Goal: Task Accomplishment & Management: Use online tool/utility

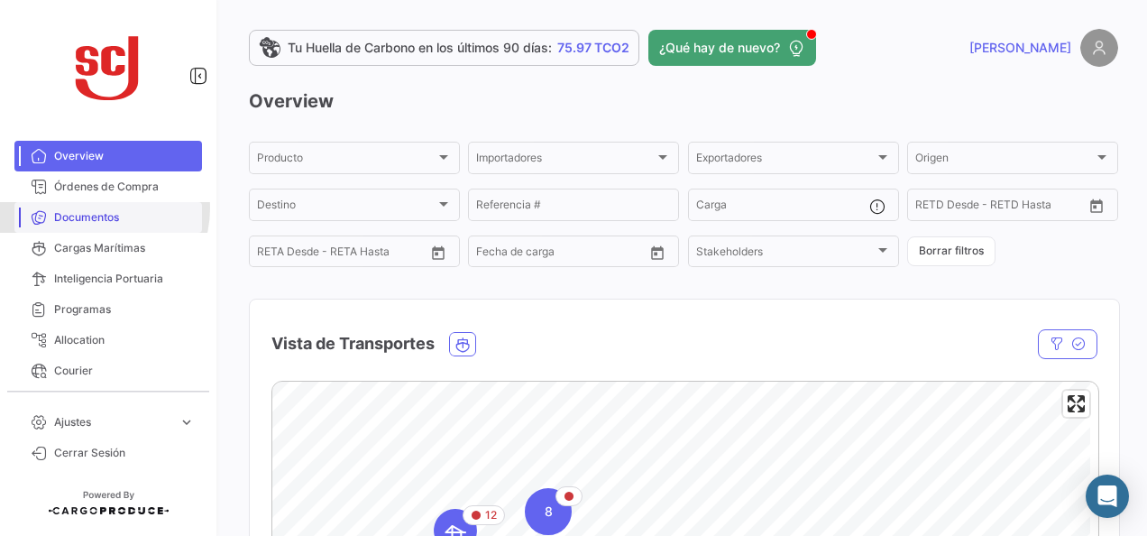
click at [97, 208] on link "Documentos" at bounding box center [108, 217] width 188 height 31
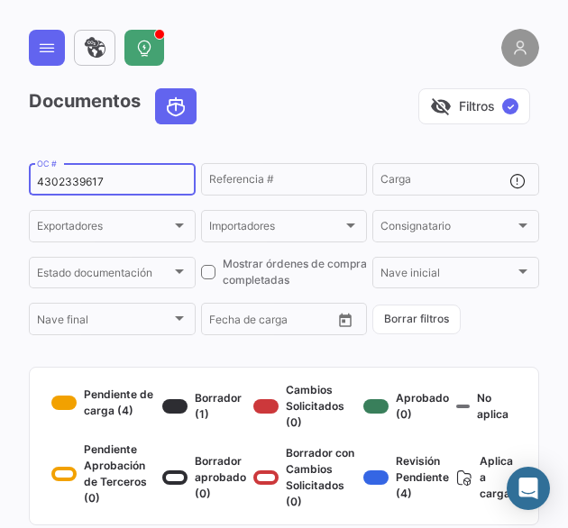
click at [50, 182] on input "4302339617" at bounding box center [112, 182] width 151 height 13
paste input "44204"
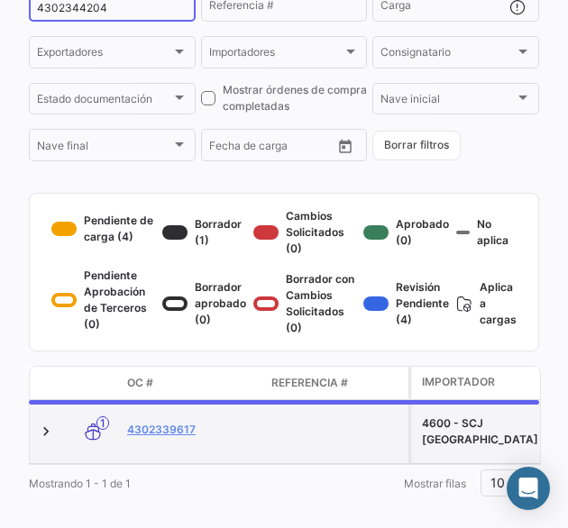
scroll to position [180, 0]
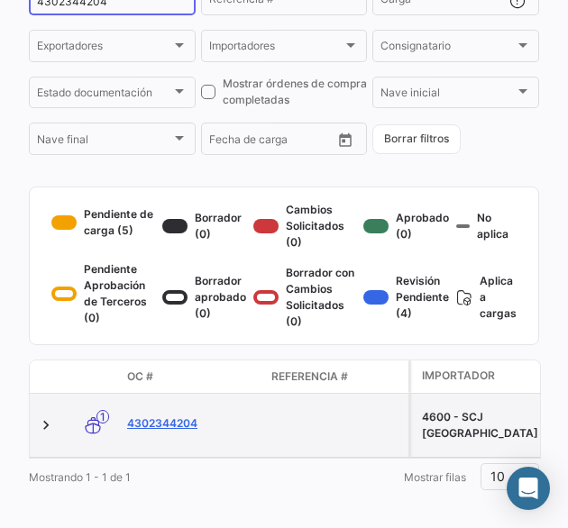
type input "4302344204"
click at [178, 432] on link "4302344204" at bounding box center [192, 424] width 130 height 16
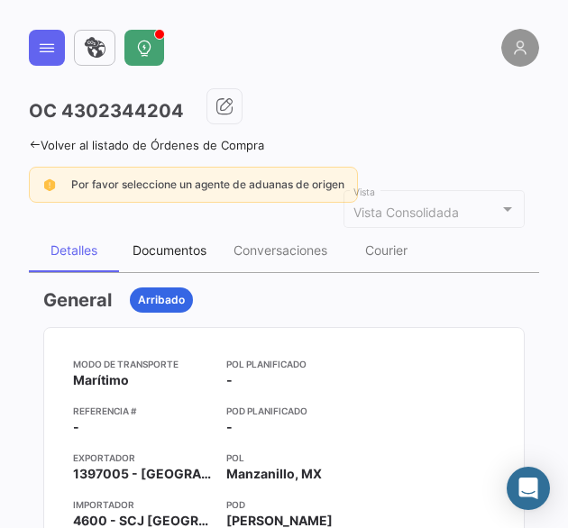
click at [164, 243] on div "Documentos" at bounding box center [170, 250] width 74 height 15
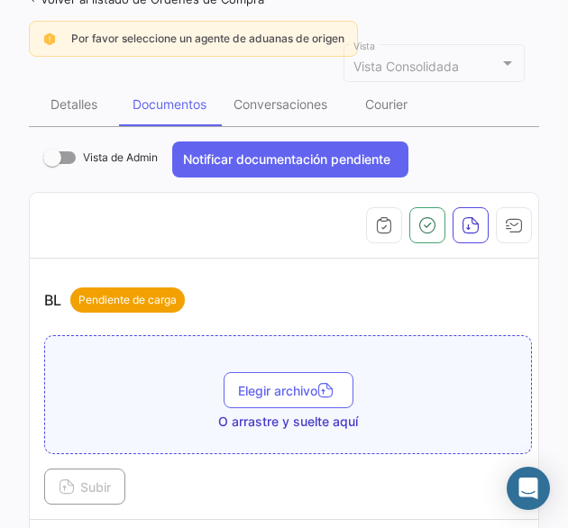
scroll to position [361, 0]
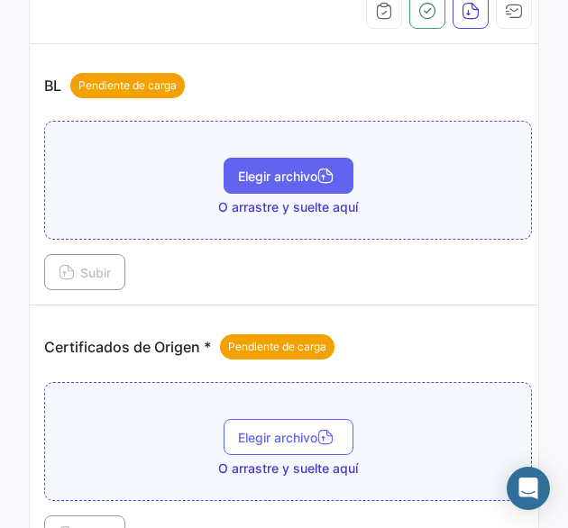
click at [230, 169] on button "Elegir archivo" at bounding box center [289, 176] width 130 height 36
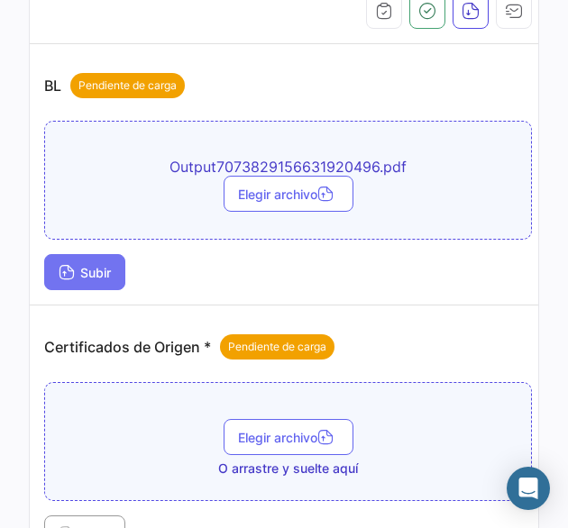
click at [117, 259] on button "Subir" at bounding box center [84, 272] width 81 height 36
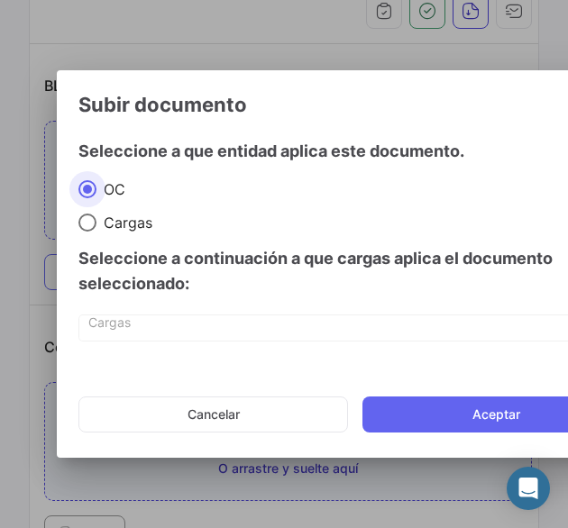
click at [452, 394] on mat-dialog-actions "Cancelar Aceptar" at bounding box center [354, 414] width 552 height 61
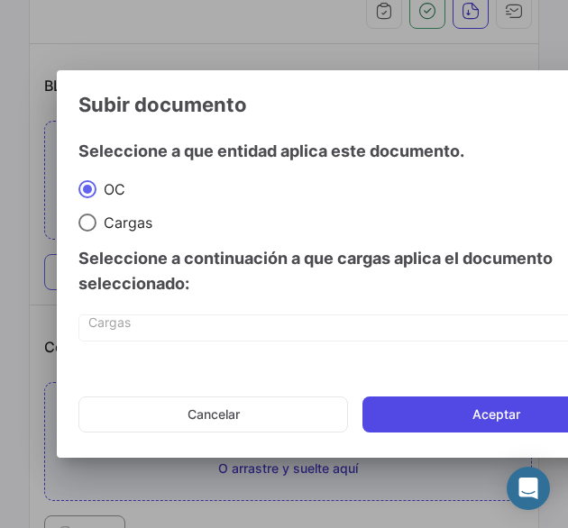
click at [448, 400] on button "Aceptar" at bounding box center [496, 415] width 268 height 36
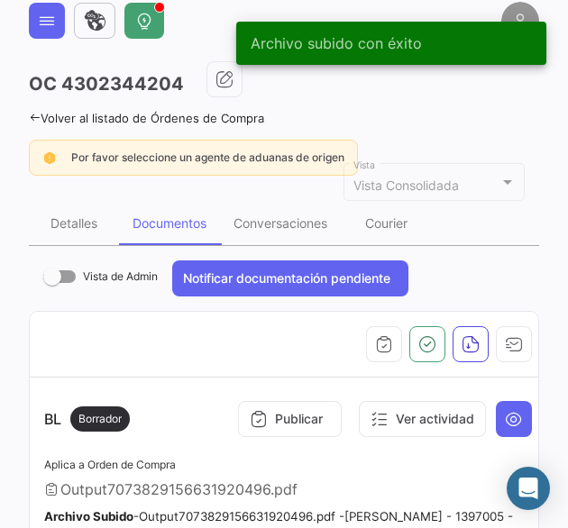
scroll to position [0, 0]
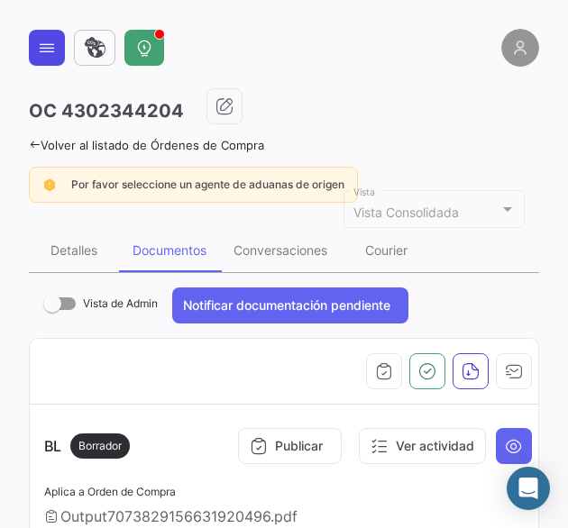
click at [60, 45] on button at bounding box center [47, 48] width 36 height 36
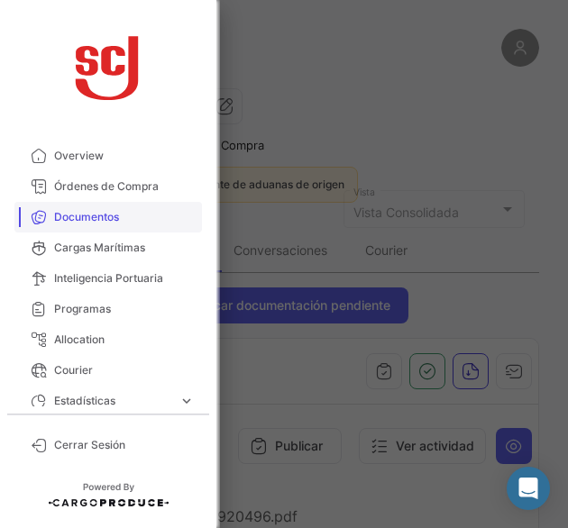
drag, startPoint x: 97, startPoint y: 226, endPoint x: 146, endPoint y: 215, distance: 49.9
click at [97, 225] on link "Documentos" at bounding box center [108, 217] width 188 height 31
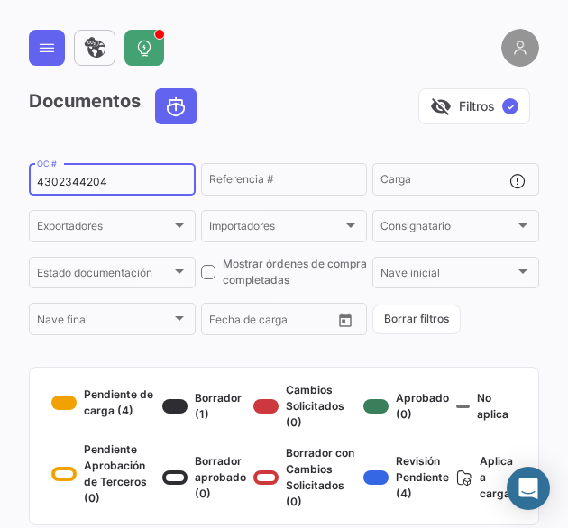
click at [79, 188] on input "4302344204" at bounding box center [112, 182] width 151 height 13
paste input "5"
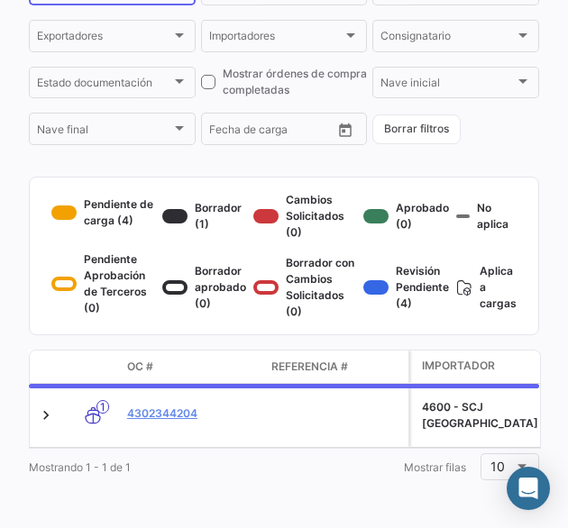
scroll to position [205, 0]
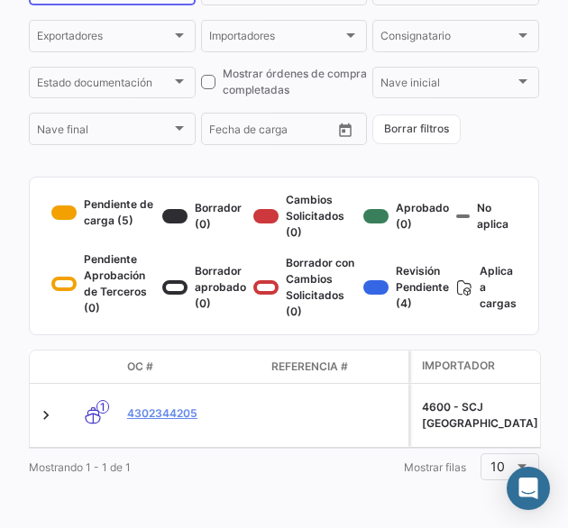
type input "4302344205"
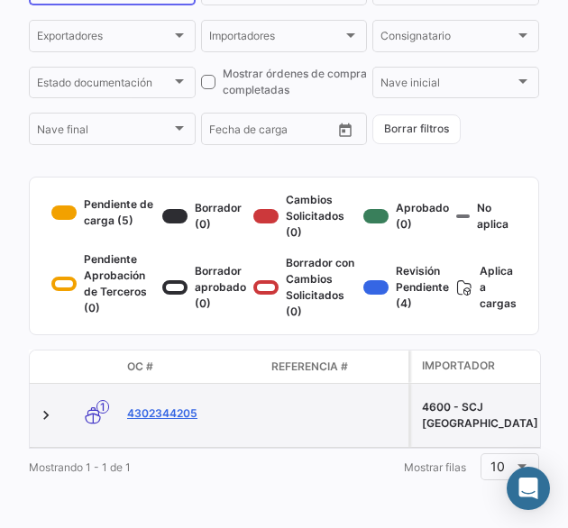
click at [189, 412] on link "4302344205" at bounding box center [192, 414] width 130 height 16
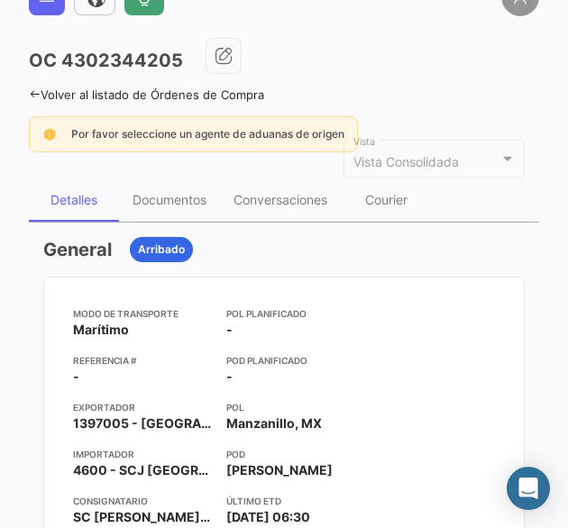
scroll to position [90, 0]
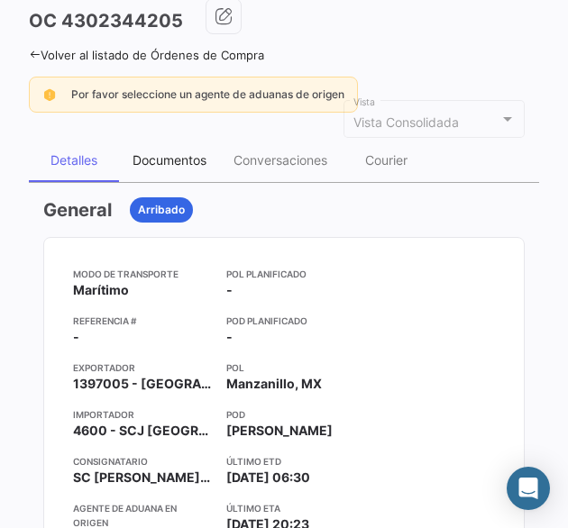
click at [151, 147] on div "Documentos" at bounding box center [169, 160] width 101 height 43
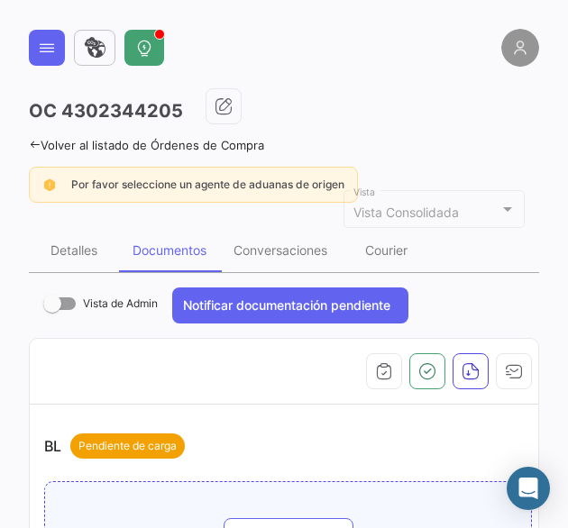
scroll to position [270, 0]
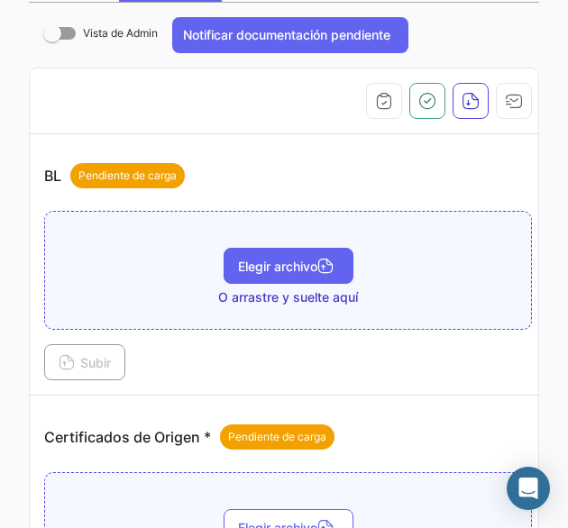
click at [265, 248] on button "Elegir archivo" at bounding box center [289, 266] width 130 height 36
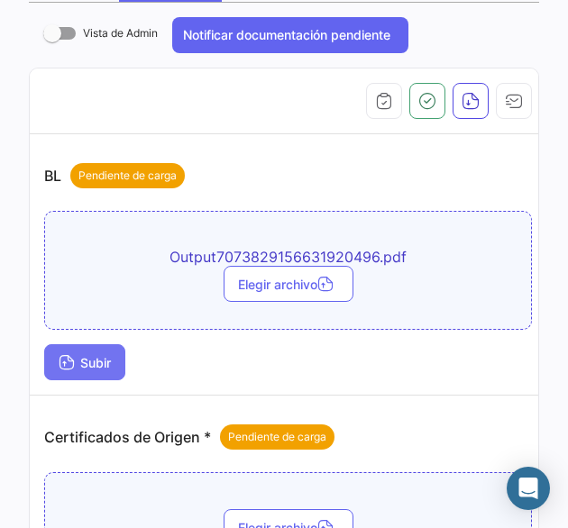
click at [114, 369] on button "Subir" at bounding box center [84, 362] width 81 height 36
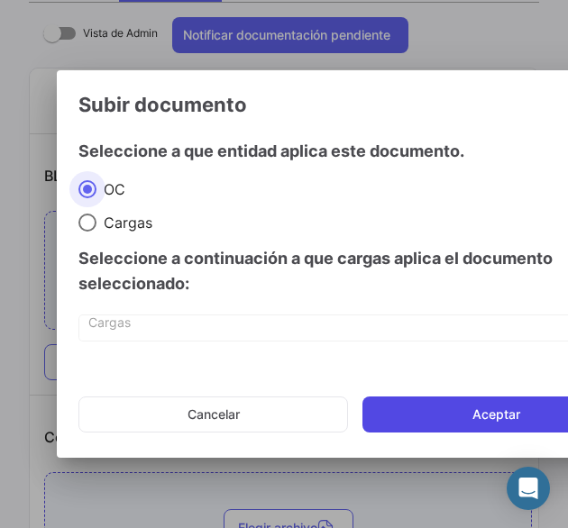
click at [485, 404] on button "Aceptar" at bounding box center [496, 415] width 268 height 36
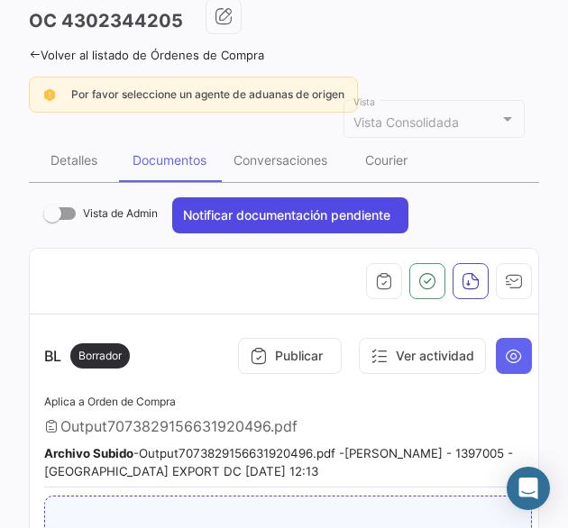
scroll to position [0, 0]
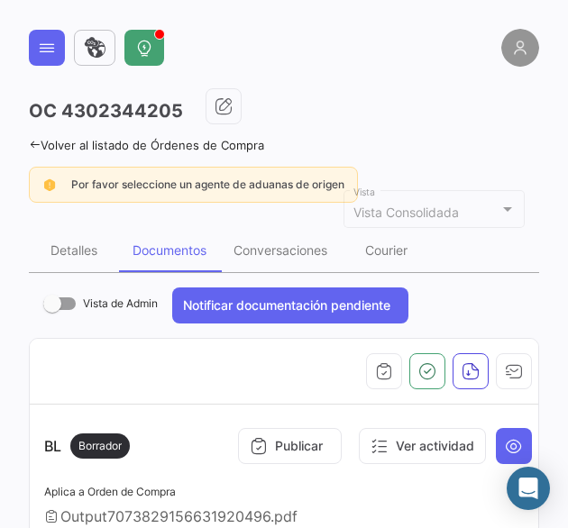
click at [36, 74] on app-header at bounding box center [284, 59] width 510 height 60
click at [46, 57] on button at bounding box center [47, 48] width 36 height 36
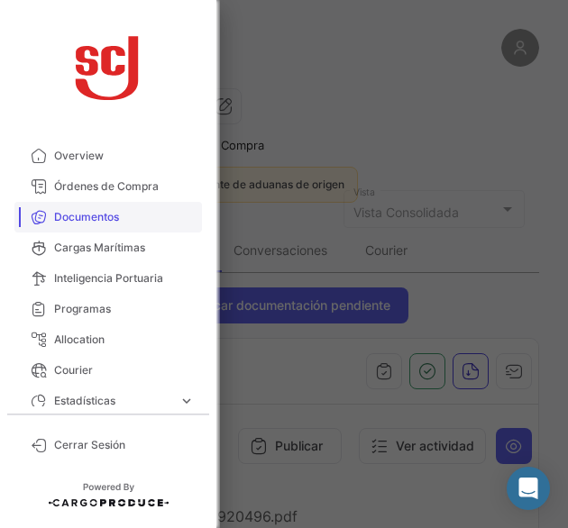
click at [137, 211] on span "Documentos" at bounding box center [124, 217] width 141 height 16
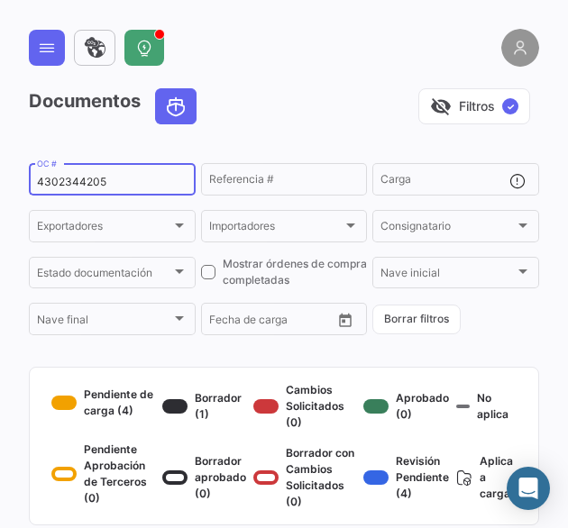
click at [65, 186] on input "4302344205" at bounding box center [112, 182] width 151 height 13
paste input "178"
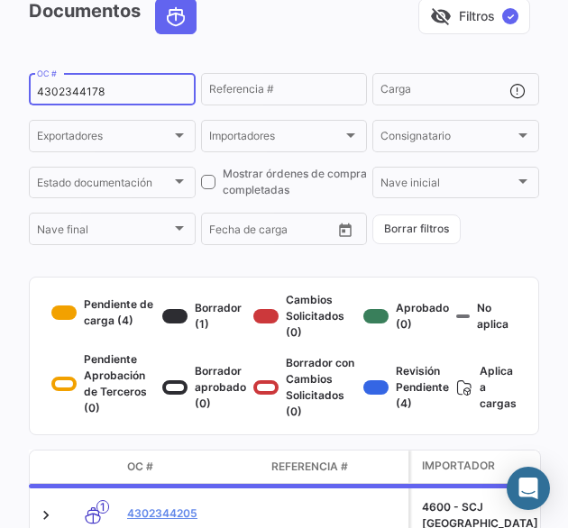
scroll to position [180, 0]
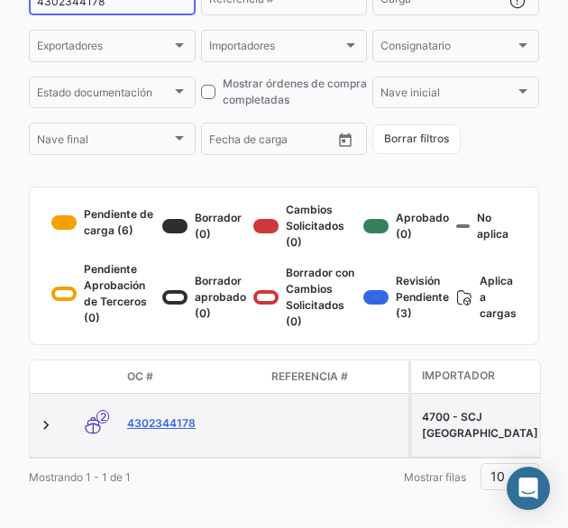
type input "4302344178"
click at [169, 432] on link "4302344178" at bounding box center [192, 424] width 130 height 16
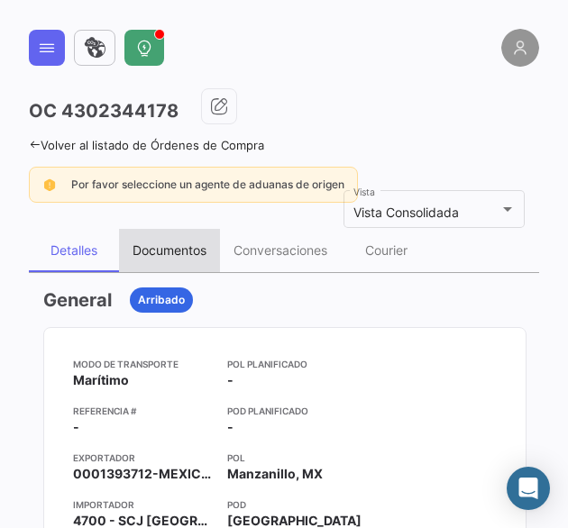
click at [171, 262] on div "Documentos" at bounding box center [169, 250] width 101 height 43
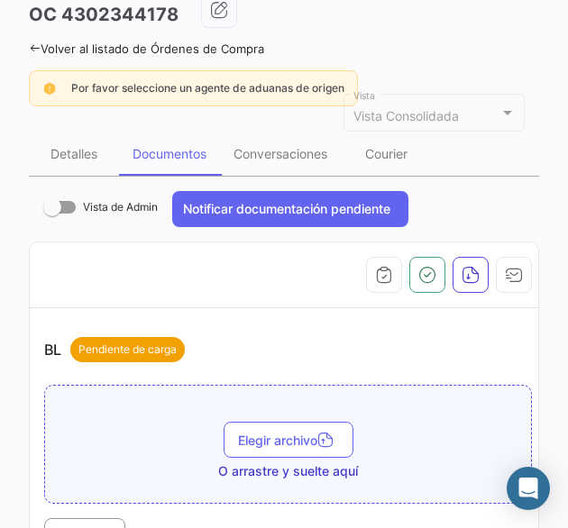
scroll to position [270, 0]
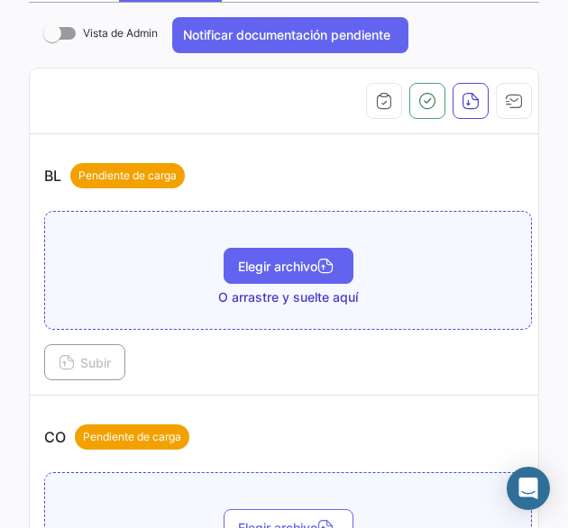
click at [282, 275] on button "Elegir archivo" at bounding box center [289, 266] width 130 height 36
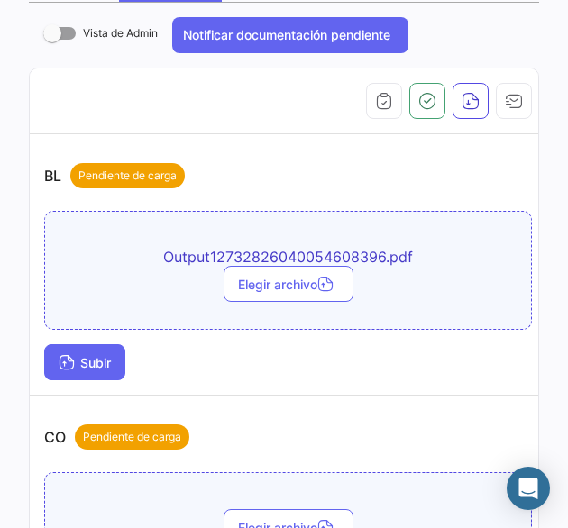
click at [106, 365] on span "Subir" at bounding box center [85, 362] width 52 height 15
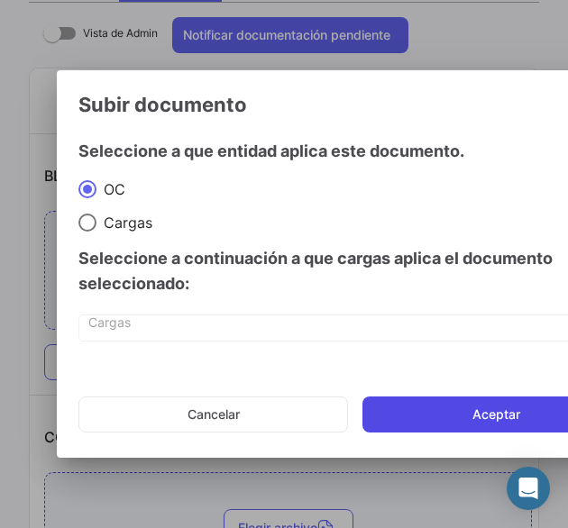
drag, startPoint x: 433, startPoint y: 415, endPoint x: 375, endPoint y: 408, distance: 58.0
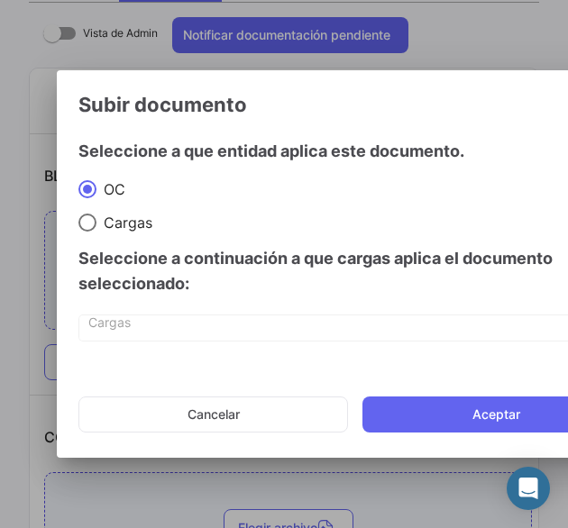
click at [433, 414] on button "Aceptar" at bounding box center [496, 415] width 268 height 36
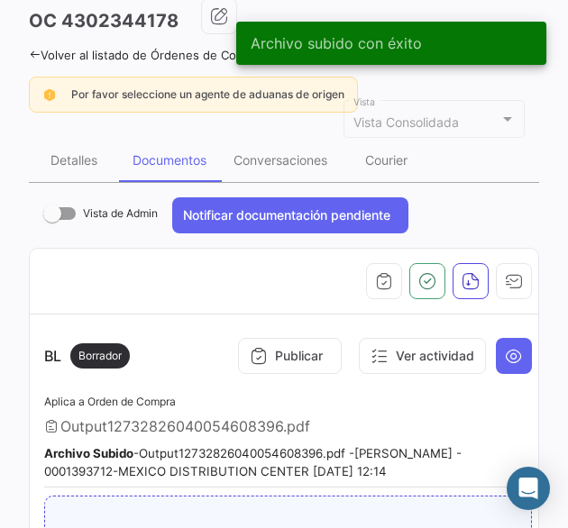
scroll to position [0, 0]
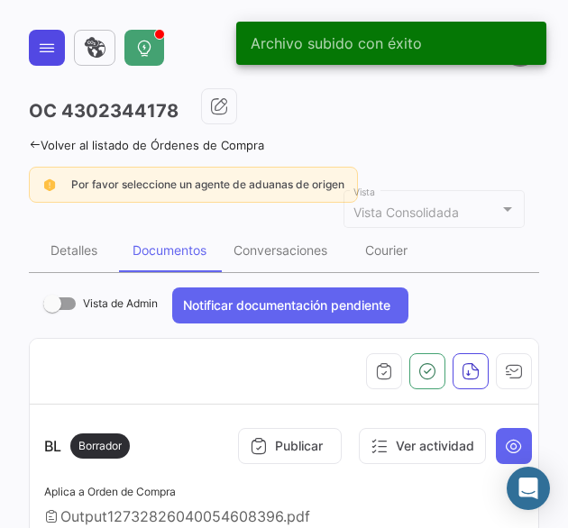
click at [50, 61] on button at bounding box center [47, 48] width 36 height 36
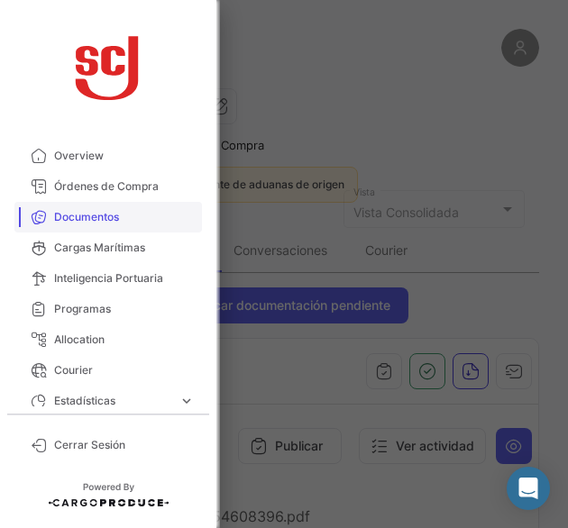
click at [111, 212] on span "Documentos" at bounding box center [124, 217] width 141 height 16
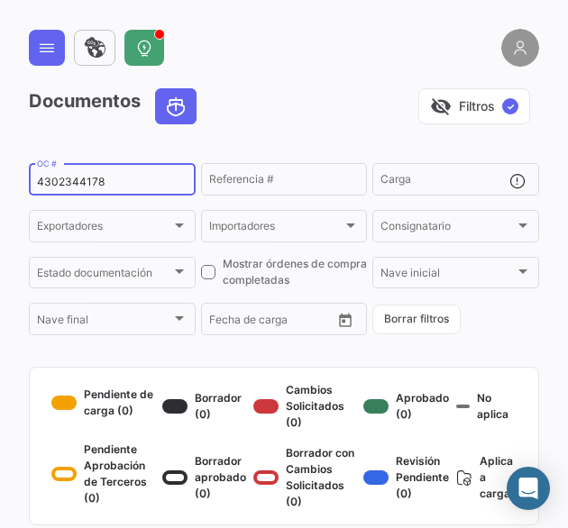
click at [96, 180] on input "4302344178" at bounding box center [112, 182] width 151 height 13
paste input "9"
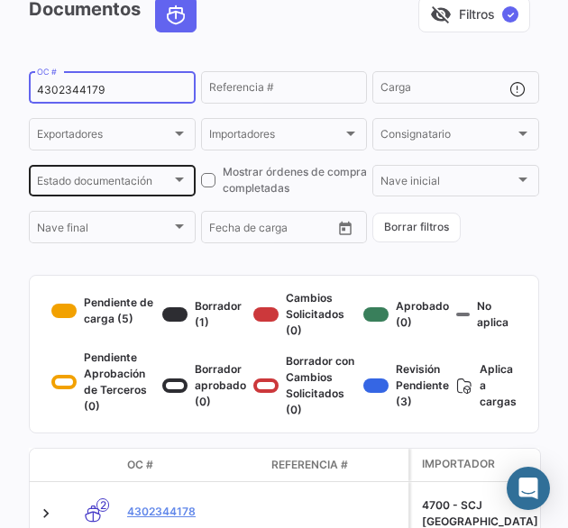
scroll to position [221, 0]
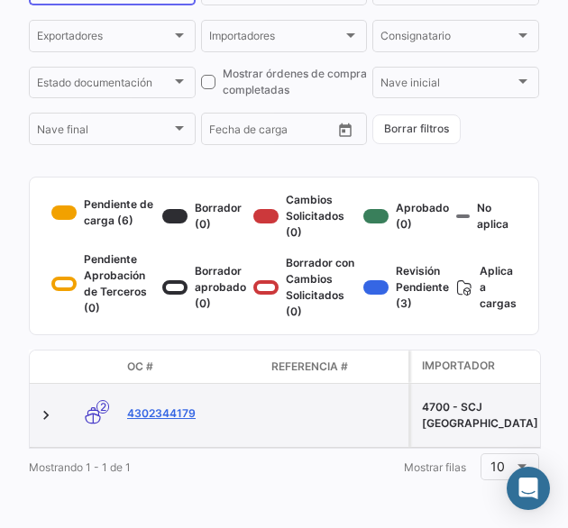
type input "4302344179"
click at [177, 406] on link "4302344179" at bounding box center [192, 414] width 130 height 16
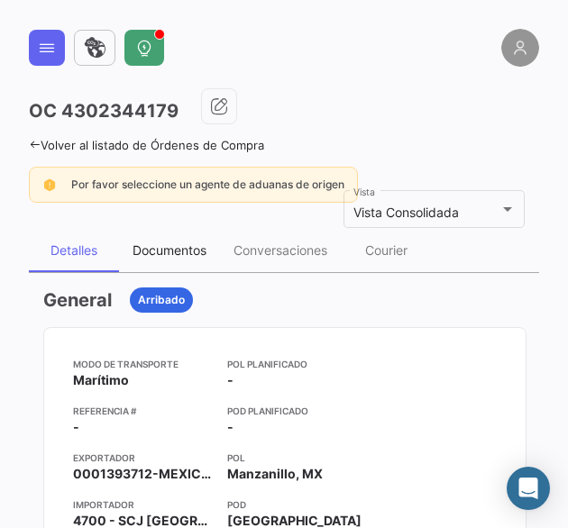
click at [191, 250] on div "Documentos" at bounding box center [170, 250] width 74 height 15
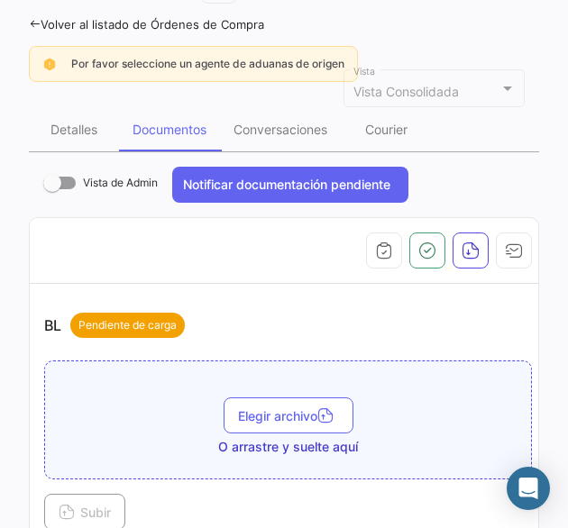
scroll to position [270, 0]
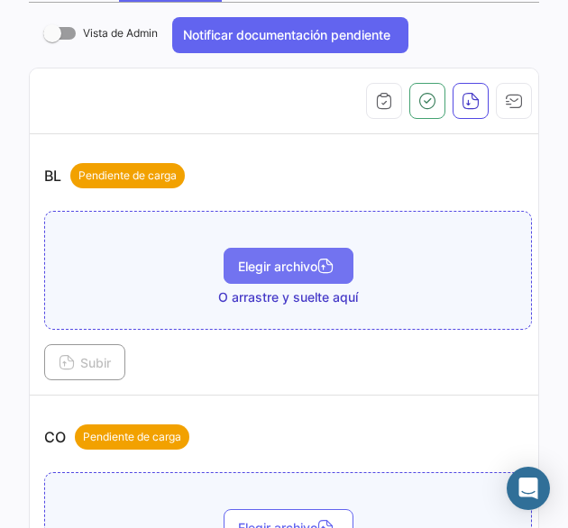
click at [256, 273] on button "Elegir archivo" at bounding box center [289, 266] width 130 height 36
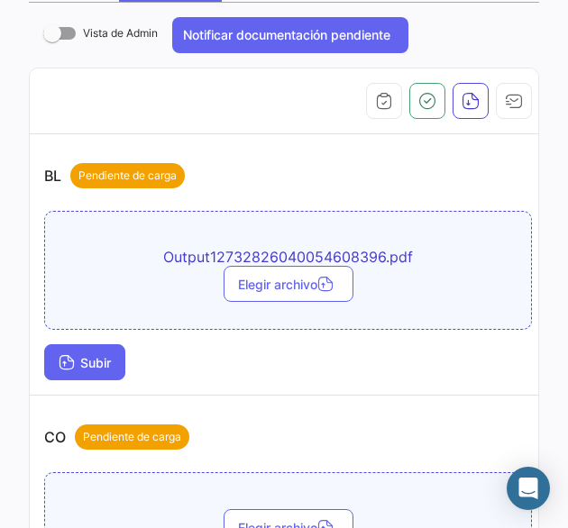
click at [94, 355] on span "Subir" at bounding box center [85, 362] width 52 height 15
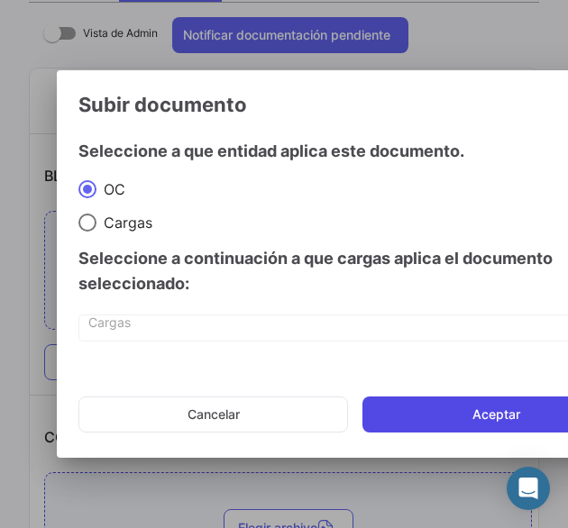
click at [398, 414] on button "Aceptar" at bounding box center [496, 415] width 268 height 36
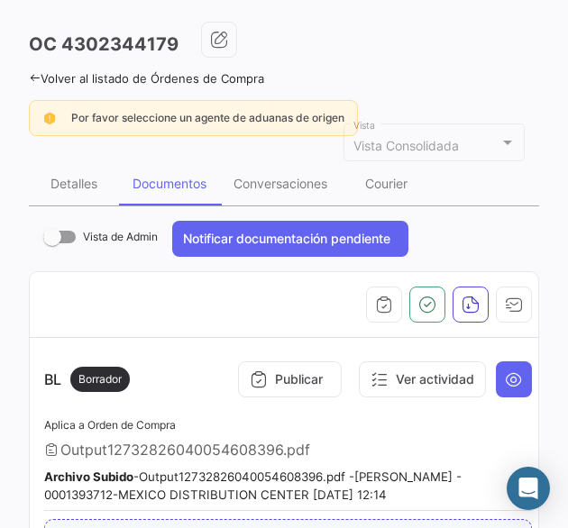
scroll to position [0, 0]
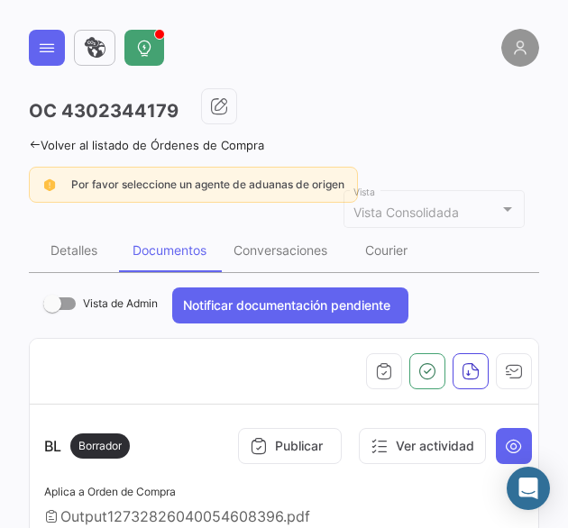
click at [56, 45] on button at bounding box center [47, 48] width 36 height 36
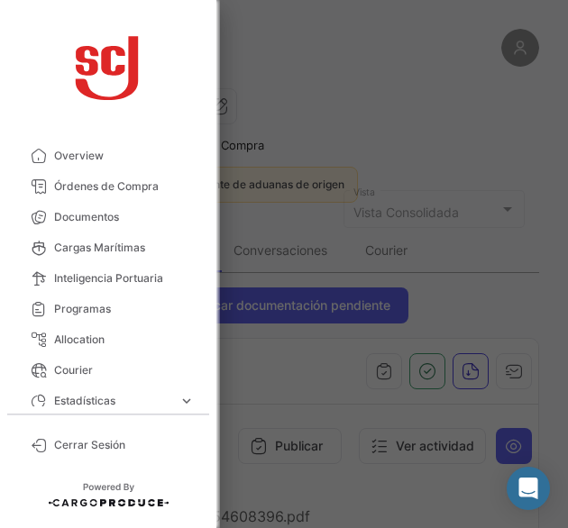
drag, startPoint x: 129, startPoint y: 215, endPoint x: 210, endPoint y: 182, distance: 87.7
click at [129, 215] on span "Documentos" at bounding box center [124, 217] width 141 height 16
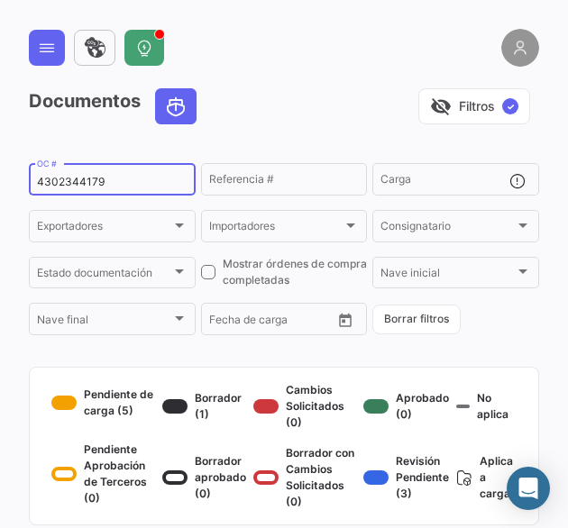
click at [108, 183] on input "4302344179" at bounding box center [112, 182] width 151 height 13
paste input "2453"
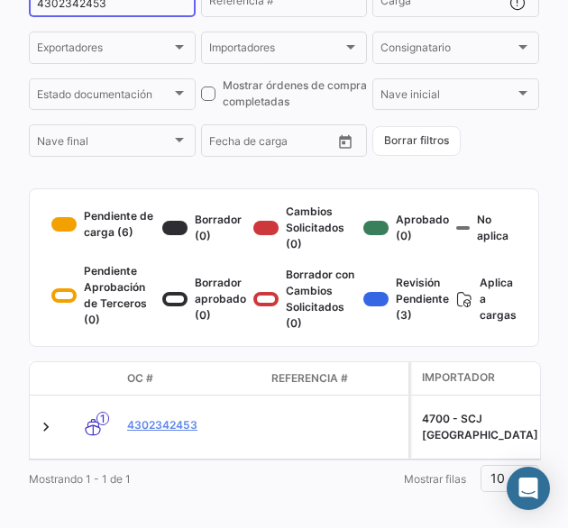
scroll to position [180, 0]
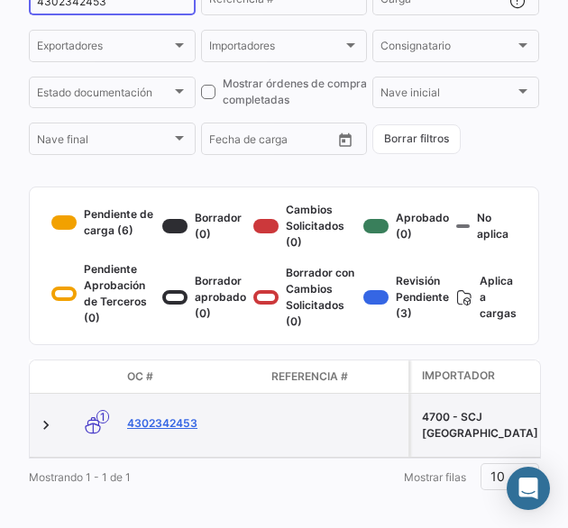
type input "4302342453"
click at [172, 432] on link "4302342453" at bounding box center [192, 424] width 130 height 16
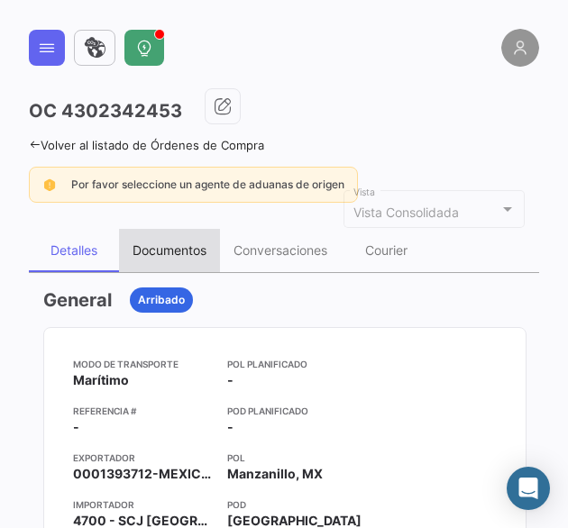
click at [177, 252] on div "Documentos" at bounding box center [170, 250] width 74 height 15
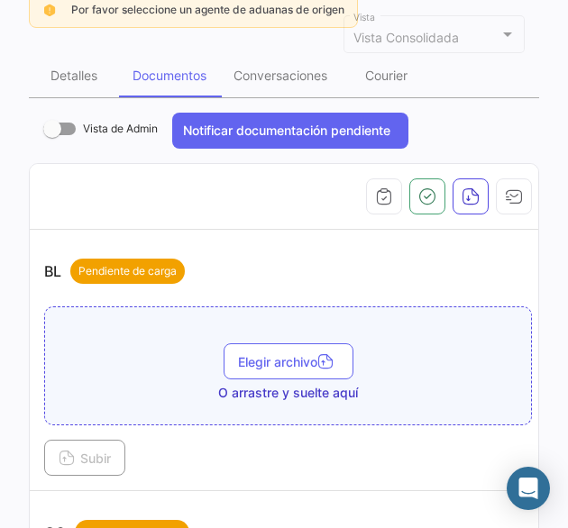
scroll to position [180, 0]
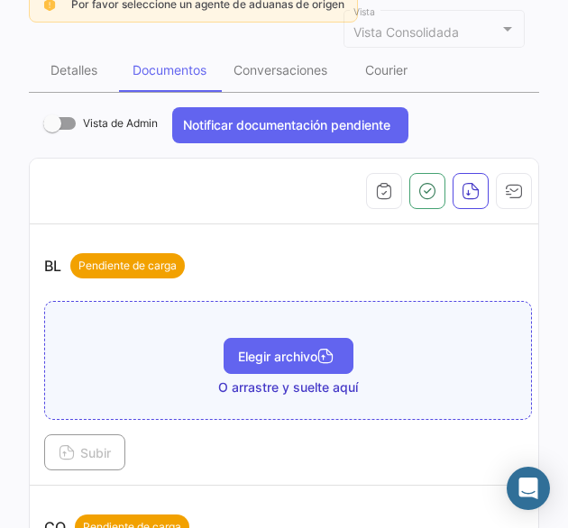
click at [260, 358] on span "Elegir archivo" at bounding box center [288, 356] width 101 height 15
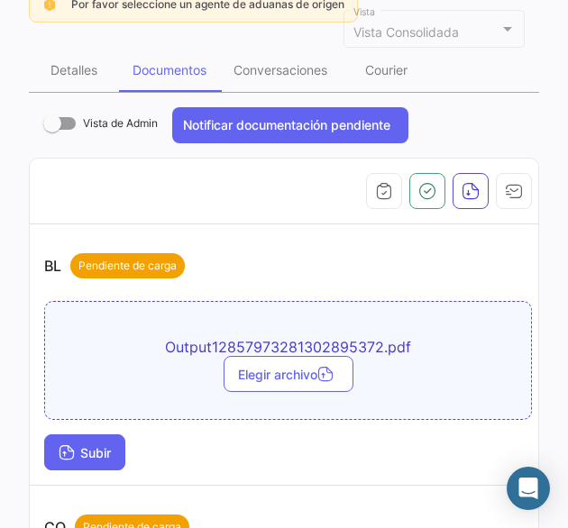
click at [96, 453] on span "Subir" at bounding box center [85, 452] width 52 height 15
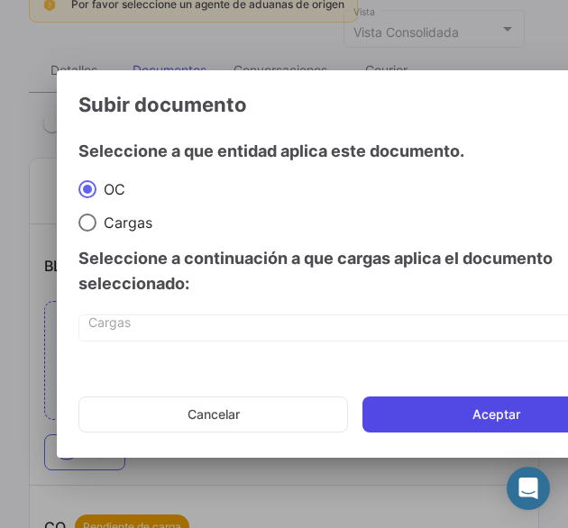
click at [431, 408] on button "Aceptar" at bounding box center [496, 415] width 268 height 36
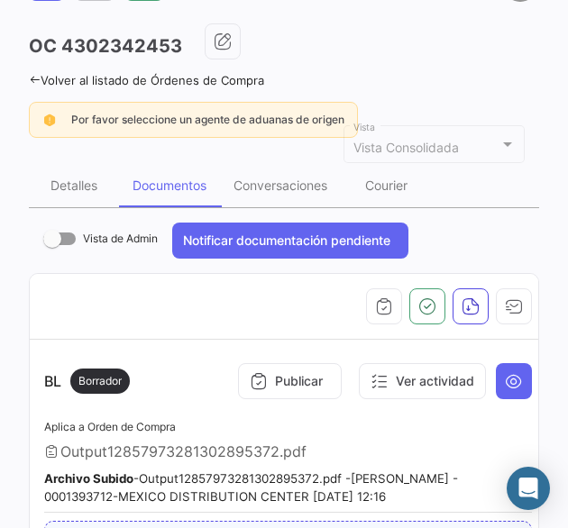
scroll to position [0, 0]
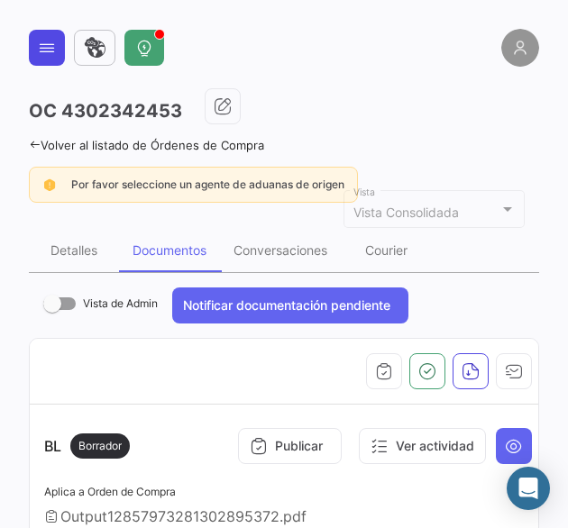
click at [50, 45] on icon at bounding box center [47, 48] width 18 height 18
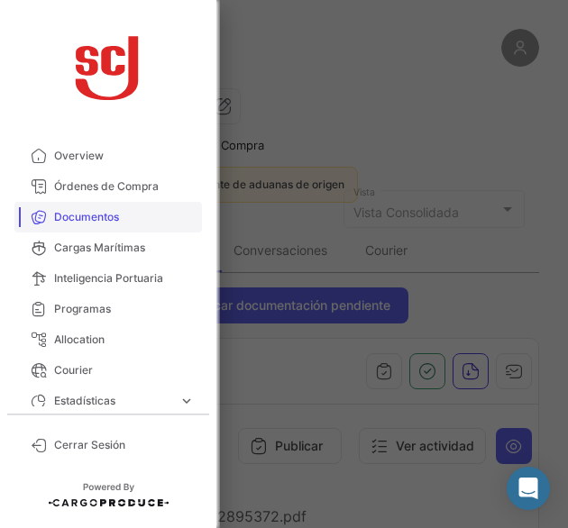
click at [87, 212] on span "Documentos" at bounding box center [124, 217] width 141 height 16
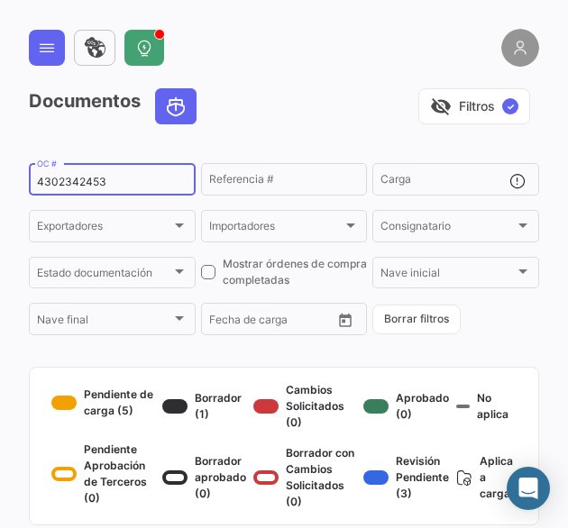
click at [90, 187] on input "4302342453" at bounding box center [112, 182] width 151 height 13
paste input "4175"
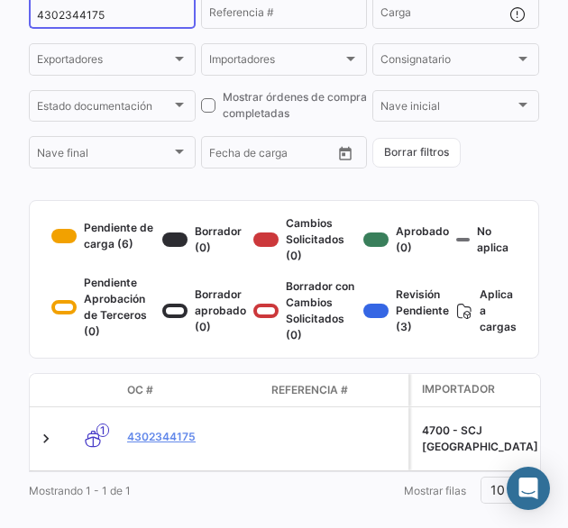
scroll to position [221, 0]
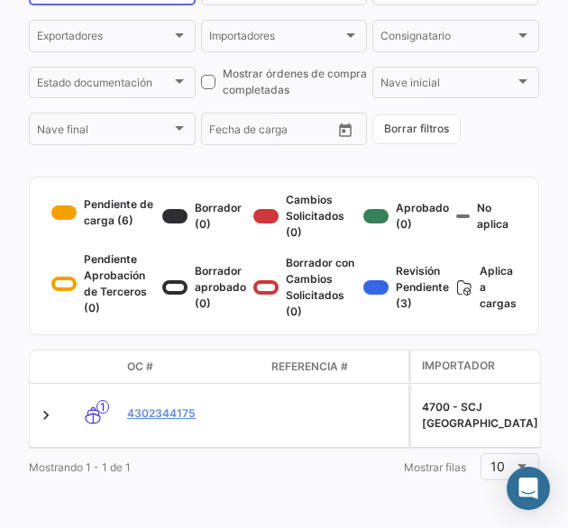
type input "4302344175"
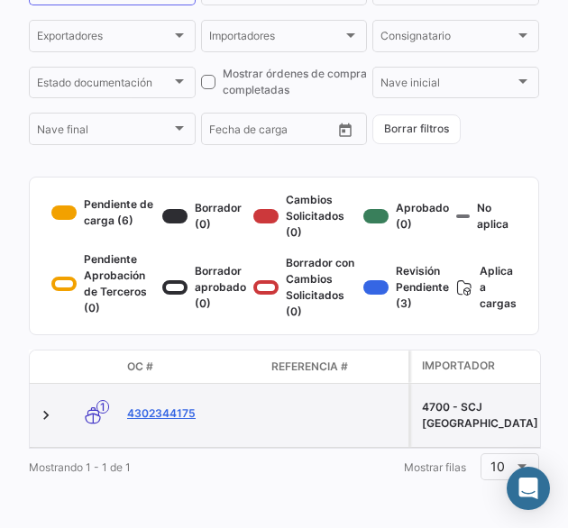
click at [152, 406] on link "4302344175" at bounding box center [192, 414] width 130 height 16
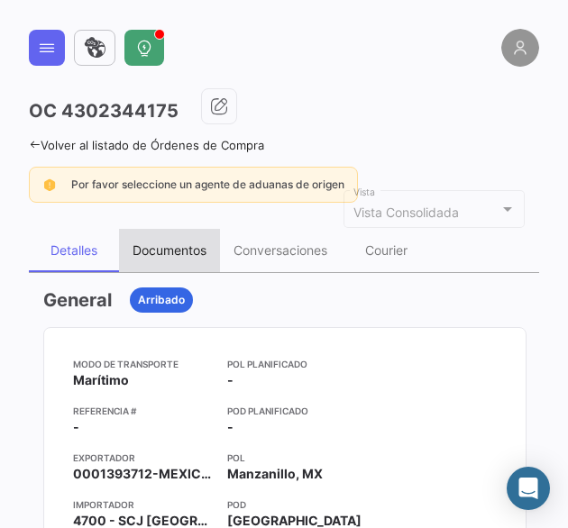
click at [142, 255] on div "Documentos" at bounding box center [170, 250] width 74 height 15
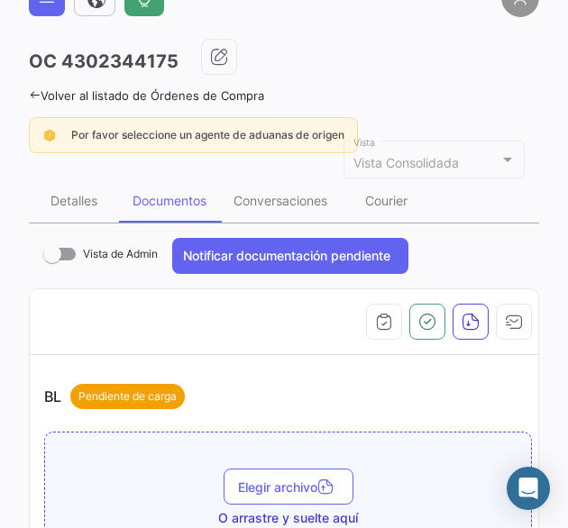
scroll to position [270, 0]
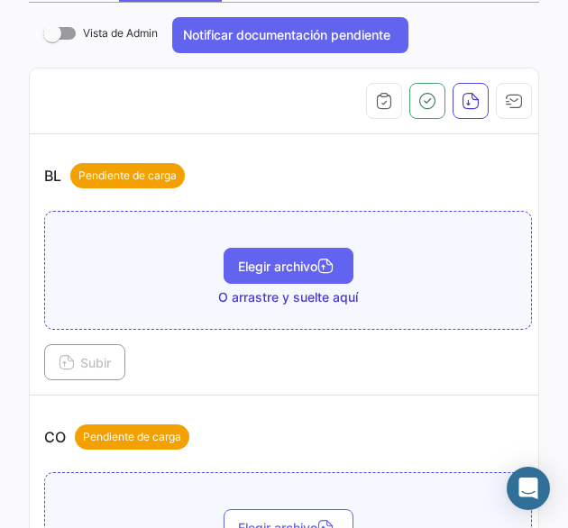
click at [296, 267] on span "Elegir archivo" at bounding box center [288, 266] width 101 height 15
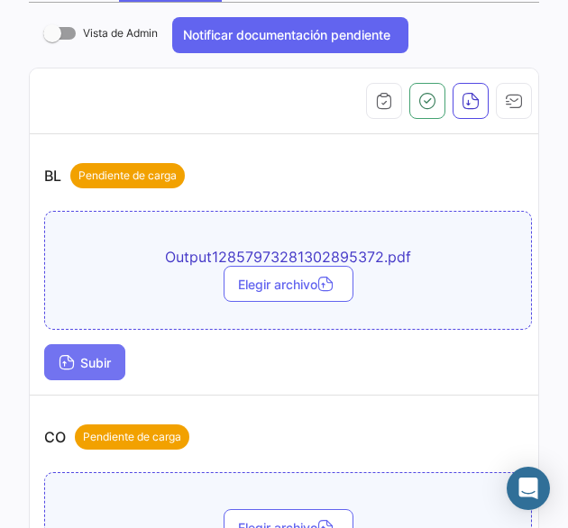
click at [87, 350] on button "Subir" at bounding box center [84, 362] width 81 height 36
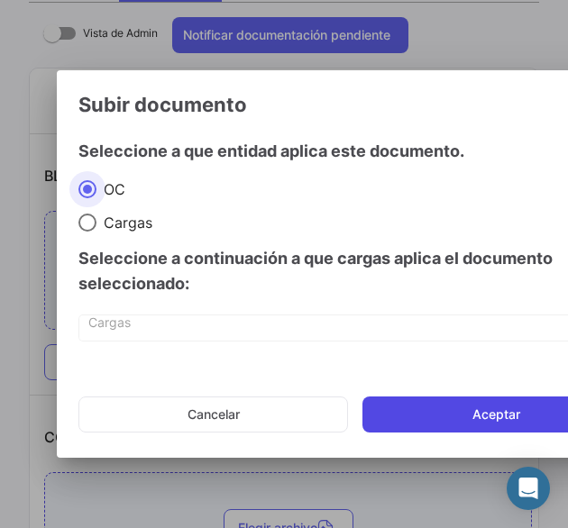
click at [469, 418] on button "Aceptar" at bounding box center [496, 415] width 268 height 36
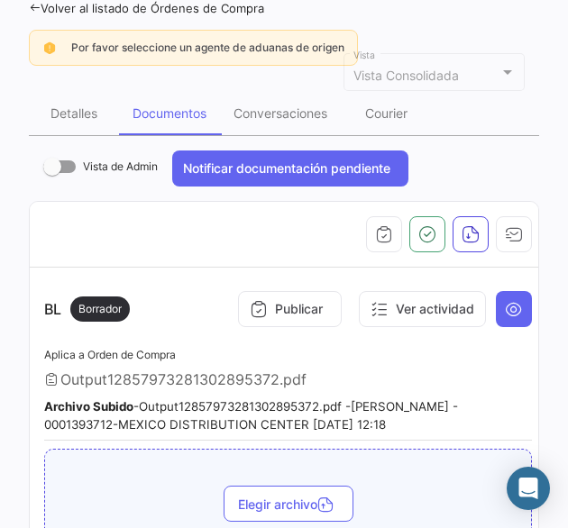
scroll to position [0, 0]
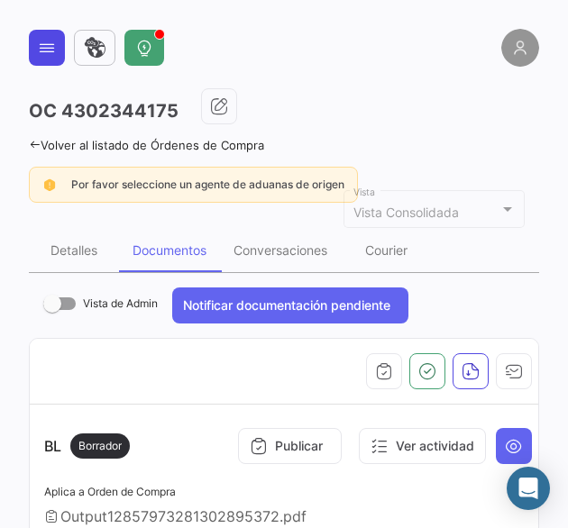
click at [43, 59] on button at bounding box center [47, 48] width 36 height 36
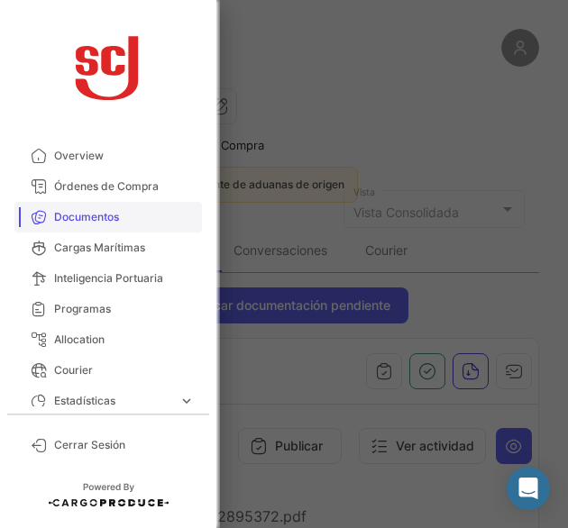
click at [69, 223] on span "Documentos" at bounding box center [124, 217] width 141 height 16
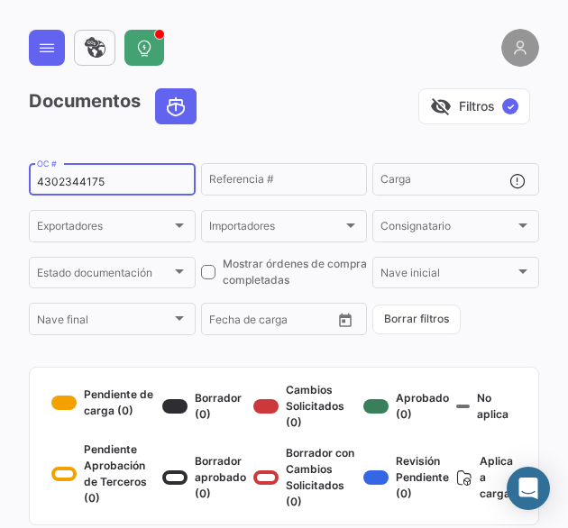
click at [89, 180] on input "4302344175" at bounding box center [112, 182] width 151 height 13
paste input "37423"
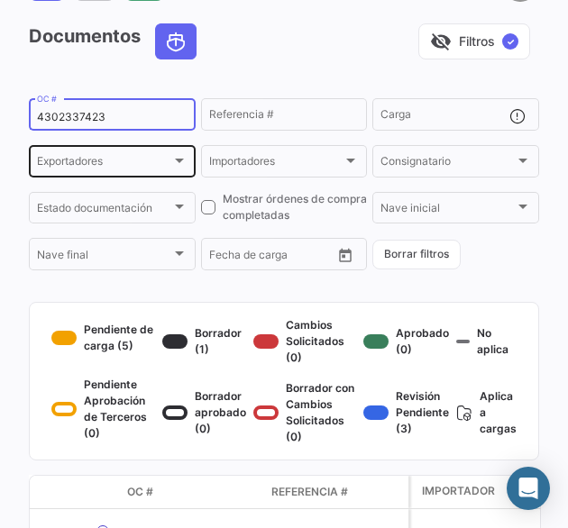
scroll to position [180, 0]
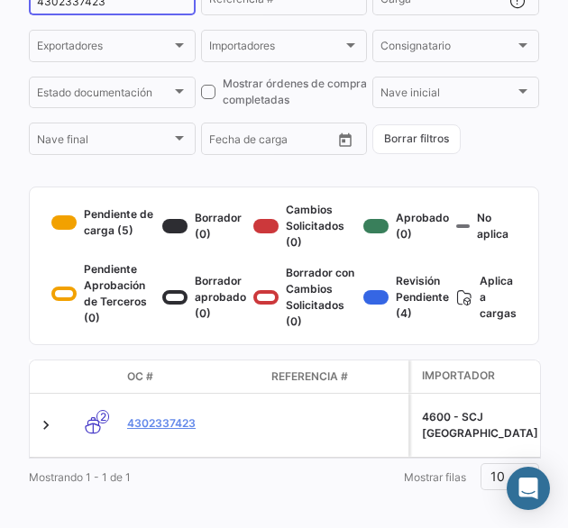
type input "4302337423"
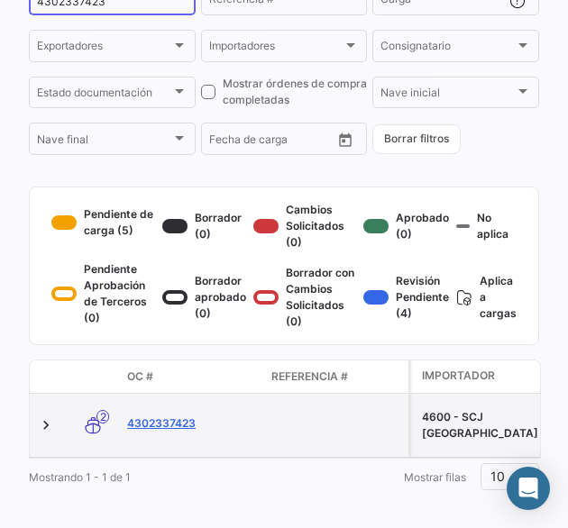
drag, startPoint x: 169, startPoint y: 447, endPoint x: 173, endPoint y: 437, distance: 10.9
click at [173, 432] on link "4302337423" at bounding box center [192, 424] width 130 height 16
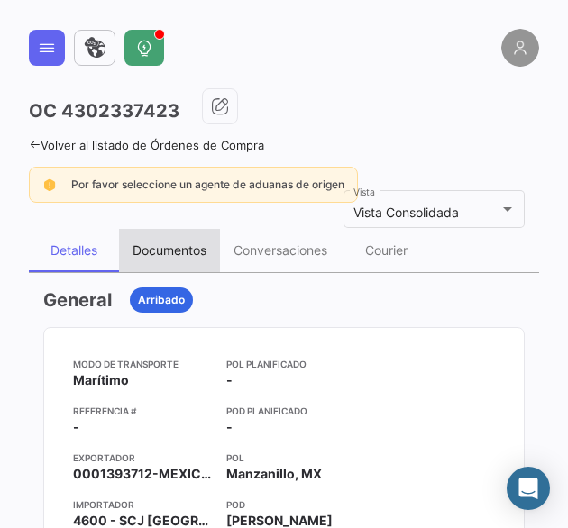
click at [194, 243] on div "Documentos" at bounding box center [170, 250] width 74 height 15
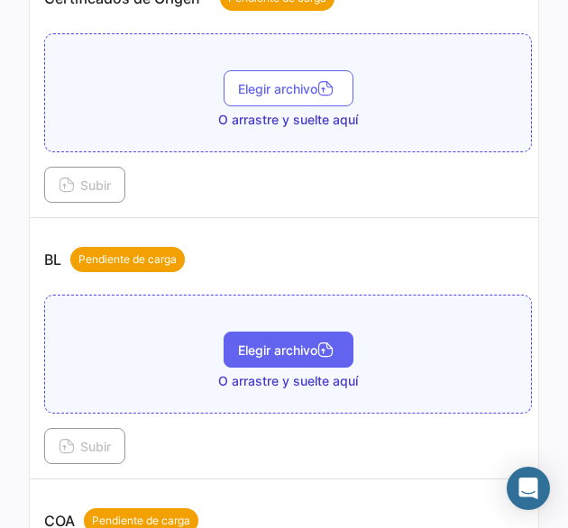
scroll to position [451, 0]
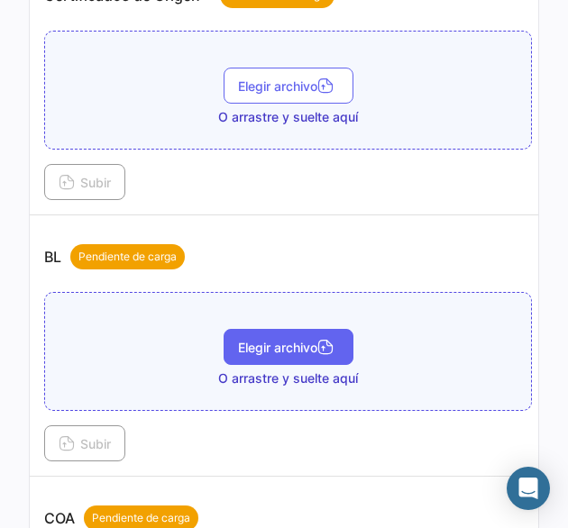
click at [279, 347] on span "Elegir archivo" at bounding box center [288, 347] width 101 height 15
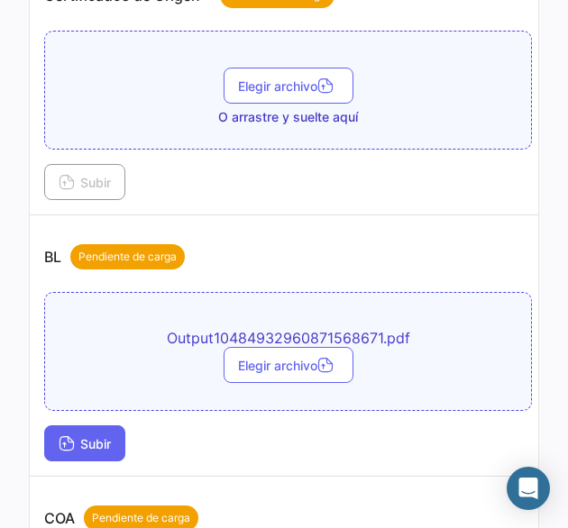
click at [101, 429] on button "Subir" at bounding box center [84, 444] width 81 height 36
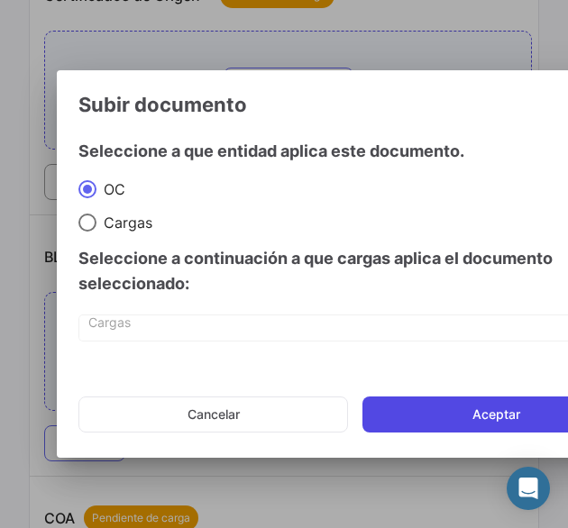
click at [404, 419] on button "Aceptar" at bounding box center [496, 415] width 268 height 36
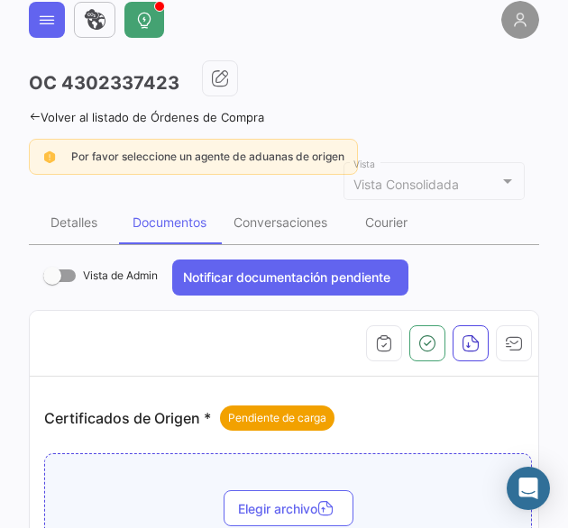
scroll to position [0, 0]
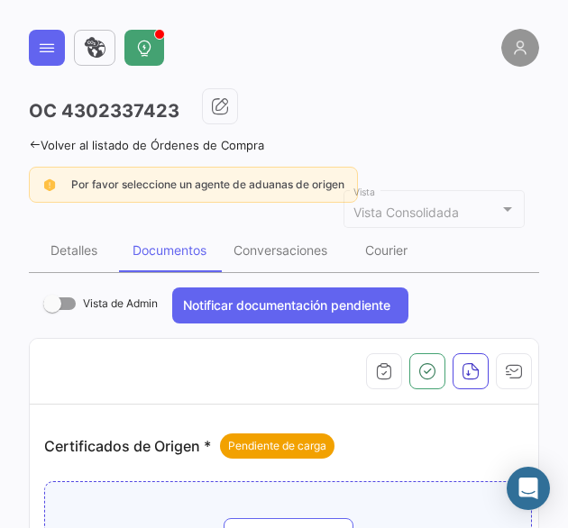
drag, startPoint x: 32, startPoint y: 60, endPoint x: 47, endPoint y: 55, distance: 15.1
click at [32, 60] on button at bounding box center [47, 48] width 36 height 36
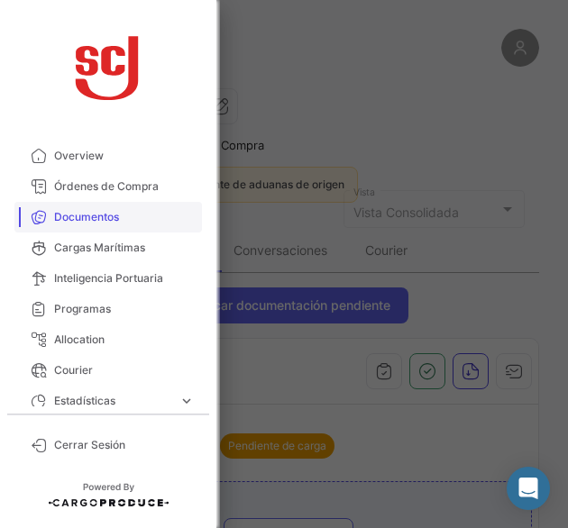
click at [114, 216] on span "Documentos" at bounding box center [124, 217] width 141 height 16
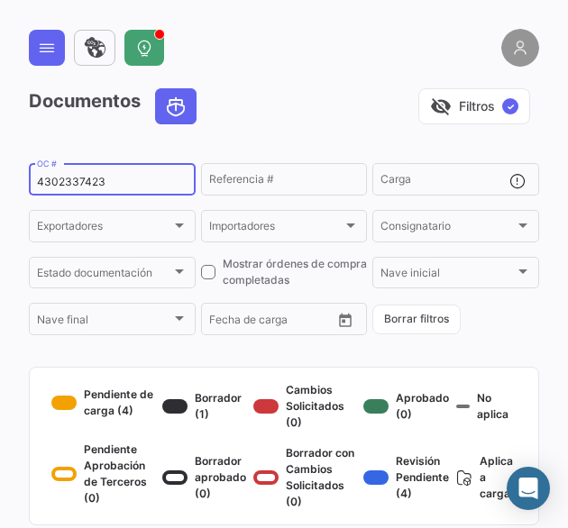
click at [99, 192] on div "4302337423 OC #" at bounding box center [112, 177] width 151 height 35
click at [90, 187] on input "4302337423" at bounding box center [112, 182] width 151 height 13
paste input "5"
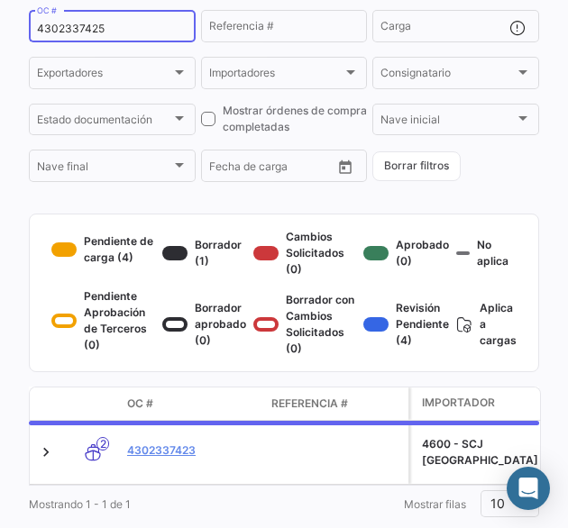
scroll to position [221, 0]
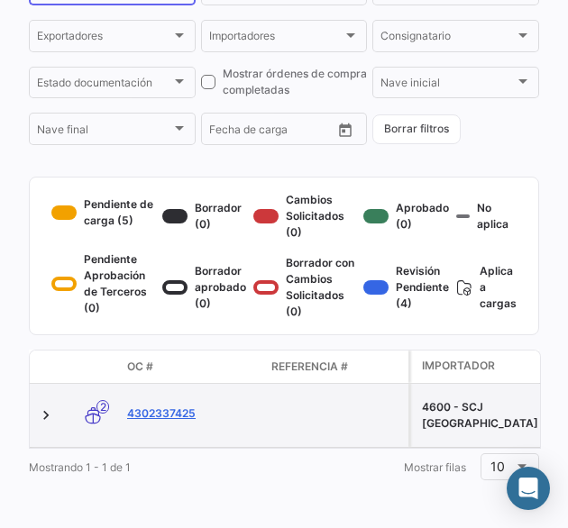
type input "4302337425"
click at [180, 406] on link "4302337425" at bounding box center [192, 414] width 130 height 16
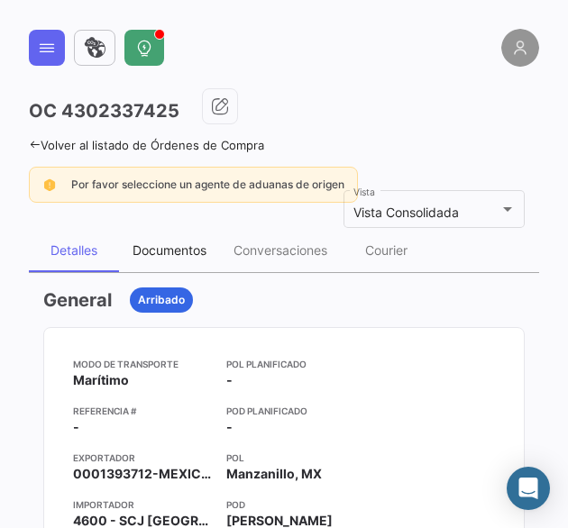
click at [196, 255] on div "Documentos" at bounding box center [170, 250] width 74 height 15
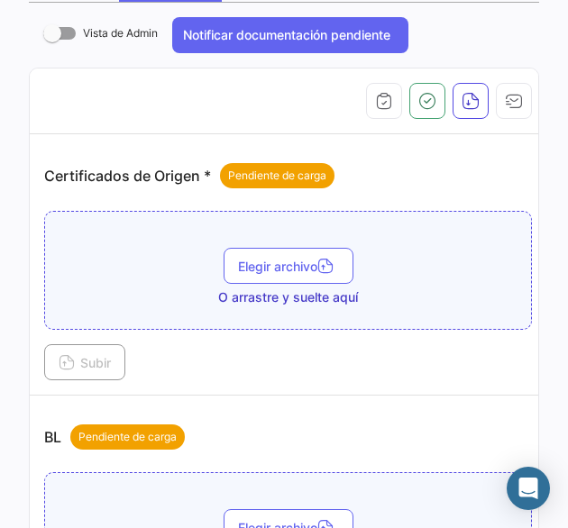
scroll to position [361, 0]
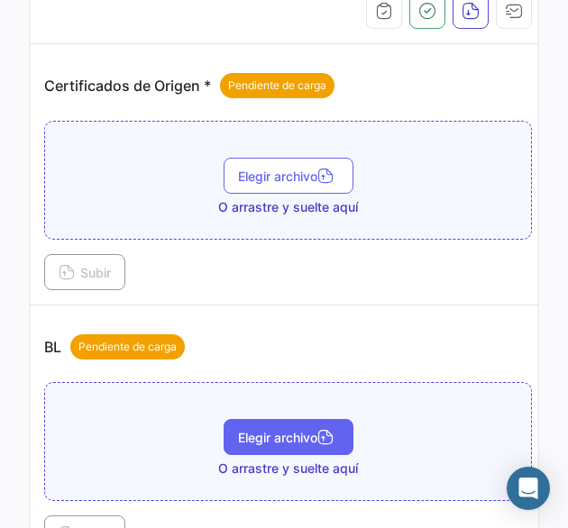
click at [255, 432] on span "Elegir archivo" at bounding box center [288, 437] width 101 height 15
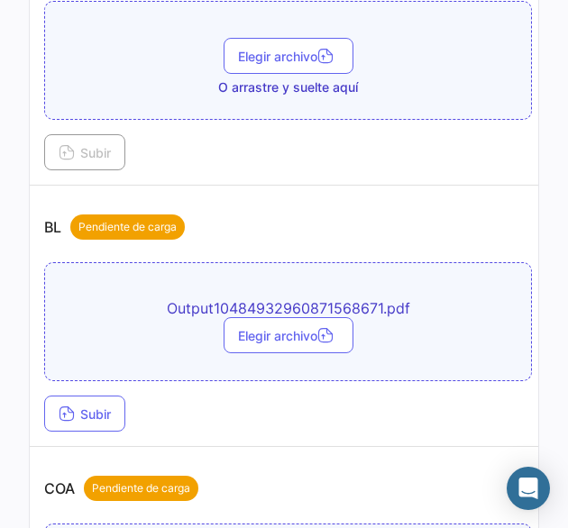
scroll to position [631, 0]
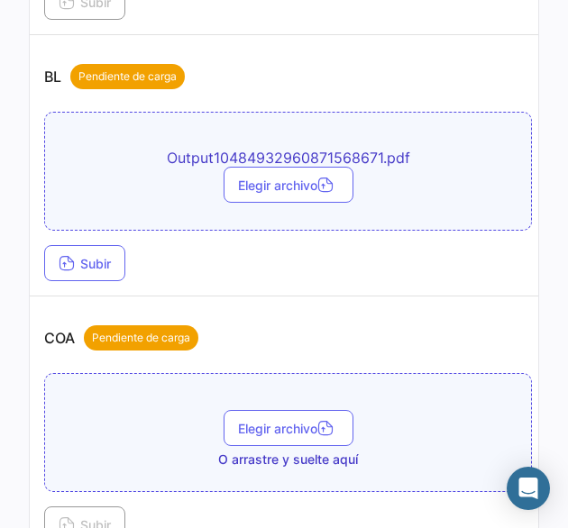
click at [127, 276] on td "BL Pendiente de carga Output10484932960871568671.pdf Elegir archivo Subir" at bounding box center [288, 165] width 517 height 261
click at [85, 259] on span "Subir" at bounding box center [85, 263] width 52 height 15
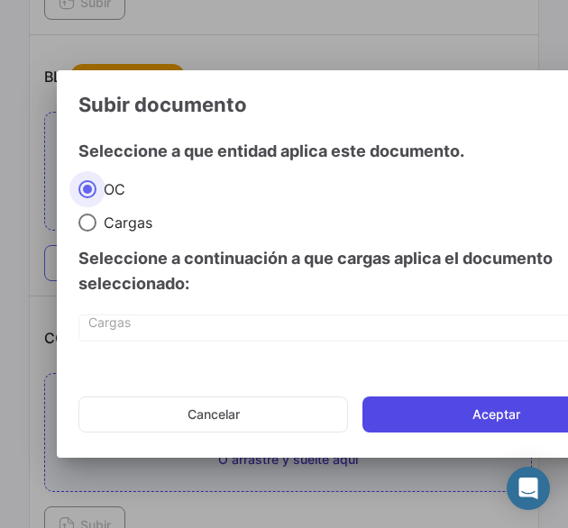
click at [407, 425] on button "Aceptar" at bounding box center [496, 415] width 268 height 36
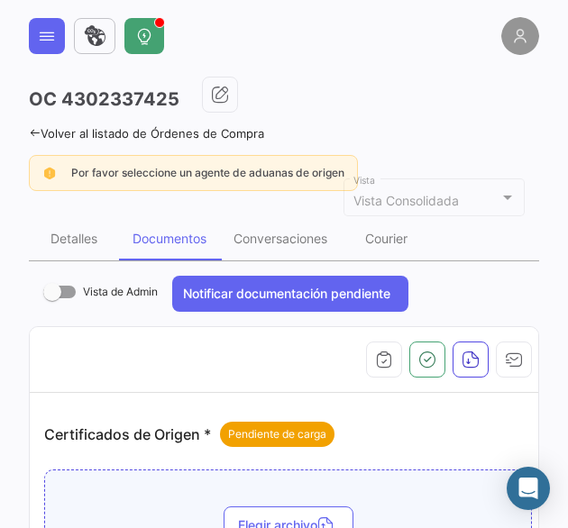
scroll to position [0, 0]
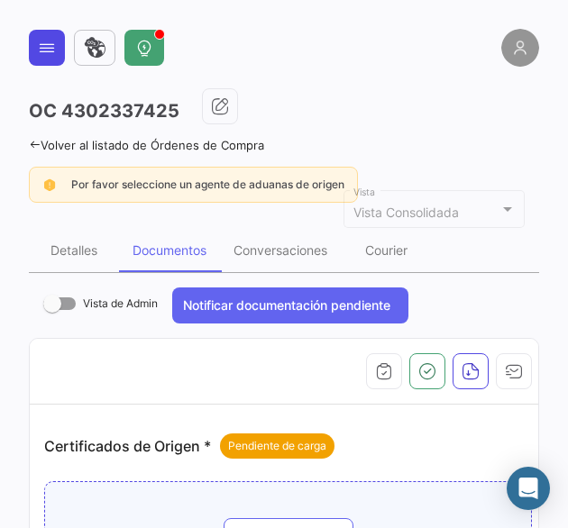
click at [39, 58] on button at bounding box center [47, 48] width 36 height 36
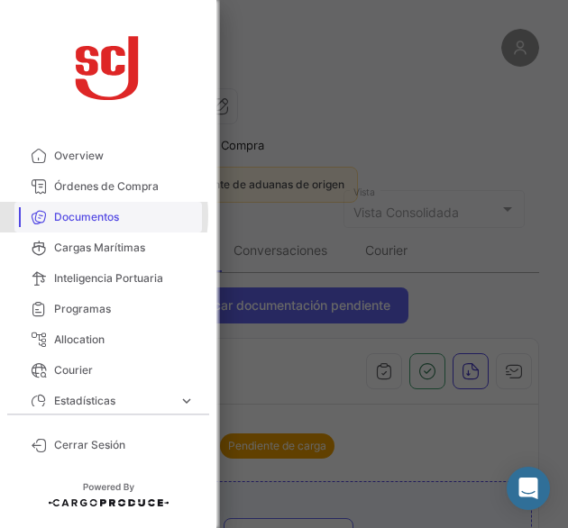
click at [77, 215] on span "Documentos" at bounding box center [124, 217] width 141 height 16
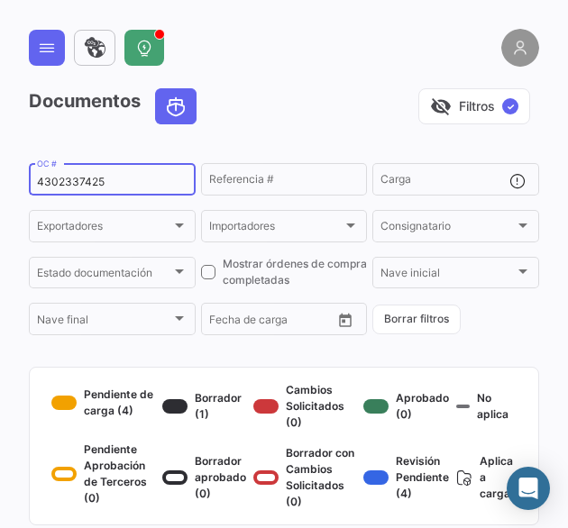
click at [88, 178] on input "4302337425" at bounding box center [112, 182] width 151 height 13
paste input "43709"
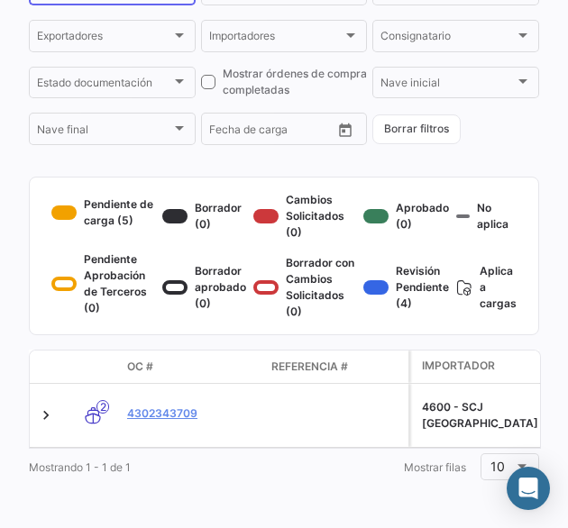
scroll to position [205, 0]
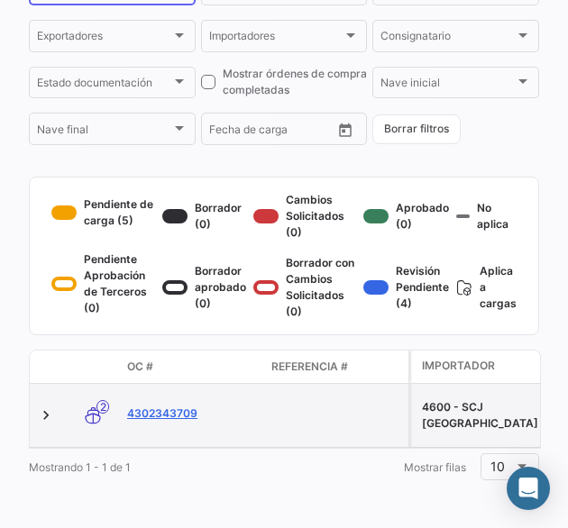
type input "4302343709"
click at [179, 406] on link "4302343709" at bounding box center [192, 414] width 130 height 16
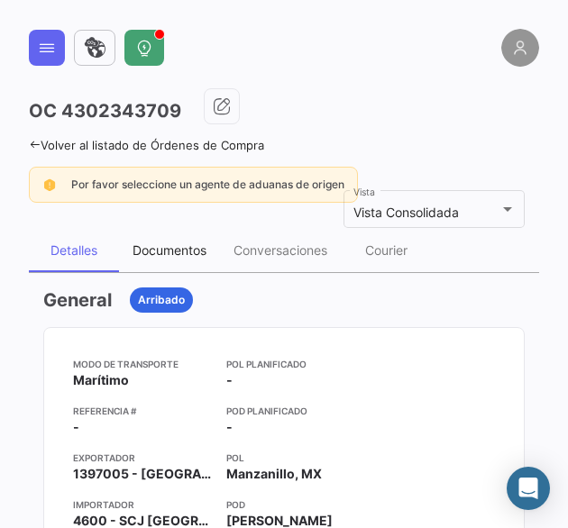
click at [157, 252] on div "Documentos" at bounding box center [170, 250] width 74 height 15
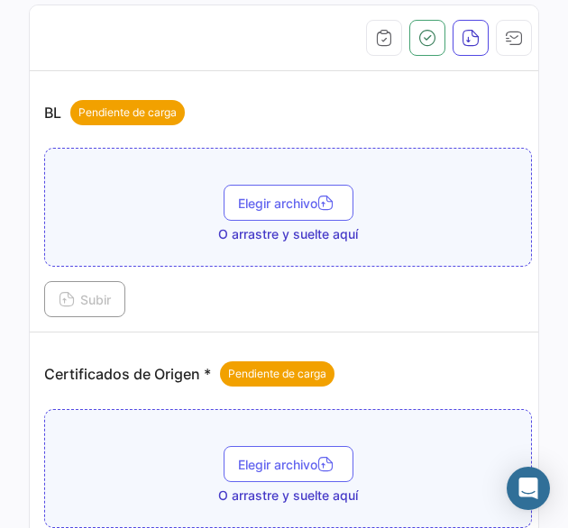
scroll to position [361, 0]
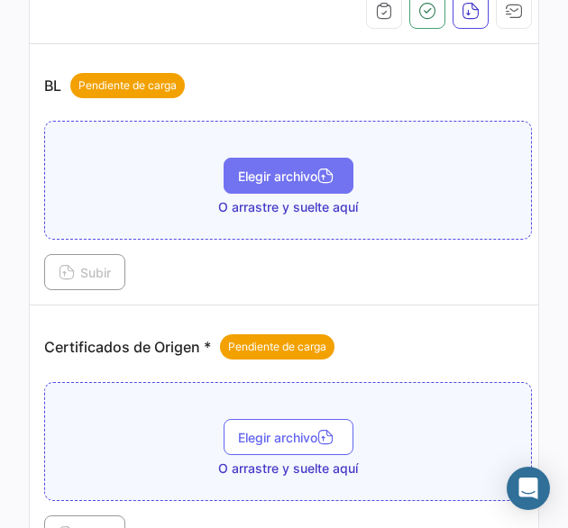
click at [278, 169] on span "Elegir archivo" at bounding box center [288, 176] width 101 height 15
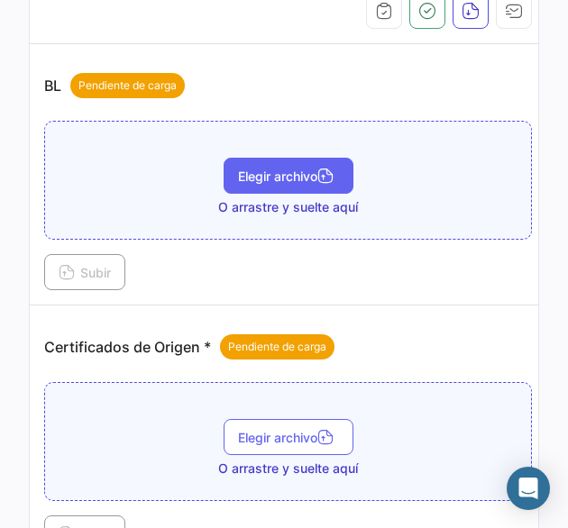
click at [304, 187] on button "Elegir archivo" at bounding box center [289, 176] width 130 height 36
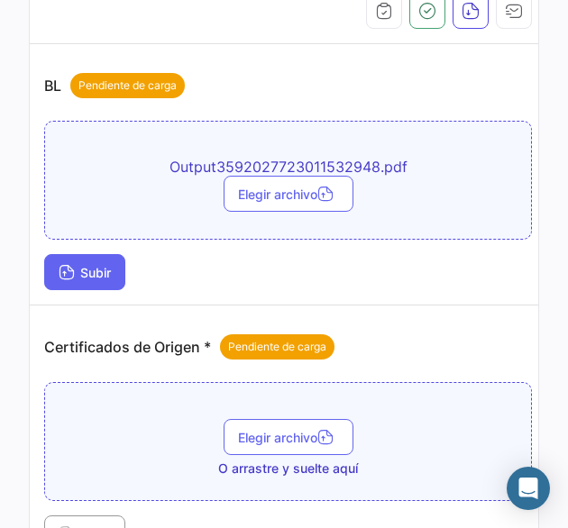
click at [108, 261] on button "Subir" at bounding box center [84, 272] width 81 height 36
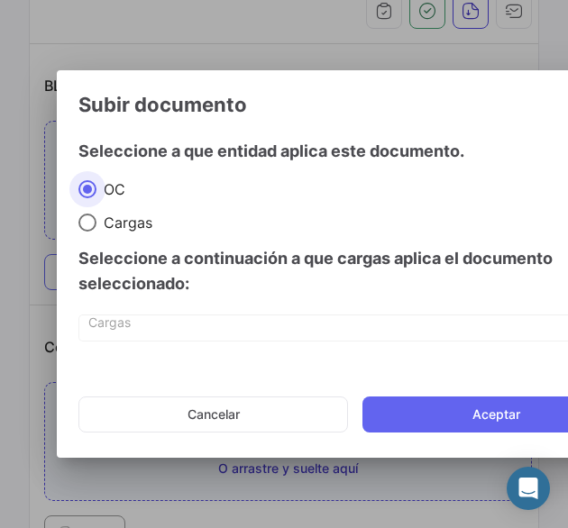
click at [431, 423] on button "Aceptar" at bounding box center [496, 415] width 268 height 36
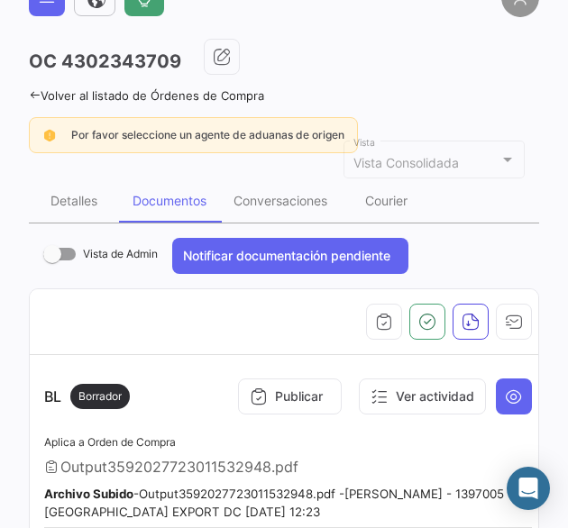
scroll to position [0, 0]
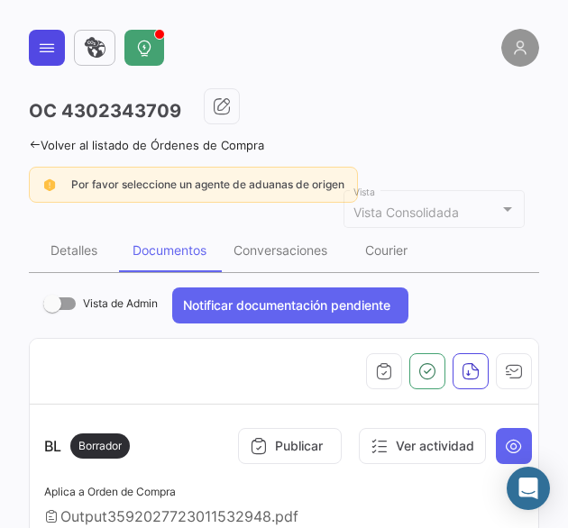
click at [45, 53] on icon at bounding box center [47, 48] width 18 height 18
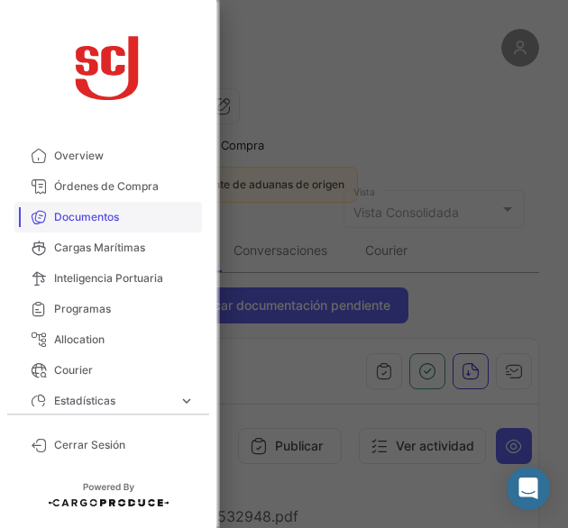
click at [122, 219] on span "Documentos" at bounding box center [124, 217] width 141 height 16
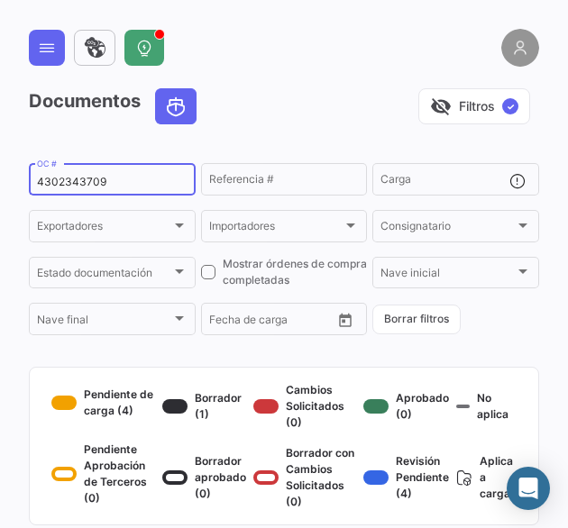
click at [61, 176] on input "4302343709" at bounding box center [112, 182] width 151 height 13
paste input "817"
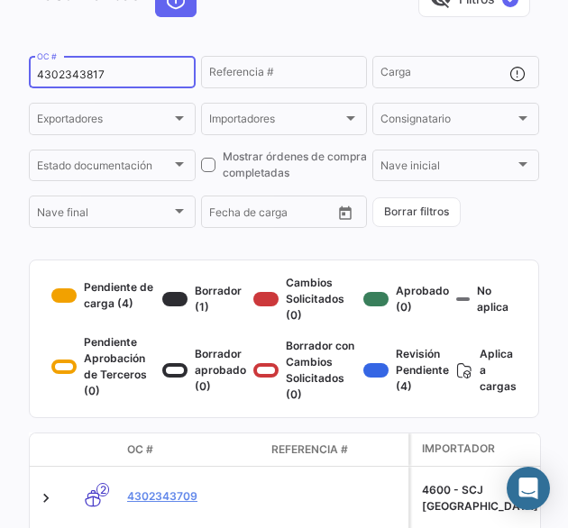
scroll to position [205, 0]
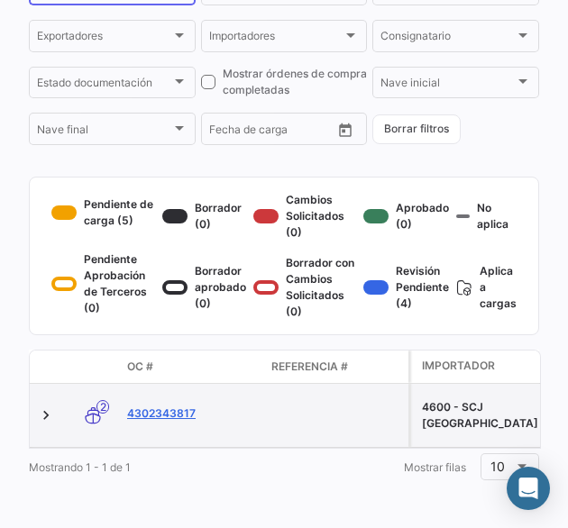
type input "4302343817"
click at [180, 407] on link "4302343817" at bounding box center [192, 414] width 130 height 16
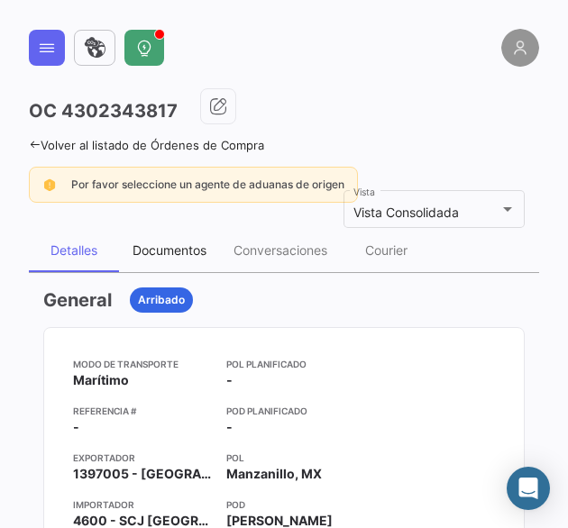
click at [148, 245] on div "Documentos" at bounding box center [170, 250] width 74 height 15
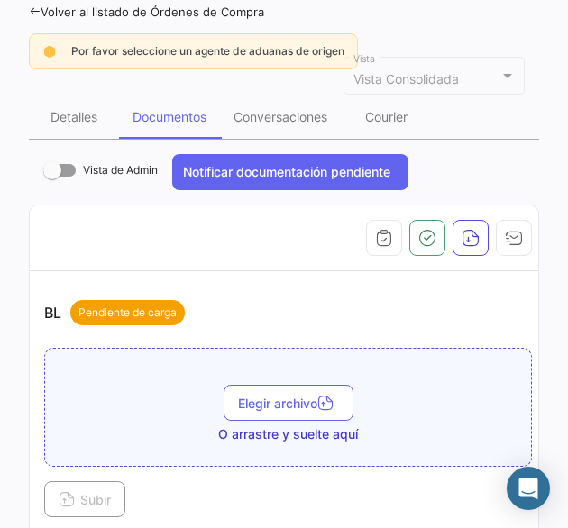
scroll to position [361, 0]
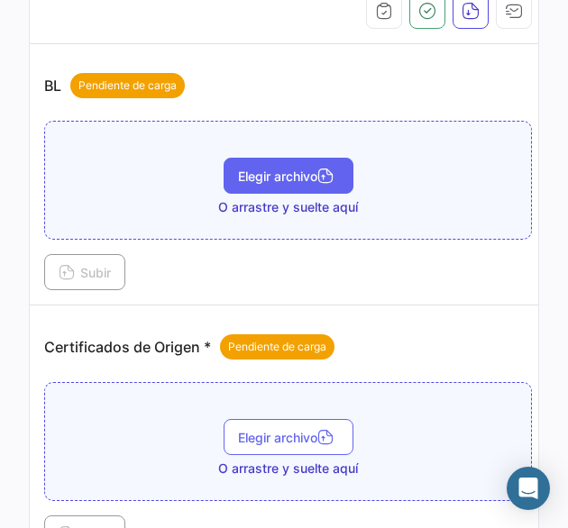
click at [307, 178] on span "Elegir archivo" at bounding box center [288, 176] width 101 height 15
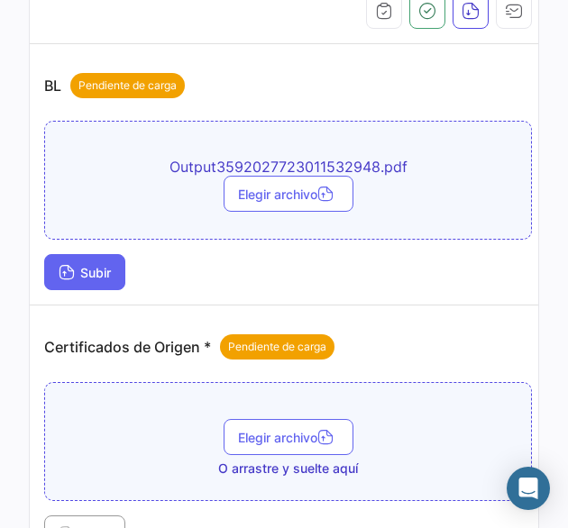
click at [115, 270] on button "Subir" at bounding box center [84, 272] width 81 height 36
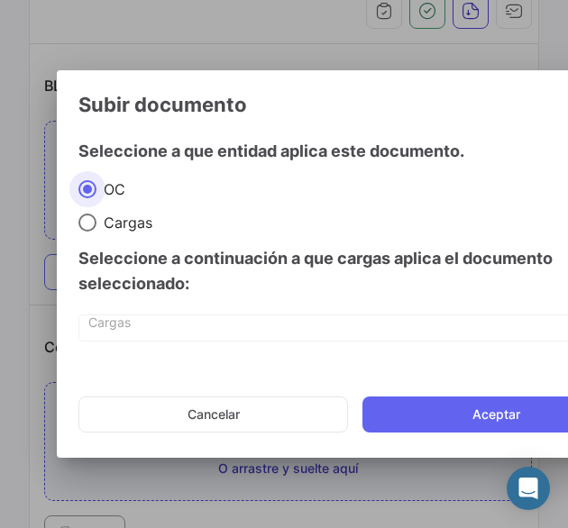
click at [377, 384] on mat-dialog-actions "Cancelar Aceptar" at bounding box center [354, 414] width 552 height 61
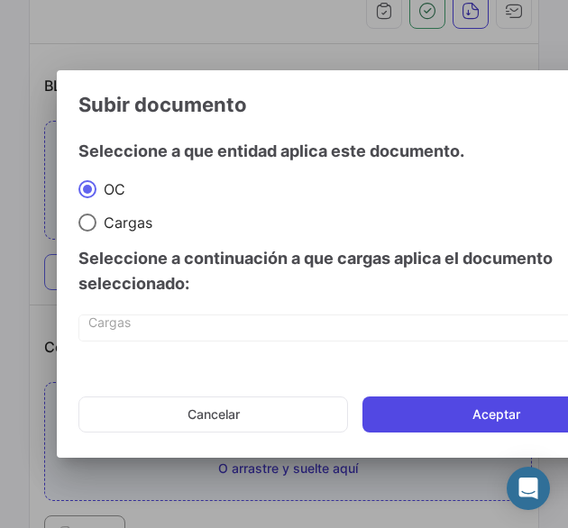
click at [397, 408] on button "Aceptar" at bounding box center [496, 415] width 268 height 36
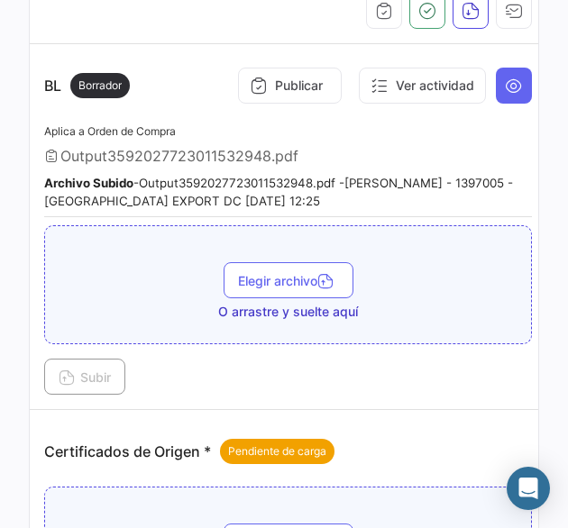
scroll to position [90, 0]
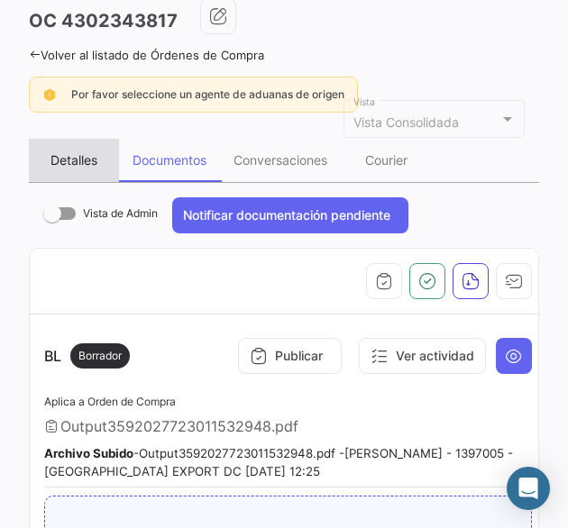
click at [87, 160] on div "Detalles" at bounding box center [73, 159] width 47 height 15
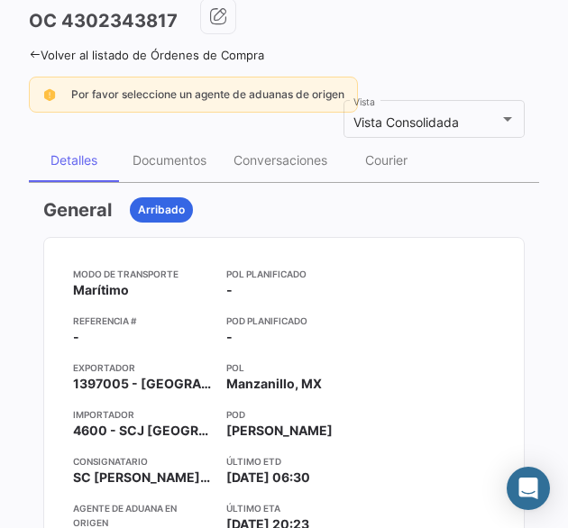
scroll to position [0, 0]
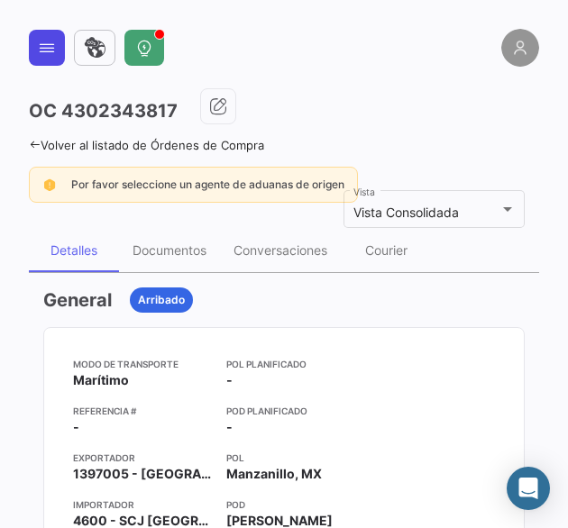
click at [41, 52] on icon at bounding box center [47, 48] width 18 height 18
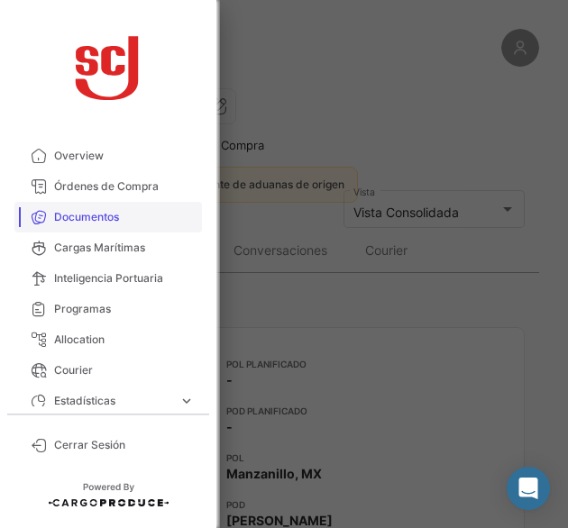
click at [81, 211] on span "Documentos" at bounding box center [124, 217] width 141 height 16
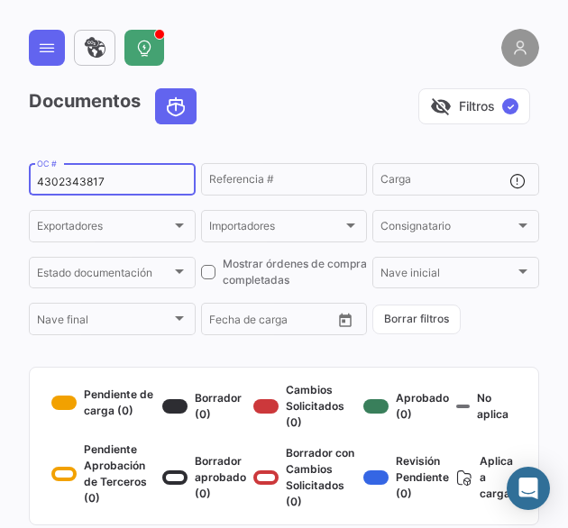
click at [59, 179] on input "4302343817" at bounding box center [112, 182] width 151 height 13
paste input "768"
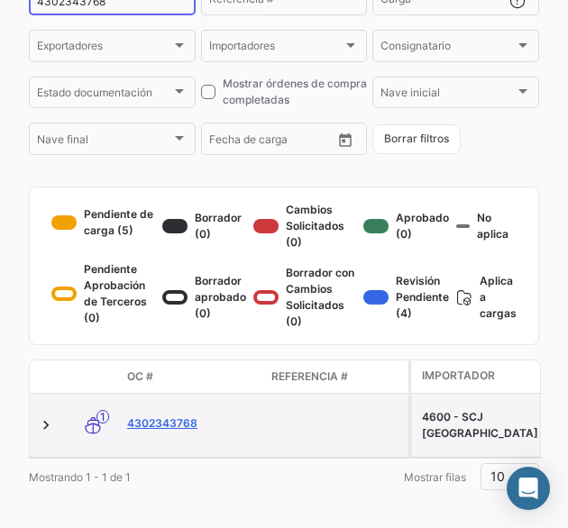
type input "4302343768"
click at [184, 432] on link "4302343768" at bounding box center [192, 424] width 130 height 16
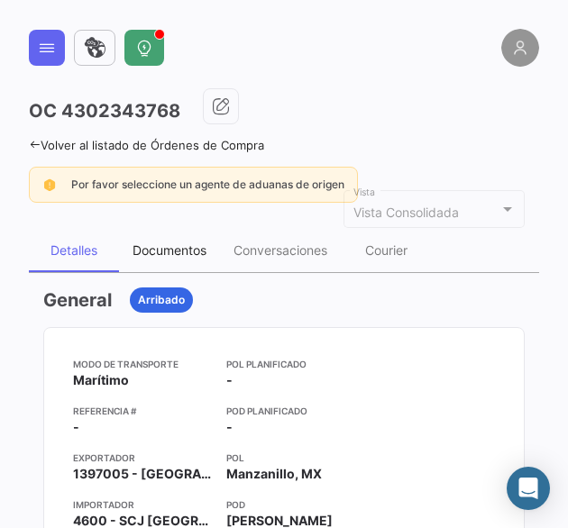
click at [162, 257] on div "Documentos" at bounding box center [169, 250] width 101 height 43
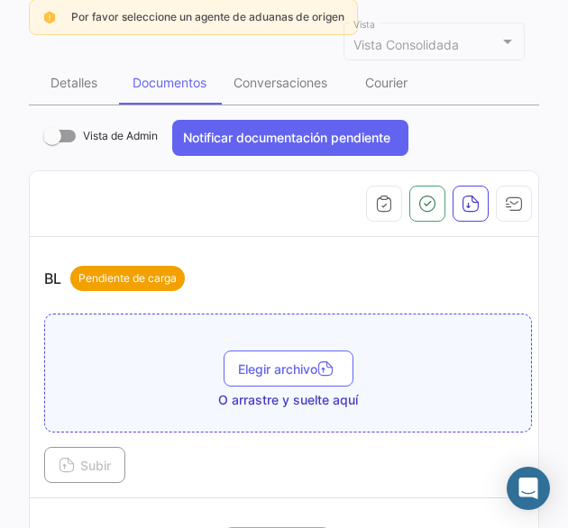
scroll to position [270, 0]
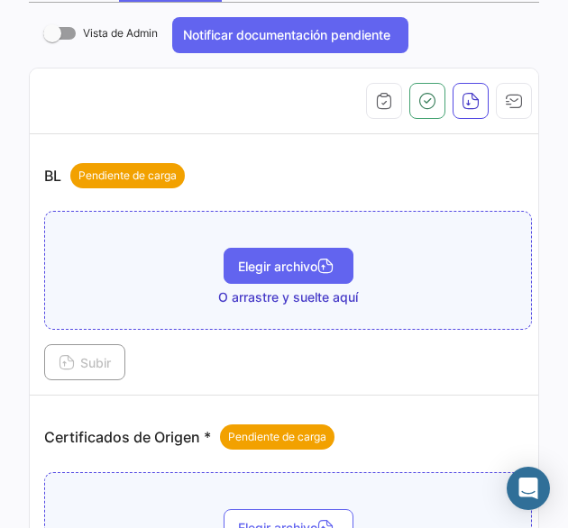
click at [272, 265] on span "Elegir archivo" at bounding box center [288, 266] width 101 height 15
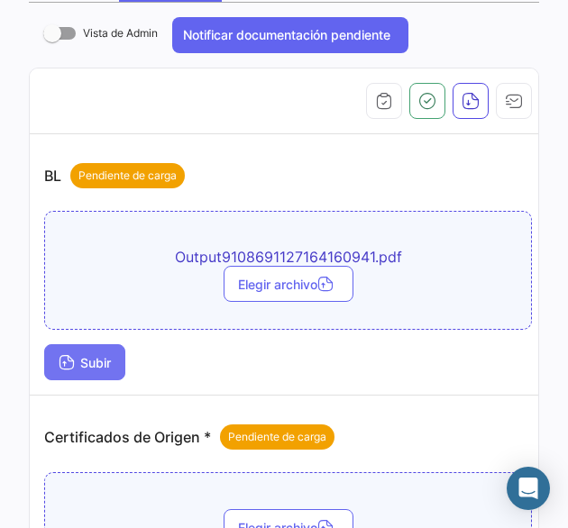
click at [106, 355] on span "Subir" at bounding box center [85, 362] width 52 height 15
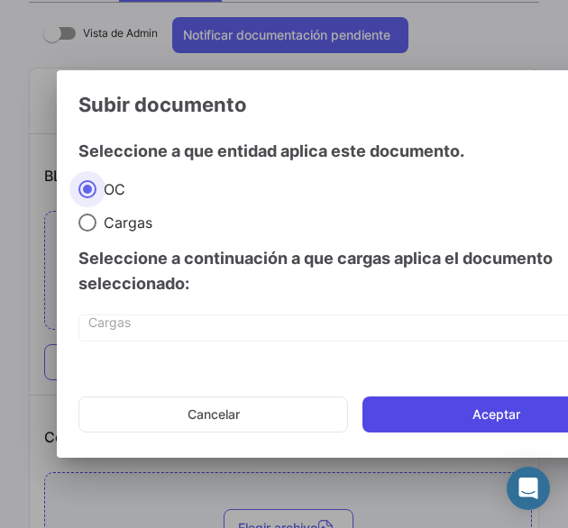
click at [443, 411] on button "Aceptar" at bounding box center [496, 415] width 268 height 36
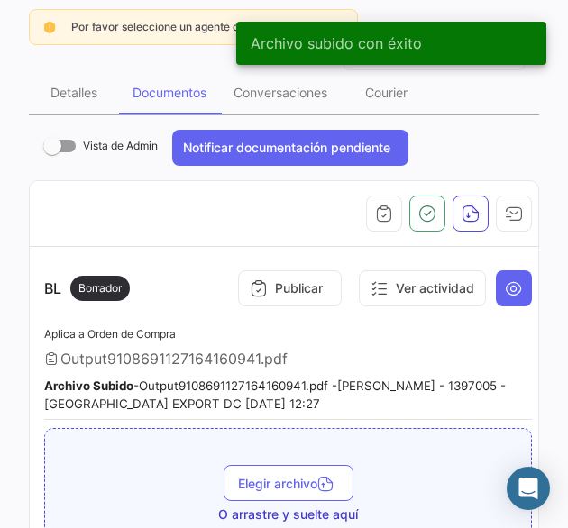
scroll to position [0, 0]
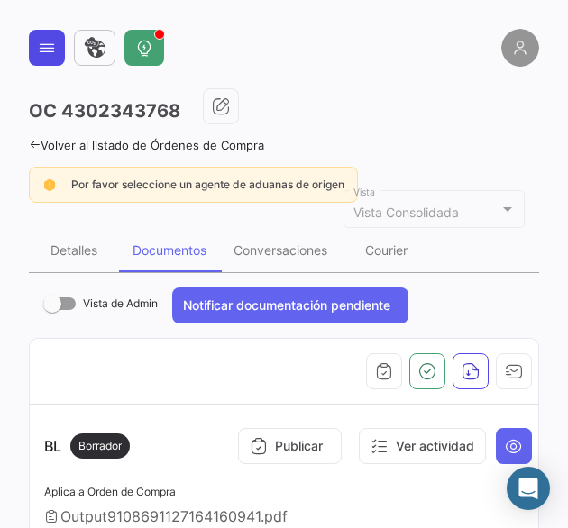
click at [54, 48] on icon at bounding box center [47, 48] width 18 height 18
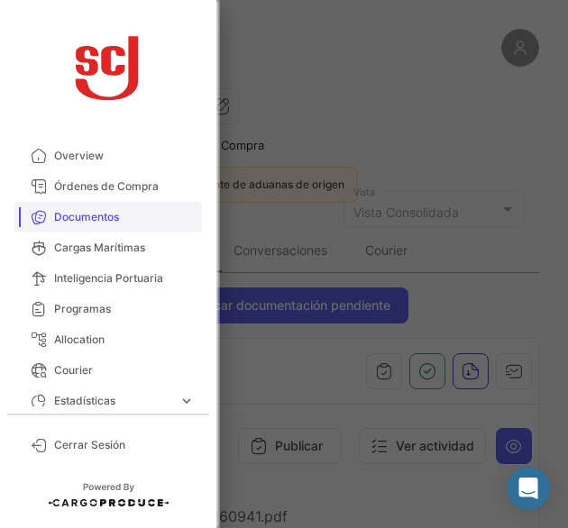
click at [143, 219] on span "Documentos" at bounding box center [124, 217] width 141 height 16
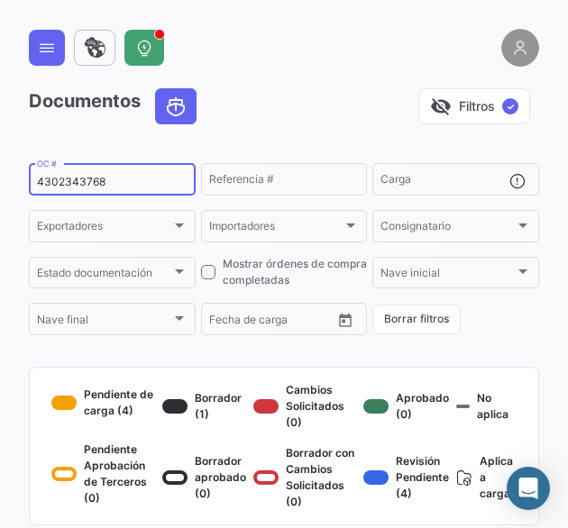
click at [71, 179] on input "4302343768" at bounding box center [112, 182] width 151 height 13
paste input "816"
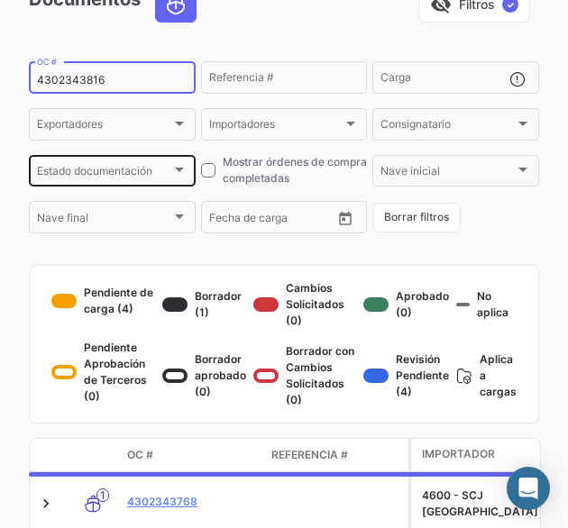
scroll to position [180, 0]
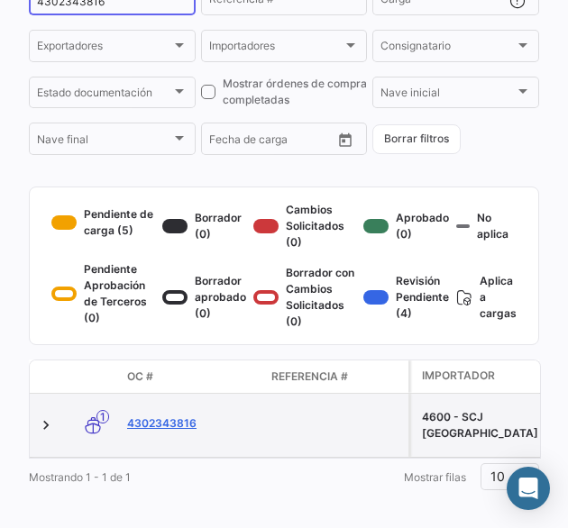
type input "4302343816"
click at [191, 430] on link "4302343816" at bounding box center [192, 424] width 130 height 16
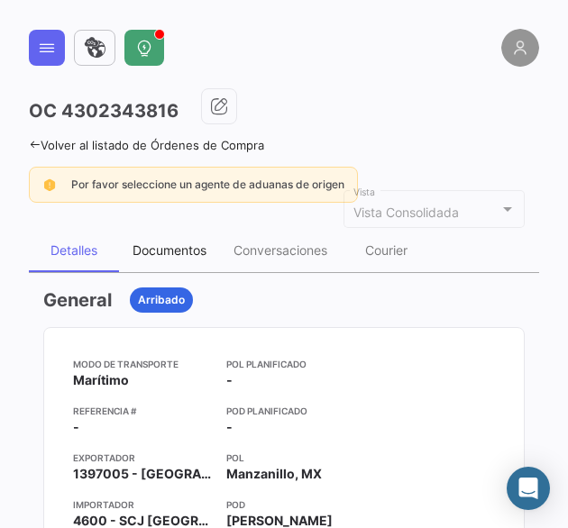
click at [193, 251] on div "Documentos" at bounding box center [170, 250] width 74 height 15
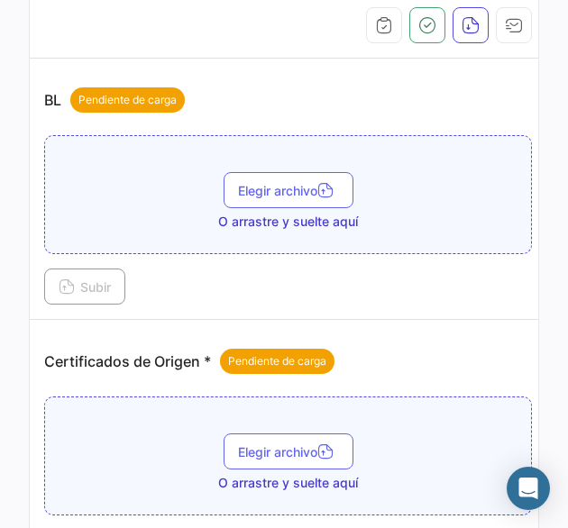
scroll to position [361, 0]
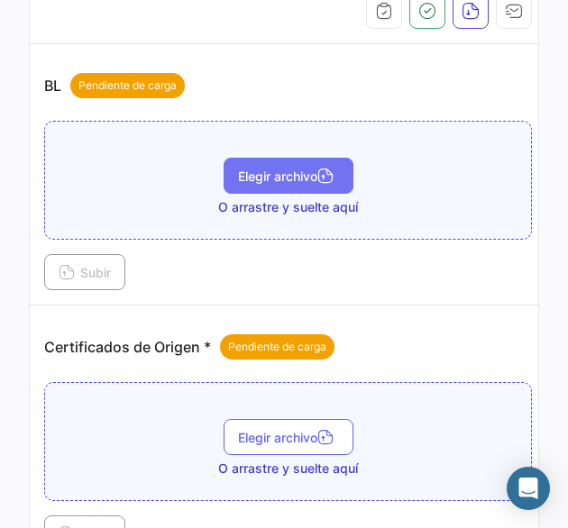
click at [283, 172] on span "Elegir archivo" at bounding box center [288, 176] width 101 height 15
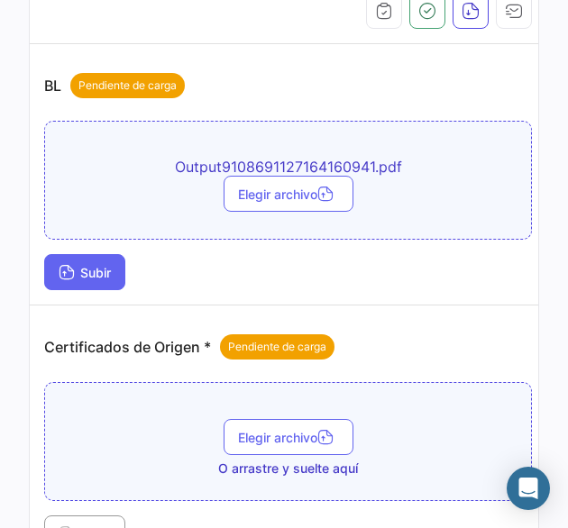
click at [88, 265] on span "Subir" at bounding box center [85, 272] width 52 height 15
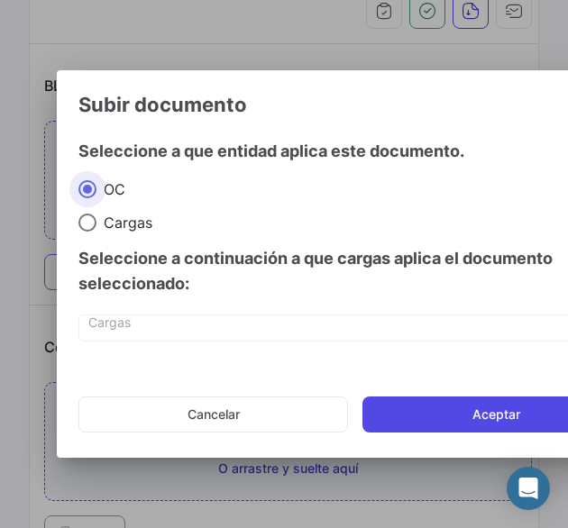
click at [487, 412] on button "Aceptar" at bounding box center [496, 415] width 268 height 36
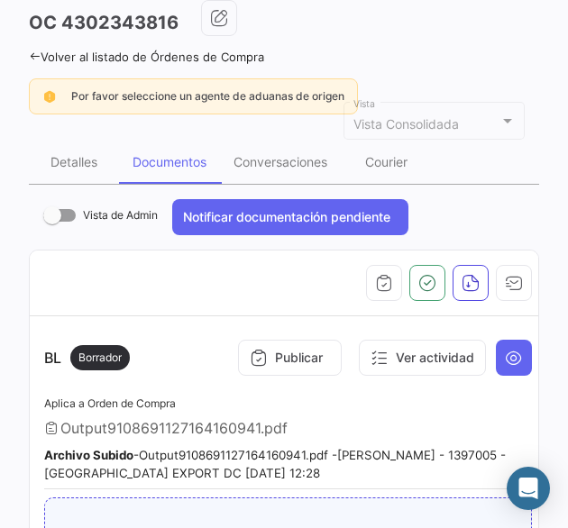
scroll to position [0, 0]
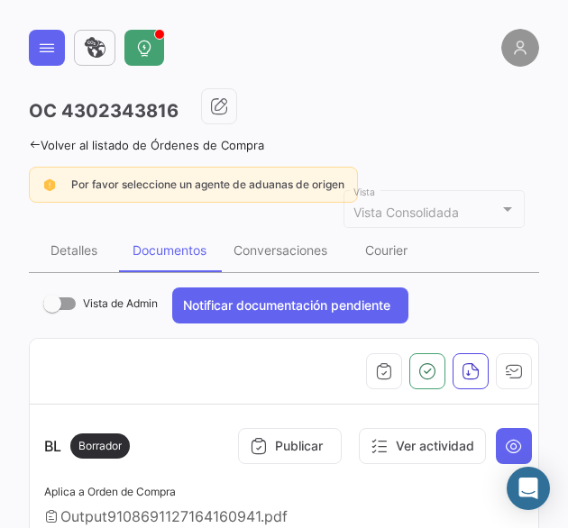
drag, startPoint x: 54, startPoint y: 62, endPoint x: 60, endPoint y: 78, distance: 16.3
click at [54, 62] on button at bounding box center [47, 48] width 36 height 36
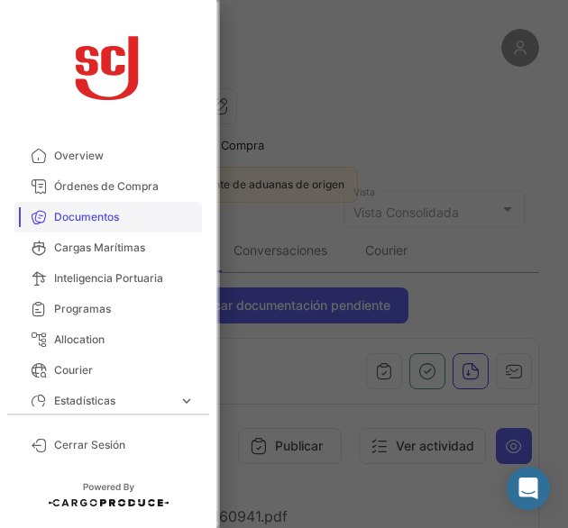
click at [119, 226] on link "Documentos" at bounding box center [108, 217] width 188 height 31
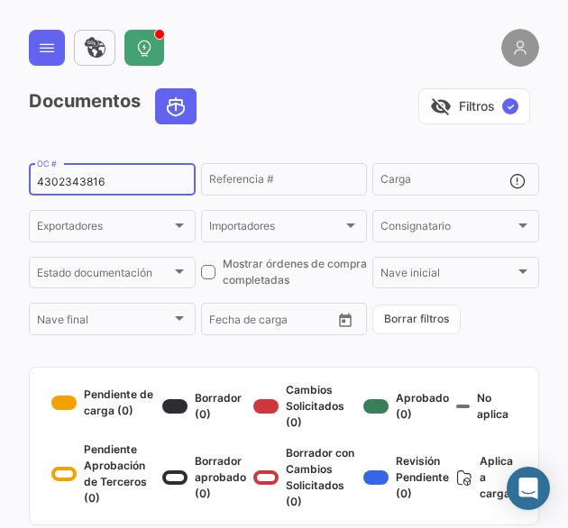
click at [85, 176] on div "4302343816 OC #" at bounding box center [112, 177] width 151 height 35
click at [83, 184] on input "4302343816" at bounding box center [112, 182] width 151 height 13
paste input "711"
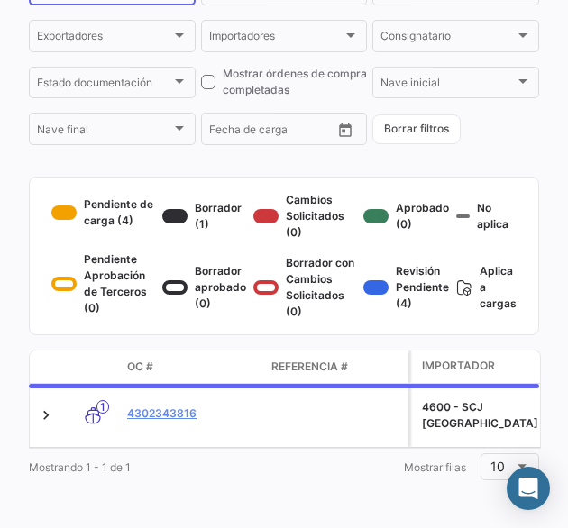
scroll to position [205, 0]
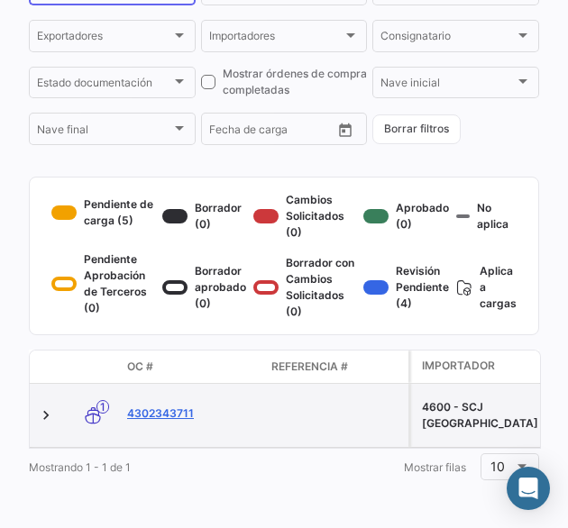
type input "4302343711"
click at [178, 412] on link "4302343711" at bounding box center [192, 414] width 130 height 16
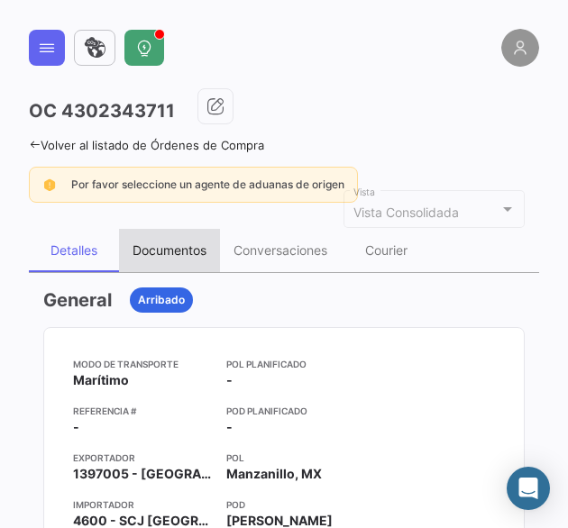
click at [184, 262] on div "Documentos" at bounding box center [169, 250] width 101 height 43
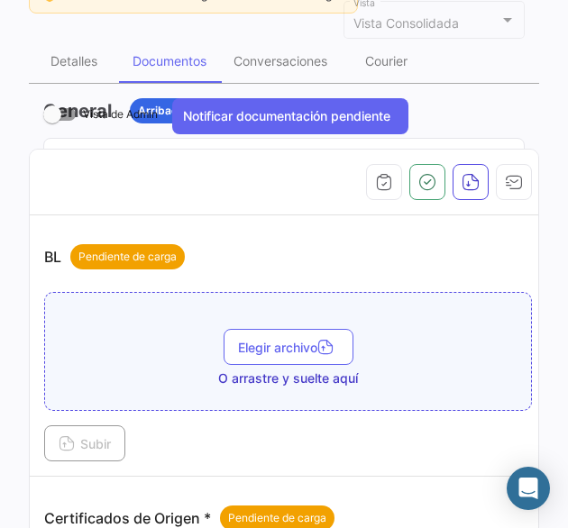
scroll to position [270, 0]
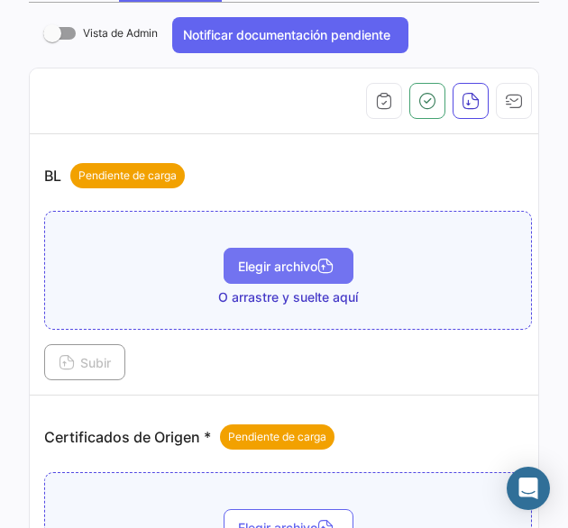
click at [283, 264] on span "Elegir archivo" at bounding box center [288, 266] width 101 height 15
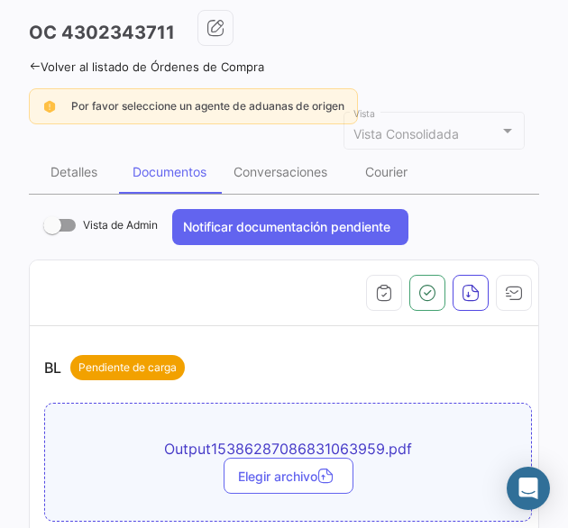
scroll to position [0, 0]
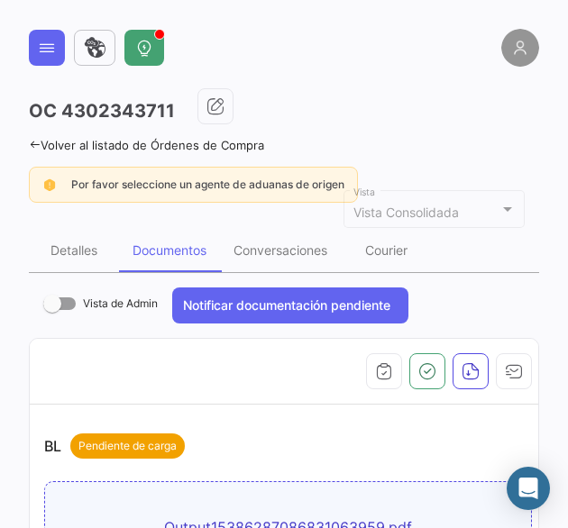
click at [51, 51] on icon at bounding box center [47, 48] width 18 height 18
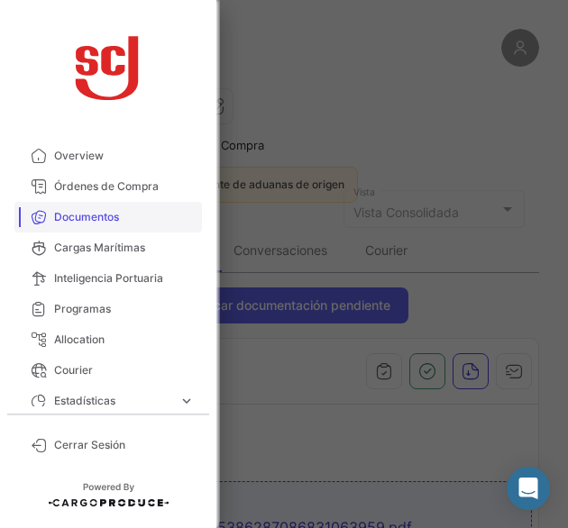
click at [84, 215] on span "Documentos" at bounding box center [124, 217] width 141 height 16
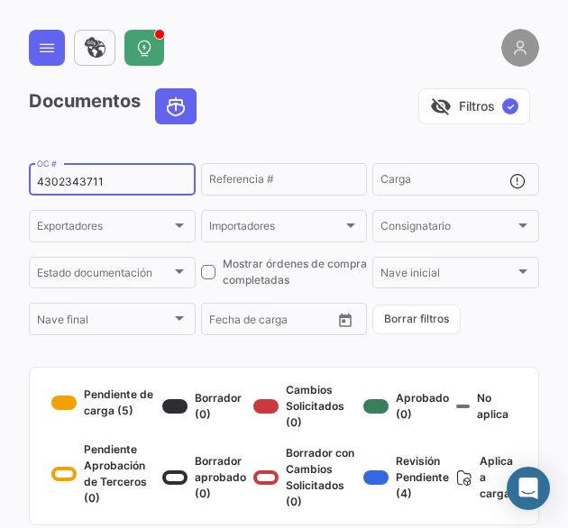
click at [79, 190] on div "4302343711 OC #" at bounding box center [112, 177] width 151 height 35
click at [93, 182] on input "4302343711" at bounding box center [112, 182] width 151 height 13
paste input "66"
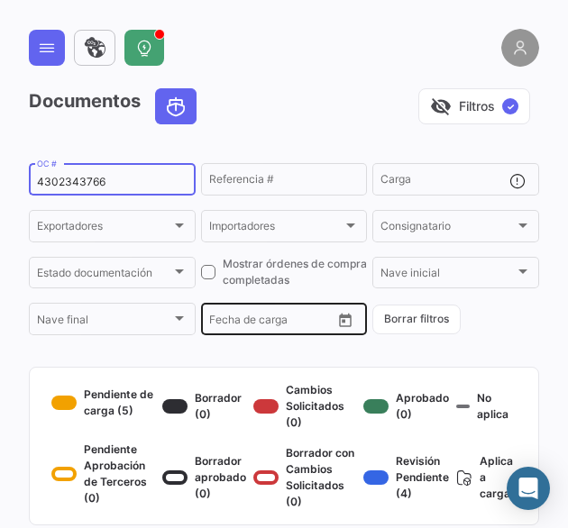
scroll to position [205, 0]
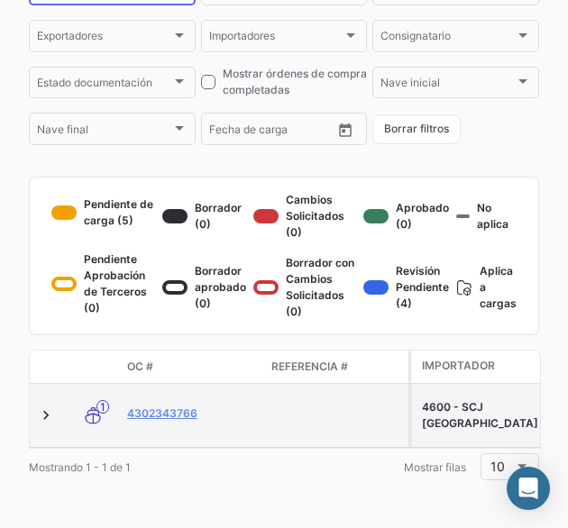
type input "4302343766"
click at [192, 396] on datatable-body-cell "4302343766" at bounding box center [192, 415] width 144 height 63
click at [188, 406] on link "4302343766" at bounding box center [192, 414] width 130 height 16
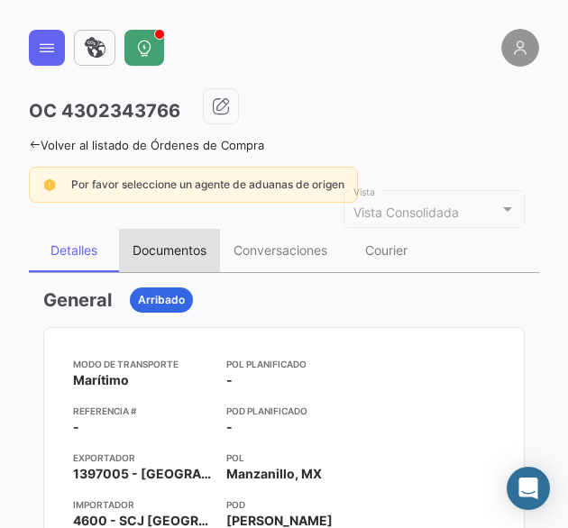
click at [175, 251] on div "Documentos" at bounding box center [170, 250] width 74 height 15
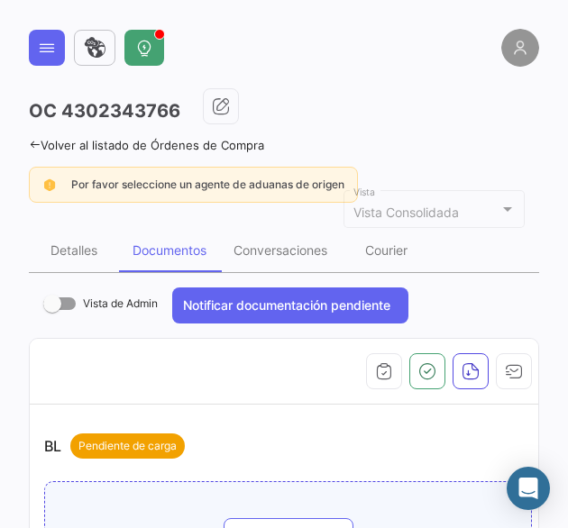
scroll to position [361, 0]
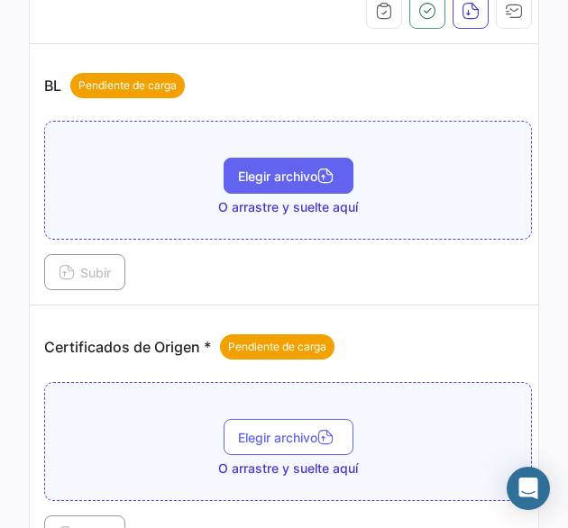
click at [249, 185] on button "Elegir archivo" at bounding box center [289, 176] width 130 height 36
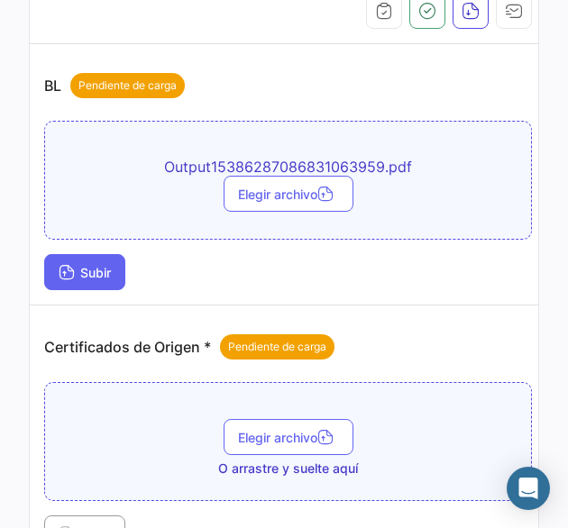
click at [79, 283] on button "Subir" at bounding box center [84, 272] width 81 height 36
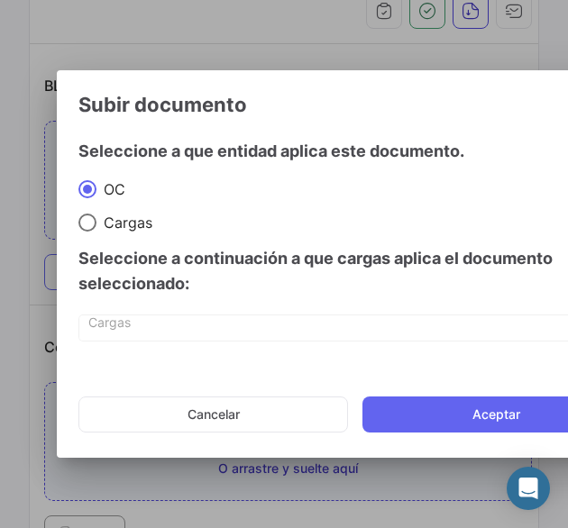
drag, startPoint x: 512, startPoint y: 410, endPoint x: 493, endPoint y: 397, distance: 23.3
click at [514, 410] on button "Aceptar" at bounding box center [496, 415] width 268 height 36
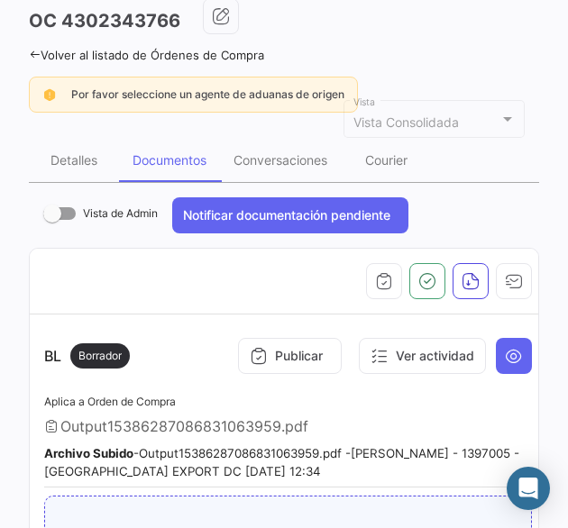
scroll to position [0, 0]
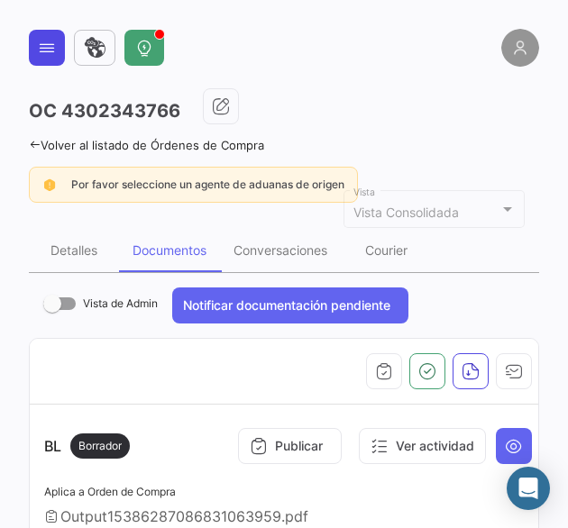
click at [52, 60] on button at bounding box center [47, 48] width 36 height 36
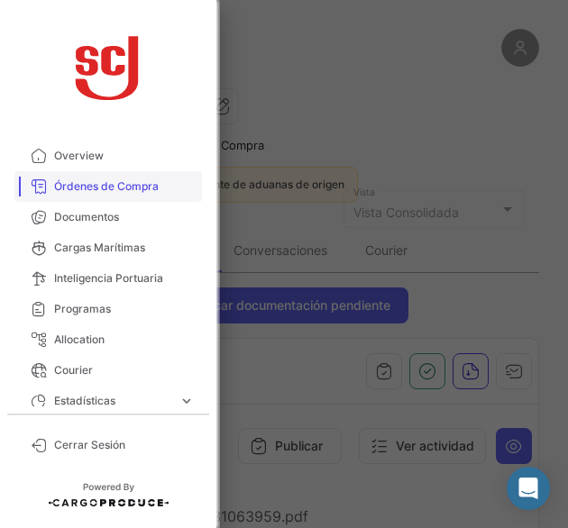
drag, startPoint x: 88, startPoint y: 222, endPoint x: 111, endPoint y: 185, distance: 43.3
click at [88, 222] on span "Documentos" at bounding box center [124, 217] width 141 height 16
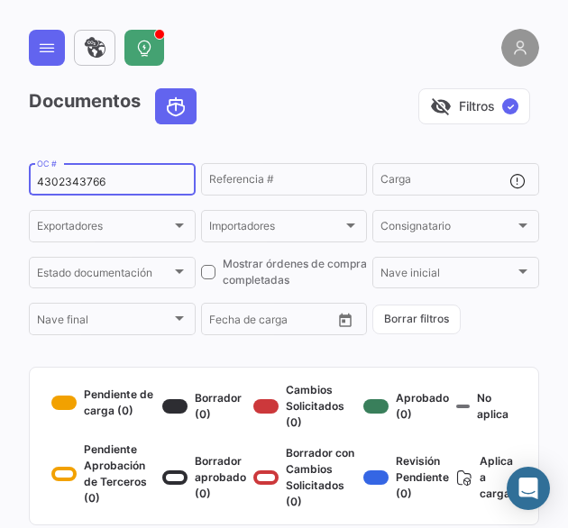
click at [69, 191] on div "4302343766 OC #" at bounding box center [112, 177] width 151 height 35
click at [66, 180] on input "4302343766" at bounding box center [112, 182] width 151 height 13
paste input "1135"
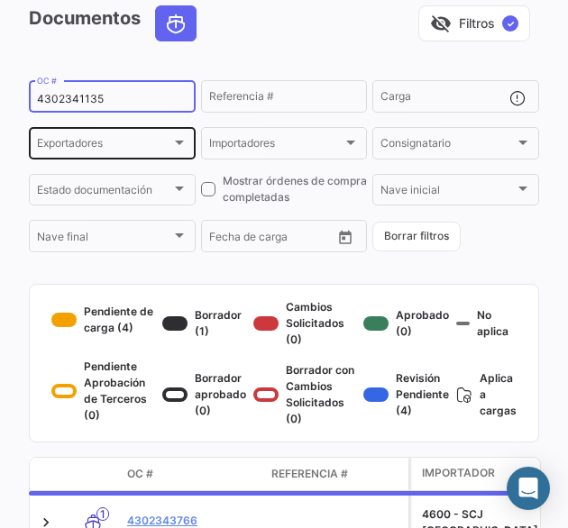
scroll to position [180, 0]
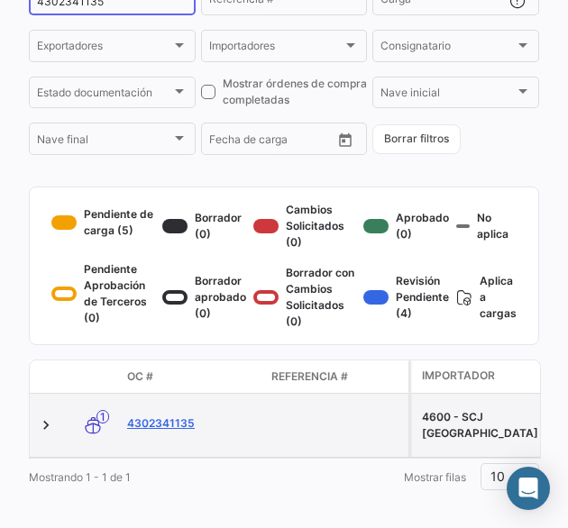
type input "4302341135"
click at [173, 432] on link "4302341135" at bounding box center [192, 424] width 130 height 16
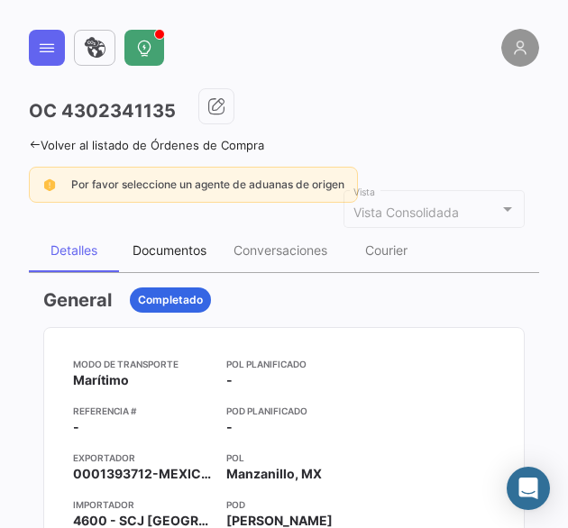
click at [195, 261] on div "Documentos" at bounding box center [169, 250] width 101 height 43
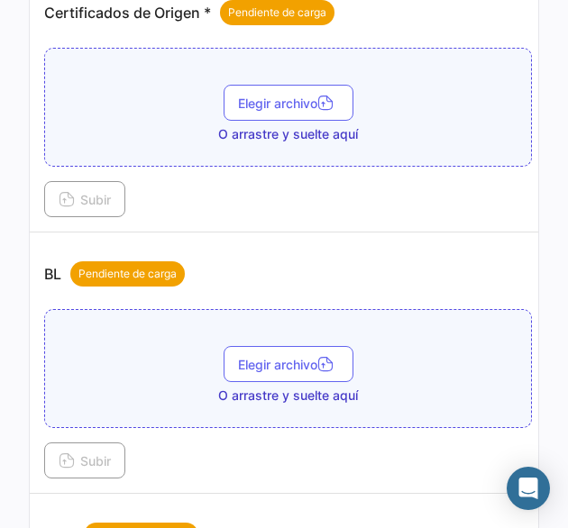
scroll to position [541, 0]
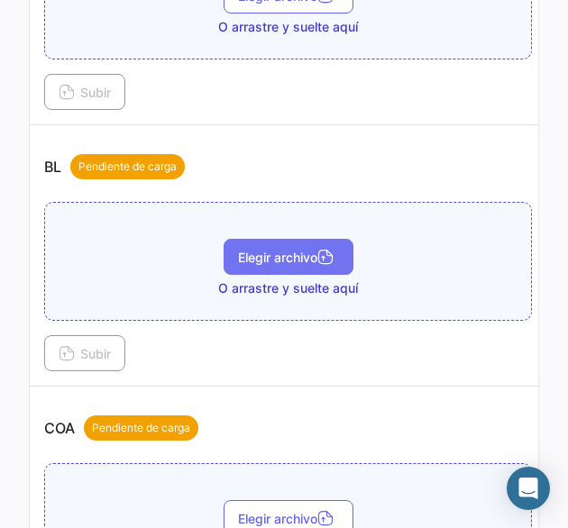
click at [263, 268] on button "Elegir archivo" at bounding box center [289, 257] width 130 height 36
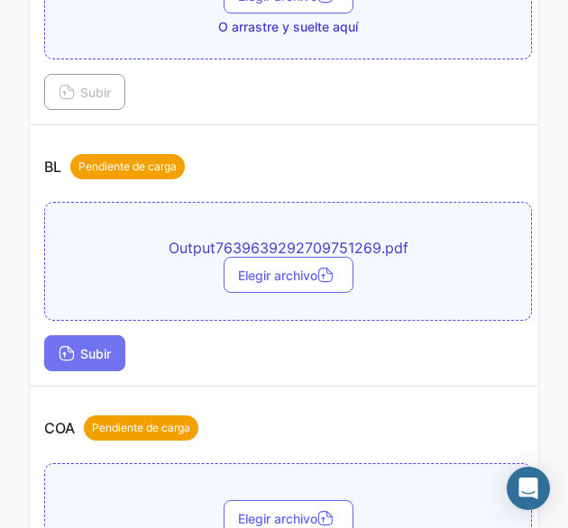
click at [69, 347] on icon at bounding box center [67, 355] width 16 height 16
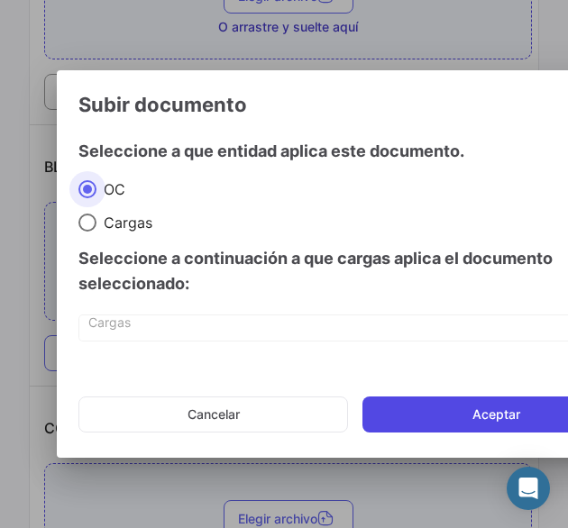
drag, startPoint x: 415, startPoint y: 410, endPoint x: 395, endPoint y: 403, distance: 21.1
click at [415, 410] on button "Aceptar" at bounding box center [496, 415] width 268 height 36
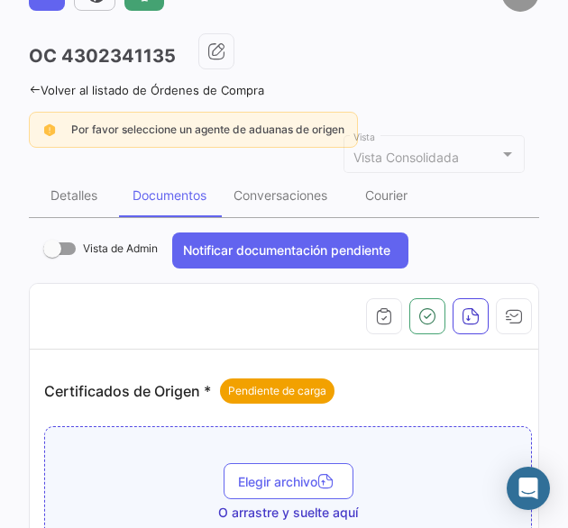
scroll to position [0, 0]
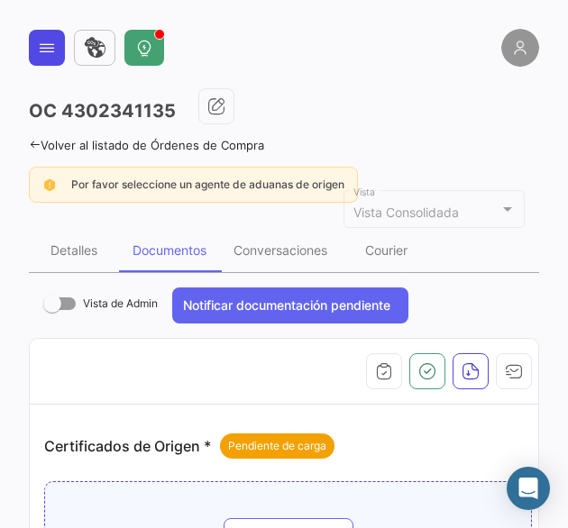
click at [53, 60] on button at bounding box center [47, 48] width 36 height 36
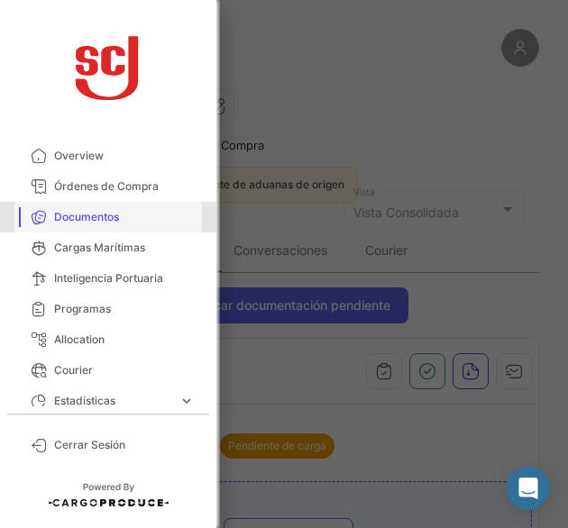
click at [124, 215] on span "Documentos" at bounding box center [124, 217] width 141 height 16
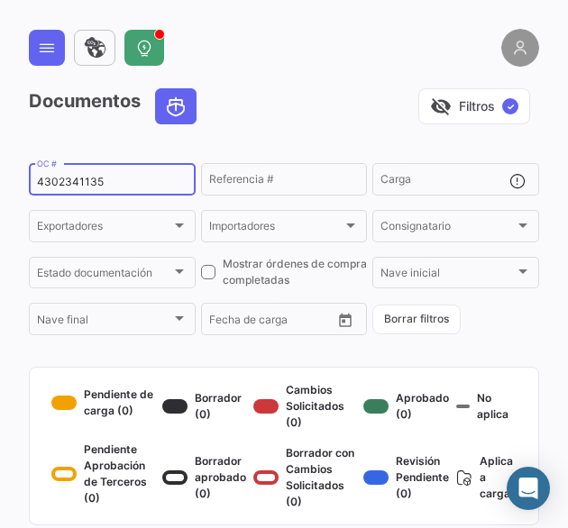
click at [75, 183] on input "4302341135" at bounding box center [112, 182] width 151 height 13
paste input "61"
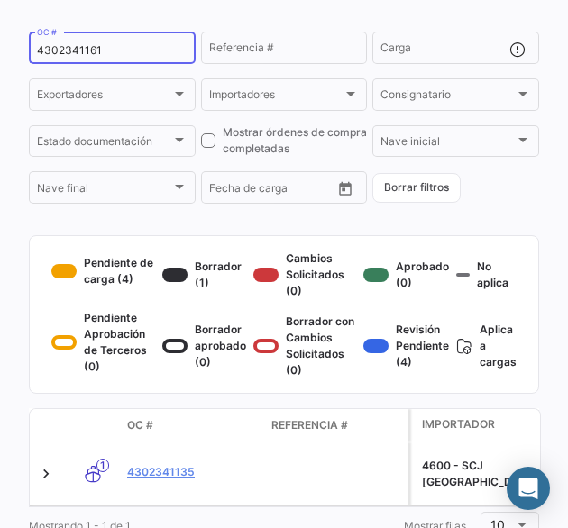
scroll to position [221, 0]
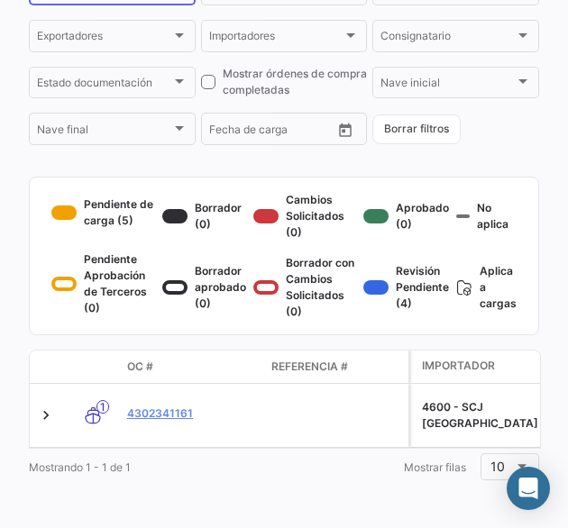
type input "4302341161"
click at [175, 406] on link "4302341161" at bounding box center [192, 414] width 130 height 16
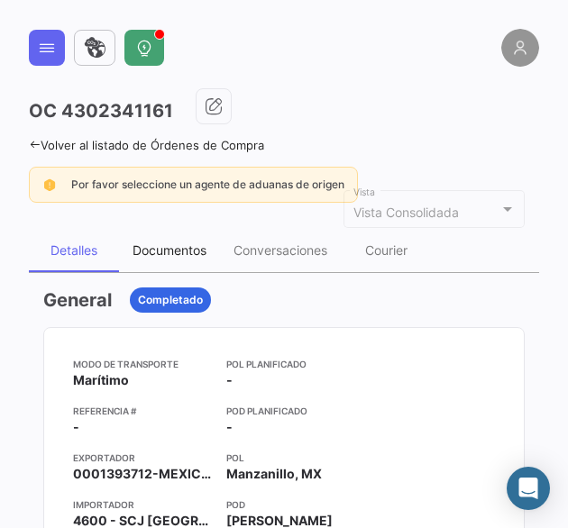
click at [162, 248] on div "Documentos" at bounding box center [170, 250] width 74 height 15
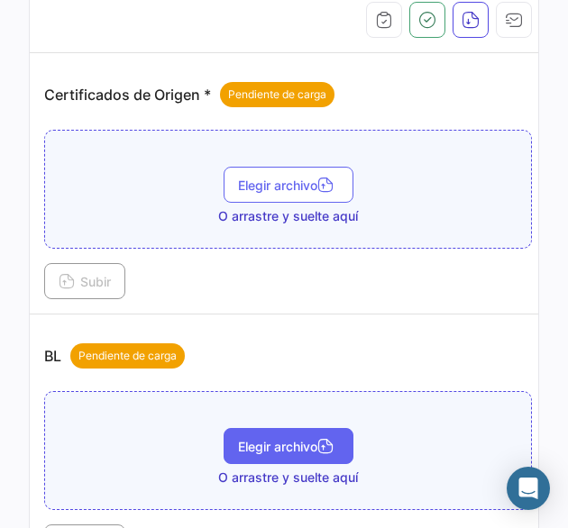
scroll to position [451, 0]
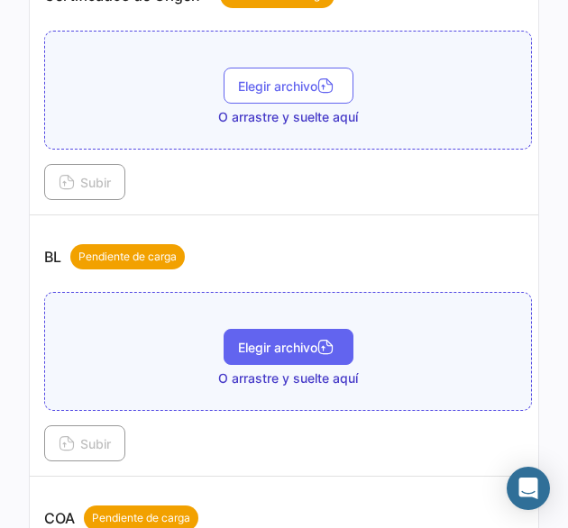
click at [243, 329] on button "Elegir archivo" at bounding box center [289, 347] width 130 height 36
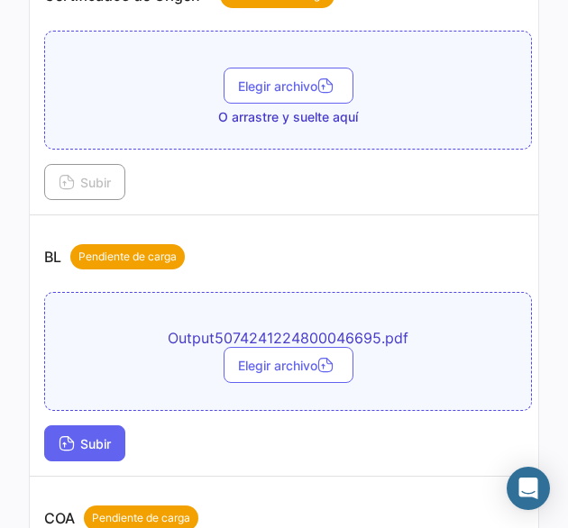
click at [83, 436] on span "Subir" at bounding box center [85, 443] width 52 height 15
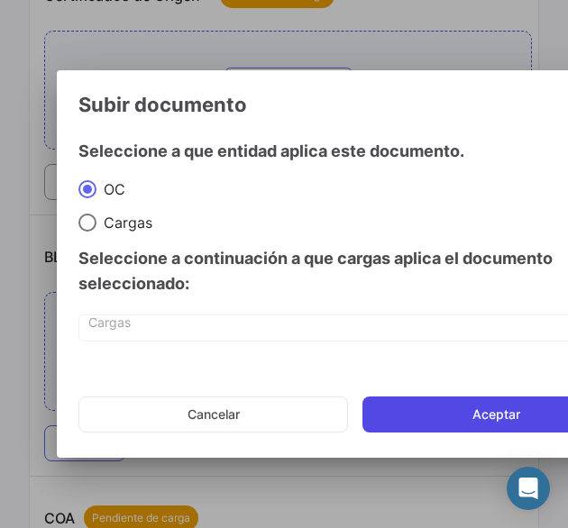
click at [406, 417] on button "Aceptar" at bounding box center [496, 415] width 268 height 36
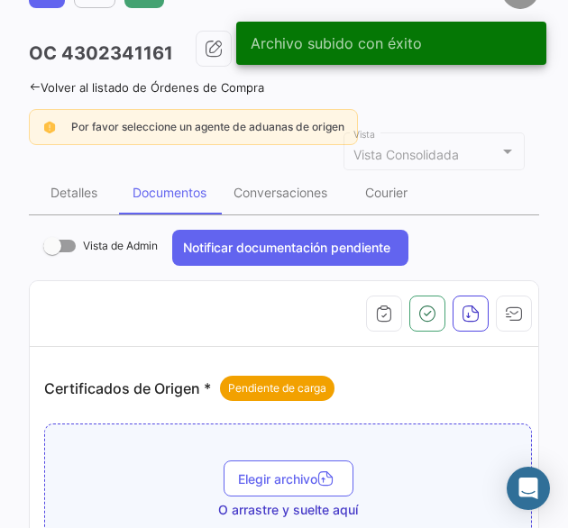
scroll to position [0, 0]
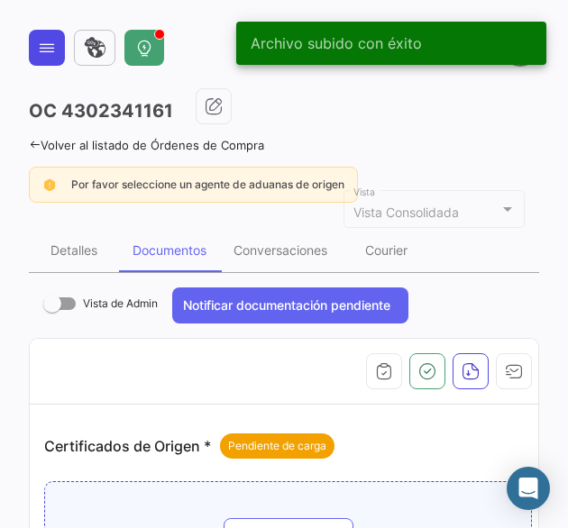
click at [33, 57] on button at bounding box center [47, 48] width 36 height 36
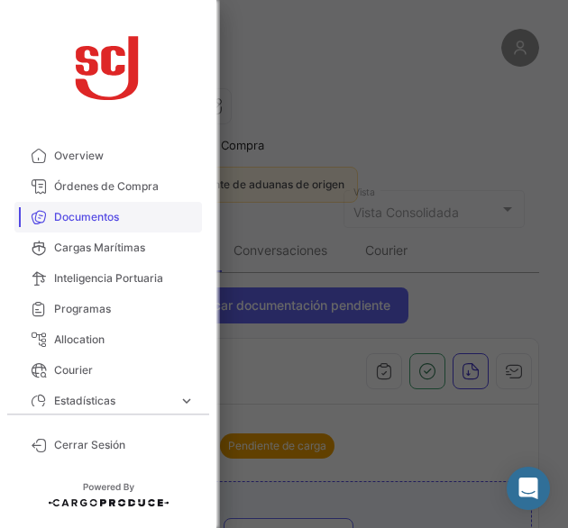
click at [108, 214] on span "Documentos" at bounding box center [124, 217] width 141 height 16
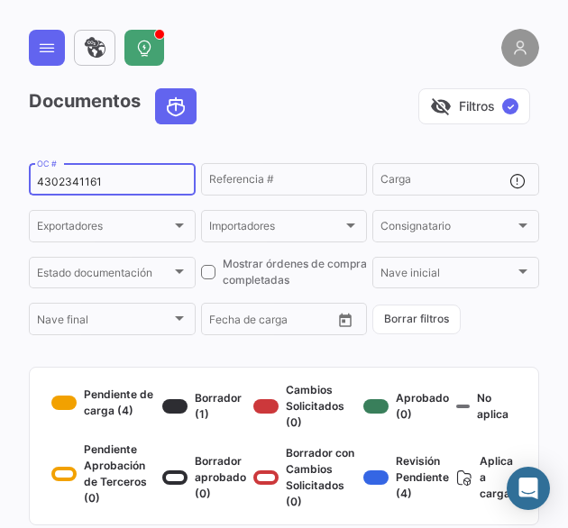
click at [87, 190] on div "4302341161 OC #" at bounding box center [112, 177] width 151 height 35
click at [79, 178] on input "4302341161" at bounding box center [112, 182] width 151 height 13
paste input "2"
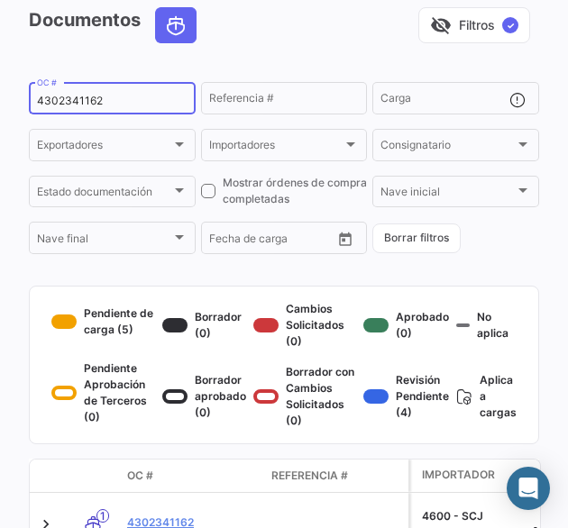
scroll to position [221, 0]
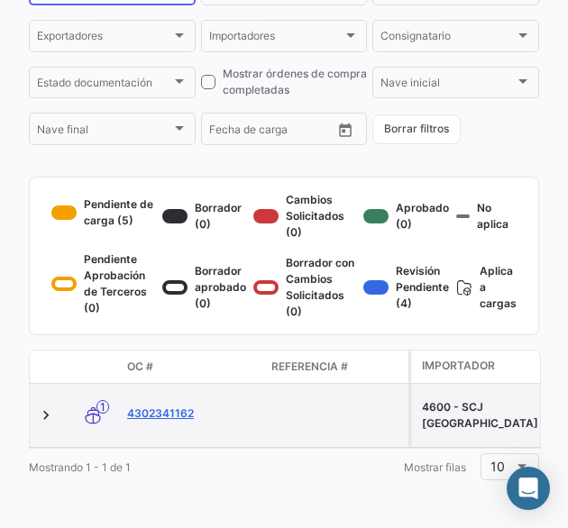
type input "4302341162"
click at [177, 406] on link "4302341162" at bounding box center [192, 414] width 130 height 16
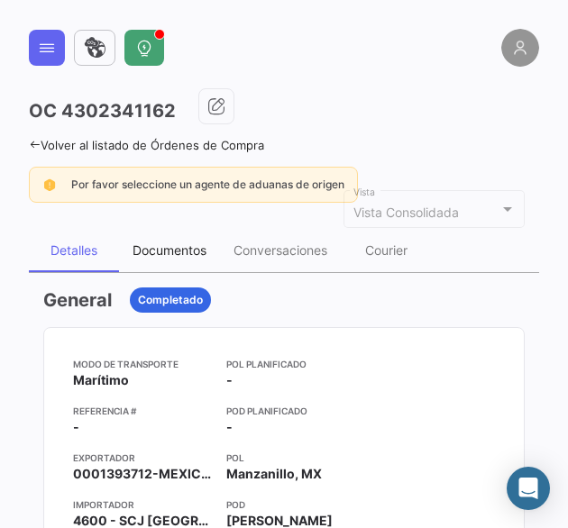
click at [173, 255] on div "Documentos" at bounding box center [170, 250] width 74 height 15
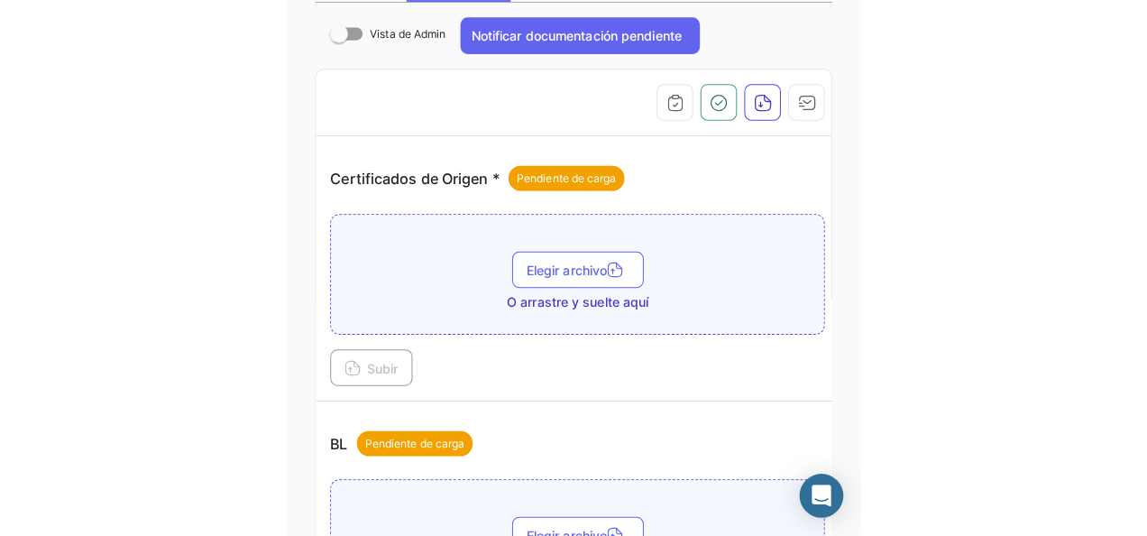
scroll to position [541, 0]
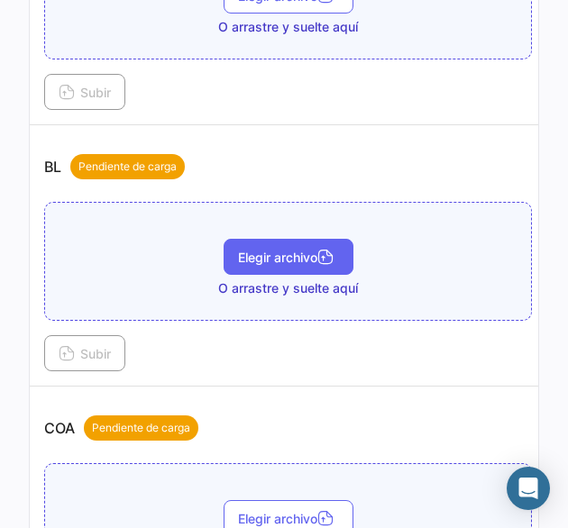
click at [237, 261] on button "Elegir archivo" at bounding box center [289, 257] width 130 height 36
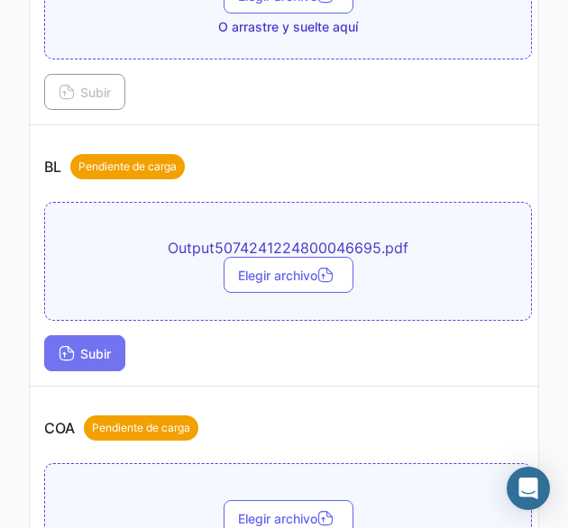
click at [77, 349] on span "Subir" at bounding box center [85, 353] width 52 height 15
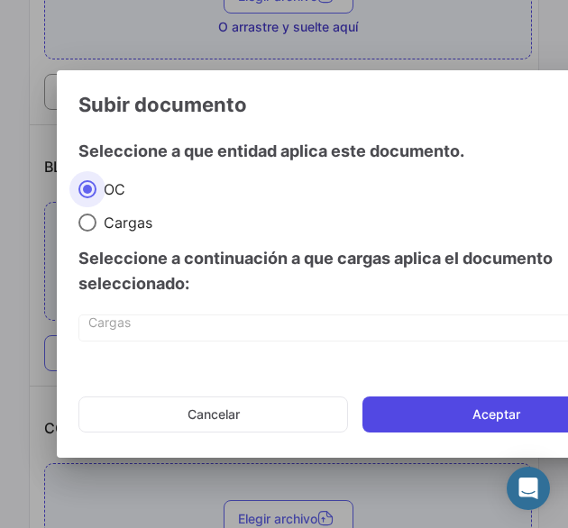
click at [433, 404] on button "Aceptar" at bounding box center [496, 415] width 268 height 36
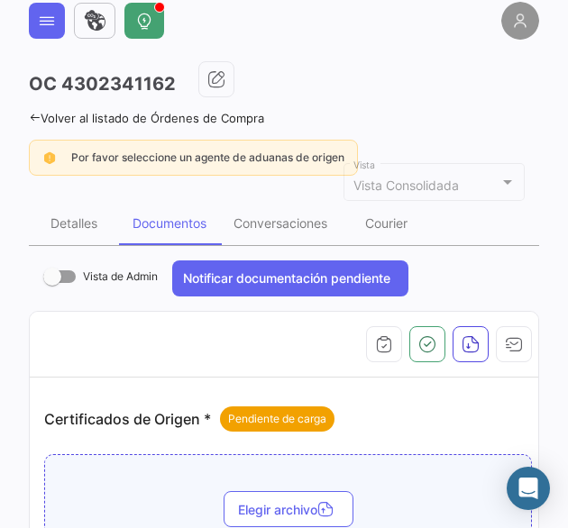
scroll to position [0, 0]
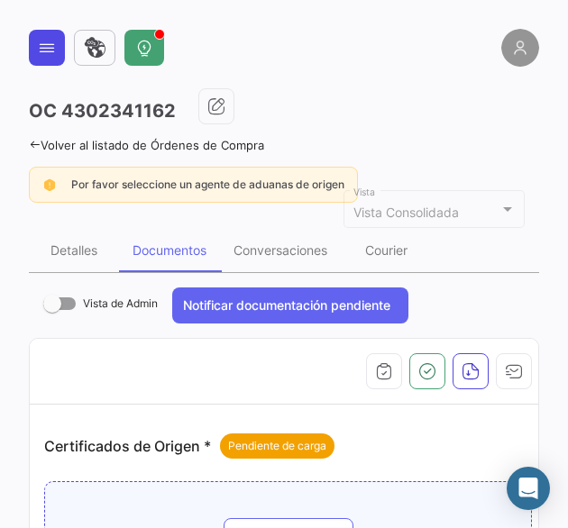
click at [44, 53] on icon at bounding box center [47, 48] width 18 height 18
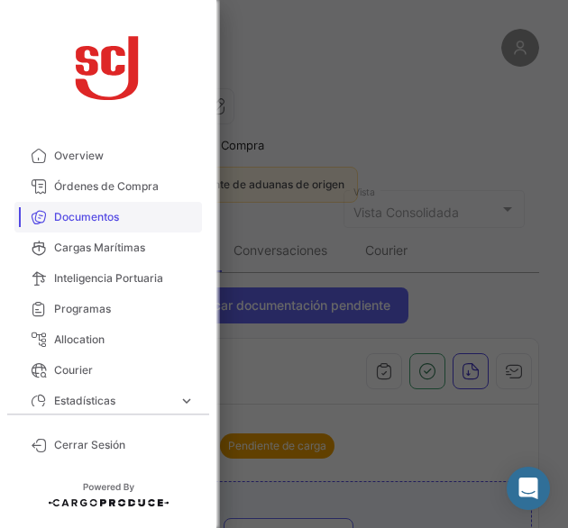
click at [92, 222] on span "Documentos" at bounding box center [124, 217] width 141 height 16
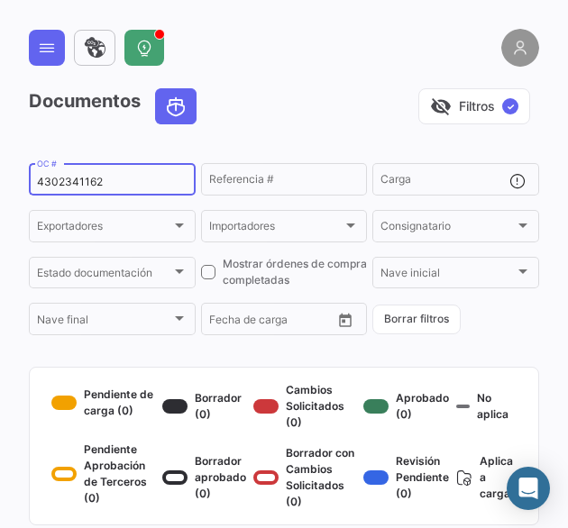
click at [69, 191] on div "4302341162 OC #" at bounding box center [112, 177] width 151 height 35
click at [64, 190] on div "4302341162 OC #" at bounding box center [112, 177] width 151 height 35
click at [76, 187] on input "4302341162" at bounding box center [112, 182] width 151 height 13
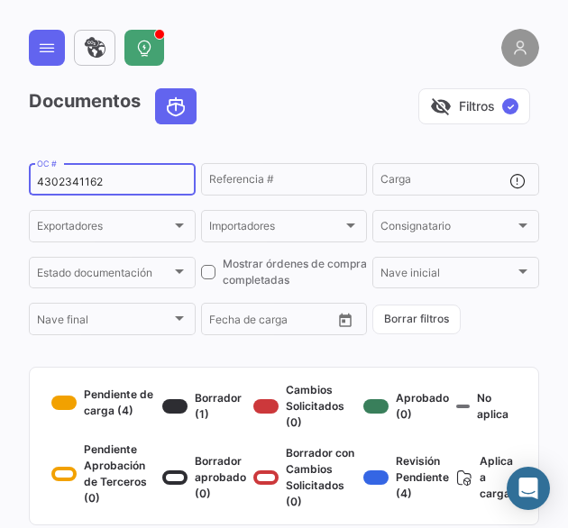
click at [76, 187] on input "4302341162" at bounding box center [112, 182] width 151 height 13
paste input "39606"
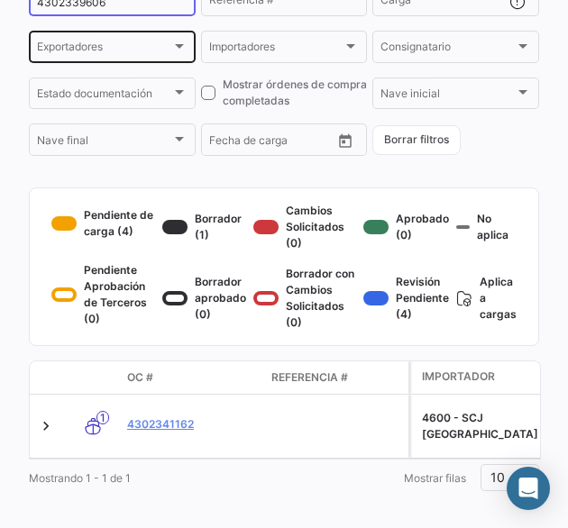
scroll to position [180, 0]
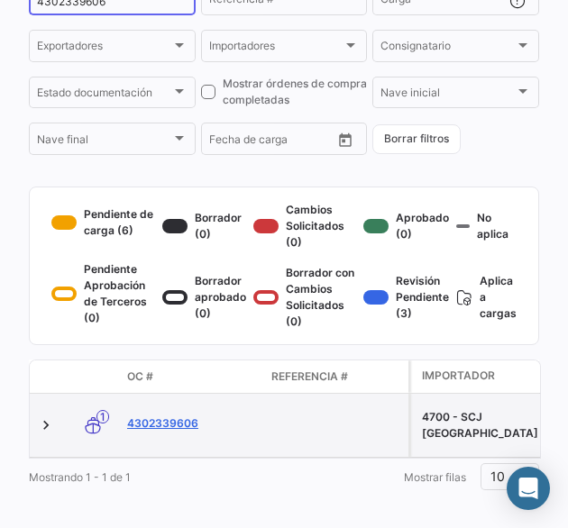
type input "4302339606"
click at [168, 432] on link "4302339606" at bounding box center [192, 424] width 130 height 16
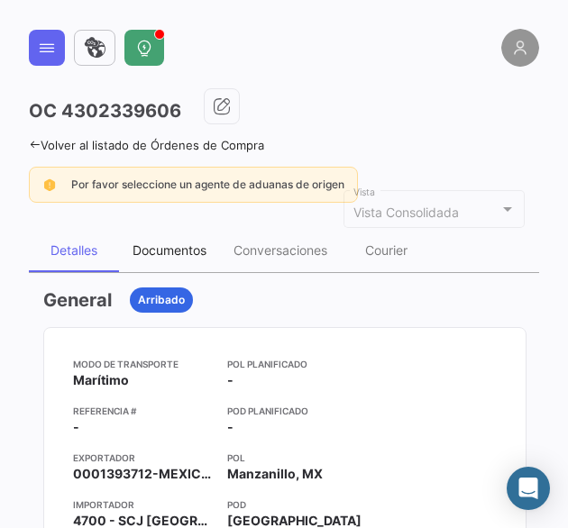
click at [182, 252] on div "Documentos" at bounding box center [170, 250] width 74 height 15
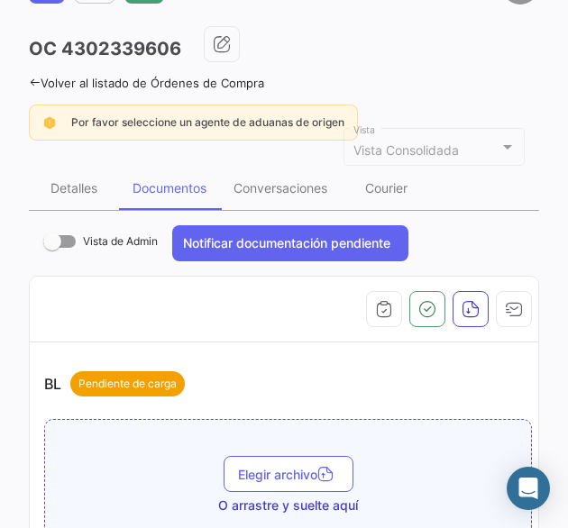
scroll to position [180, 0]
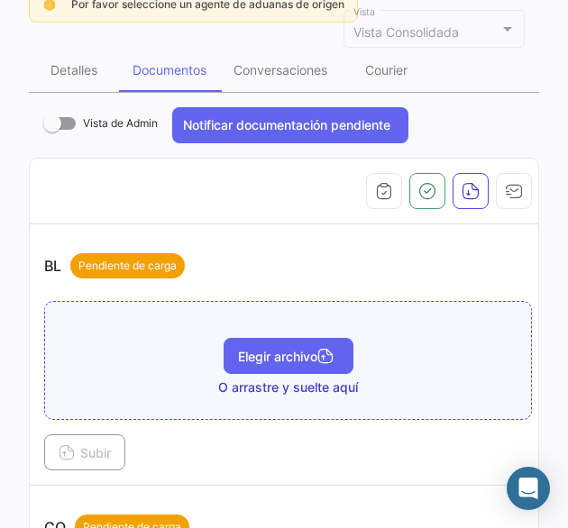
click at [268, 349] on span "Elegir archivo" at bounding box center [288, 356] width 101 height 15
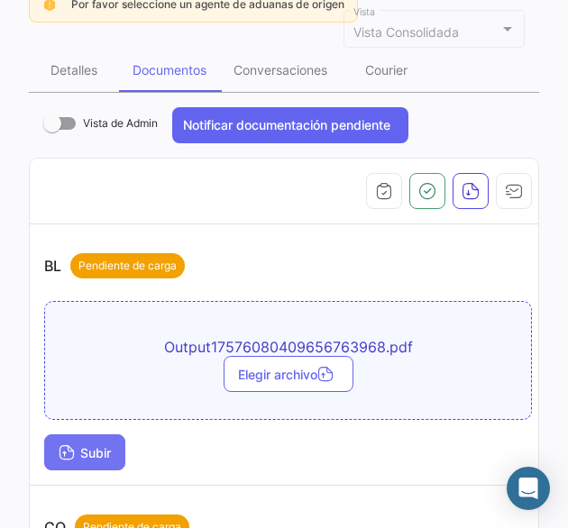
click at [108, 435] on button "Subir" at bounding box center [84, 453] width 81 height 36
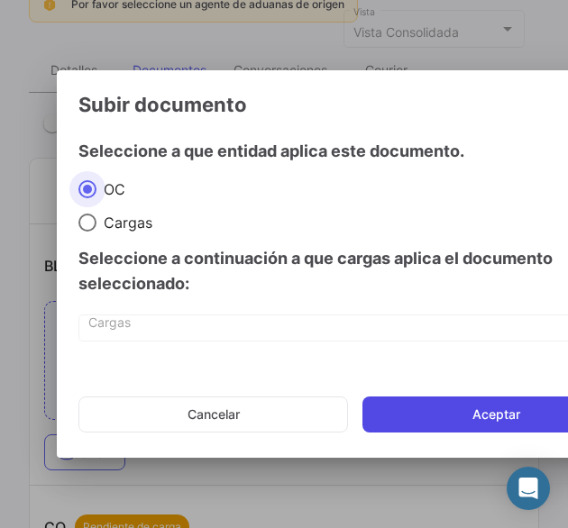
click at [378, 410] on button "Aceptar" at bounding box center [496, 415] width 268 height 36
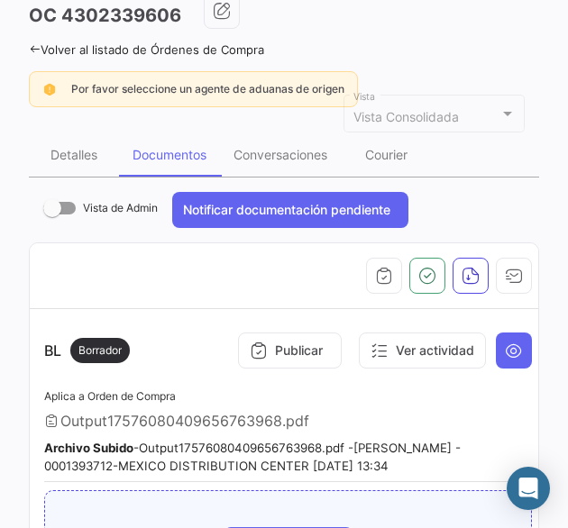
scroll to position [0, 0]
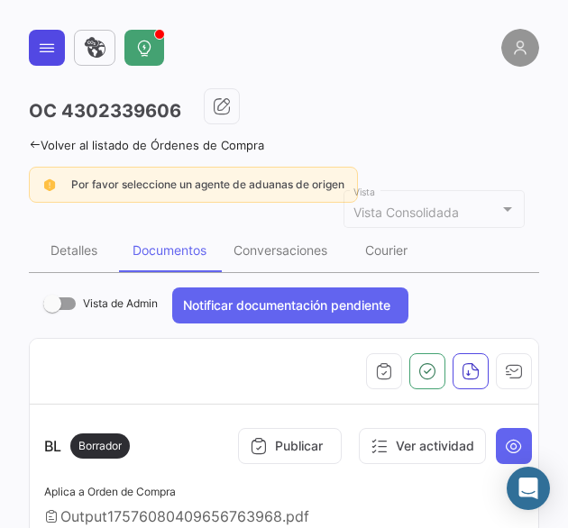
click at [45, 46] on icon at bounding box center [47, 48] width 18 height 18
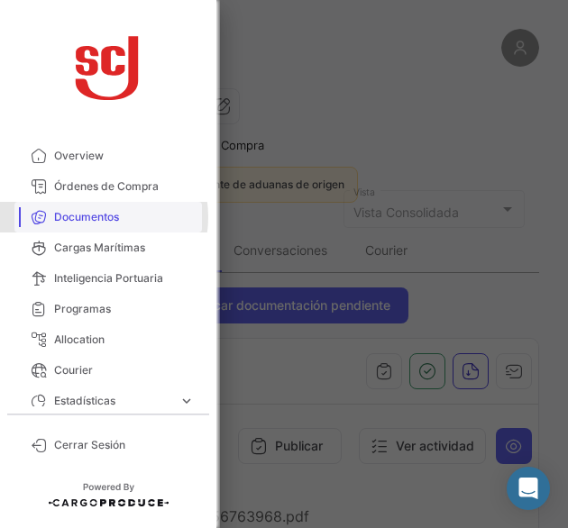
click at [92, 217] on span "Documentos" at bounding box center [124, 217] width 141 height 16
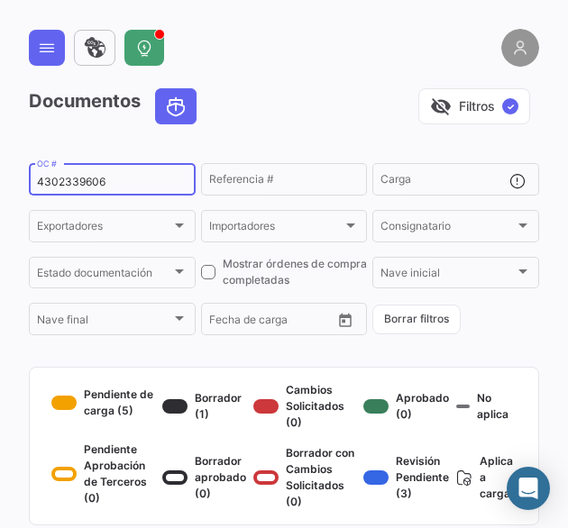
click at [80, 188] on input "4302339606" at bounding box center [112, 182] width 151 height 13
paste input "7447"
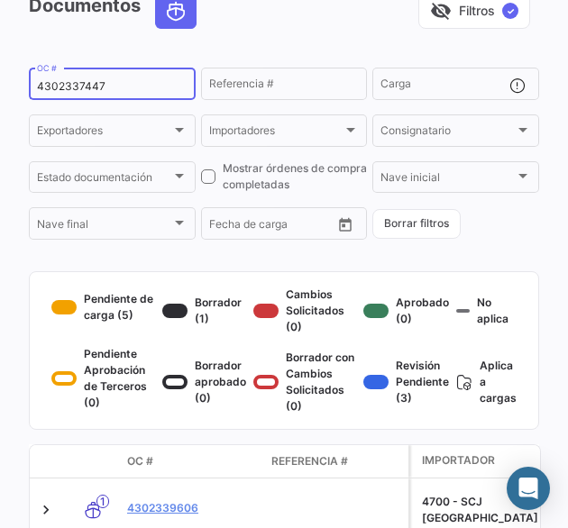
scroll to position [180, 0]
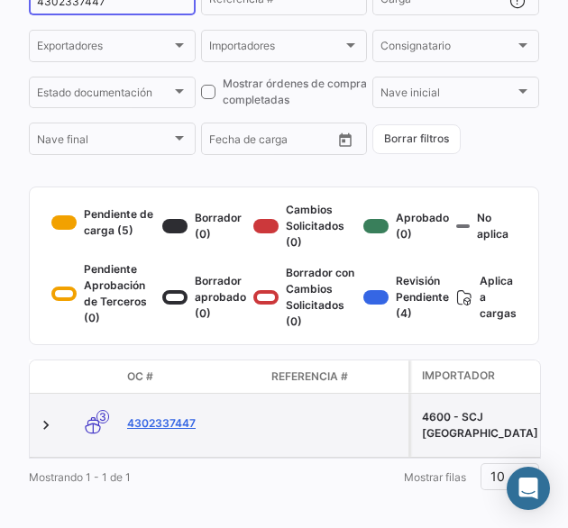
type input "4302337447"
click at [182, 432] on link "4302337447" at bounding box center [192, 424] width 130 height 16
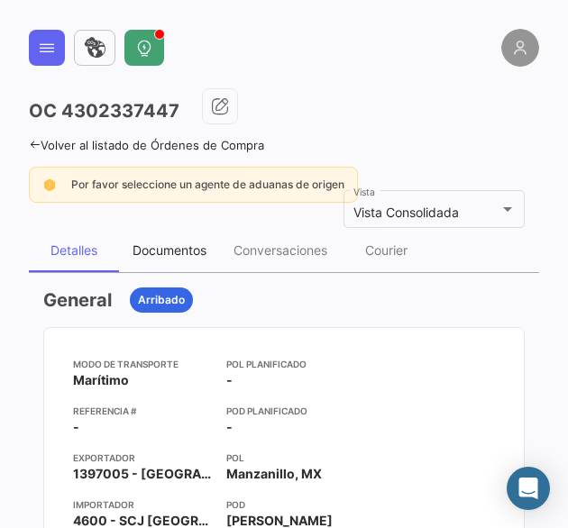
click at [165, 245] on div "Documentos" at bounding box center [170, 250] width 74 height 15
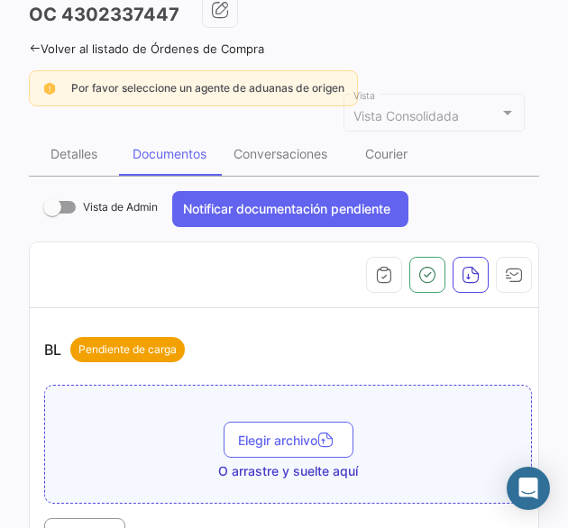
scroll to position [180, 0]
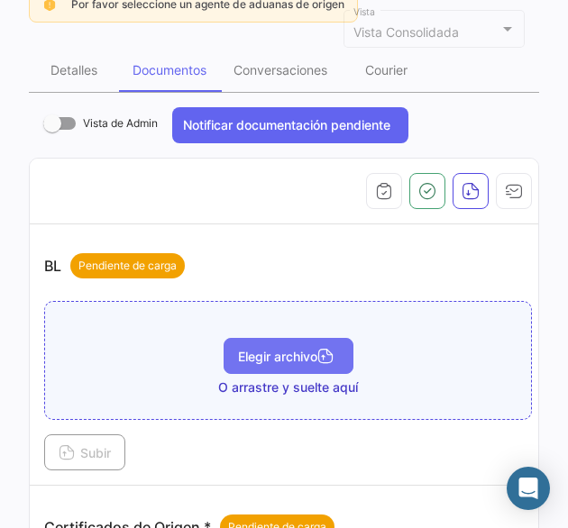
click at [305, 349] on span "Elegir archivo" at bounding box center [288, 356] width 101 height 15
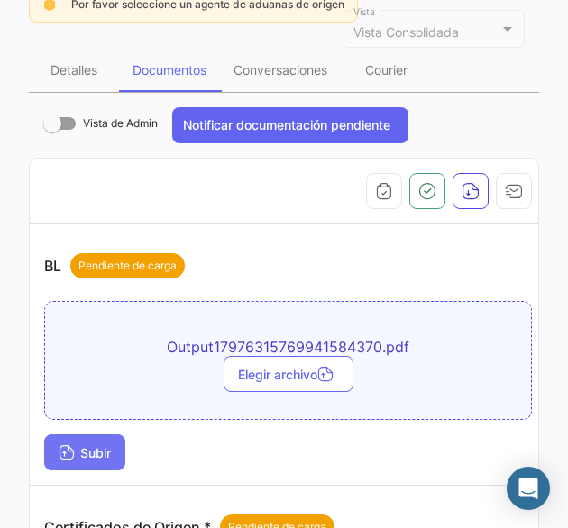
click at [108, 445] on span "Subir" at bounding box center [85, 452] width 52 height 15
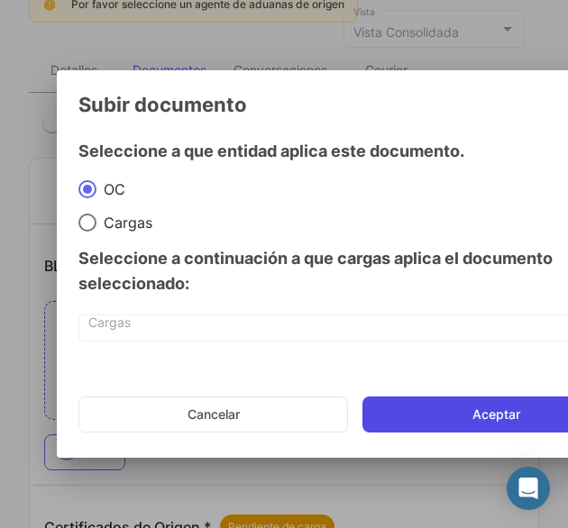
click at [409, 412] on button "Aceptar" at bounding box center [496, 415] width 268 height 36
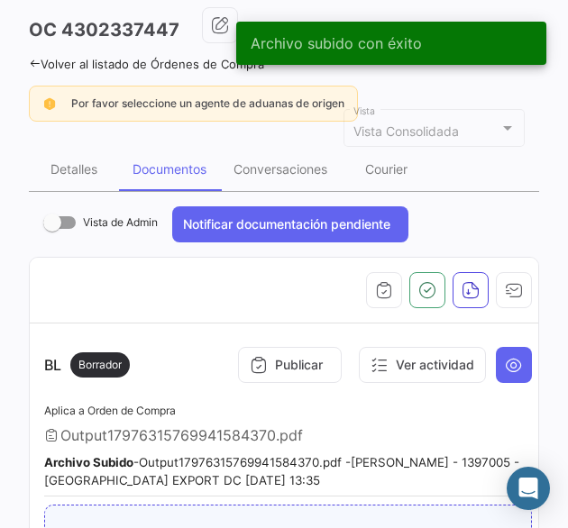
scroll to position [0, 0]
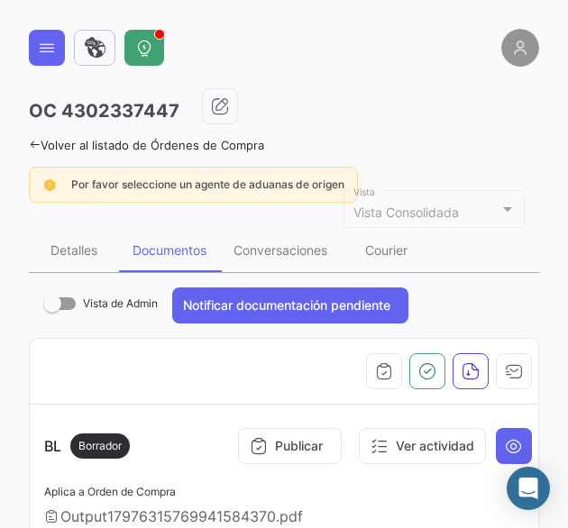
click at [38, 50] on icon at bounding box center [47, 48] width 18 height 18
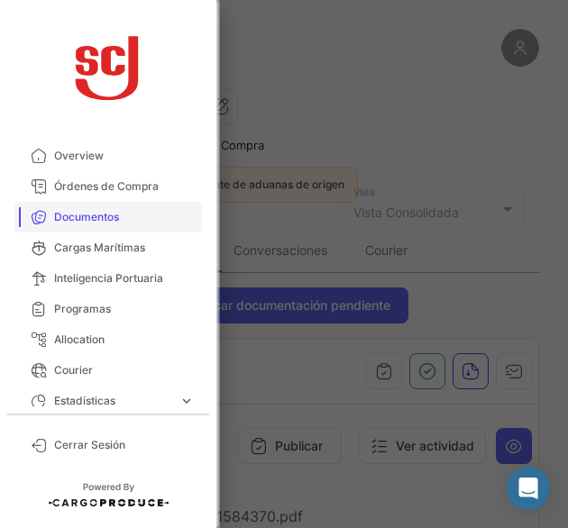
click at [113, 209] on span "Documentos" at bounding box center [124, 217] width 141 height 16
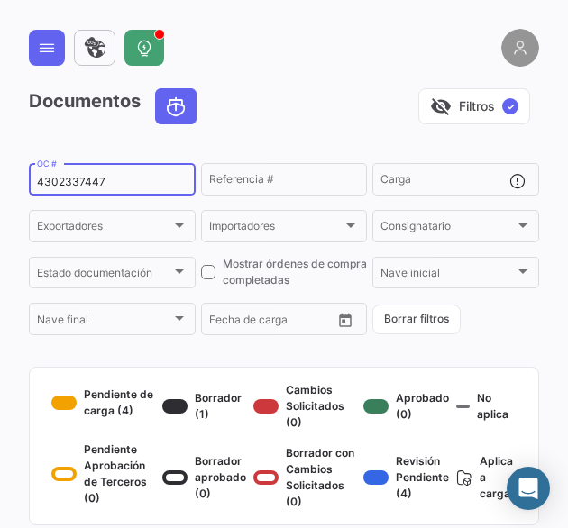
click at [78, 181] on input "4302337447" at bounding box center [112, 182] width 151 height 13
paste input "9"
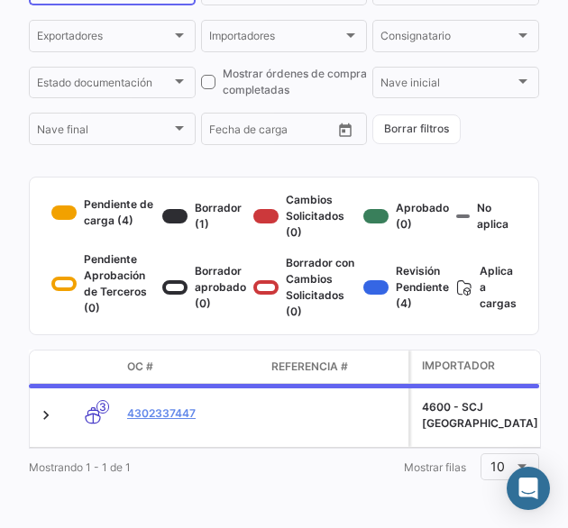
scroll to position [205, 0]
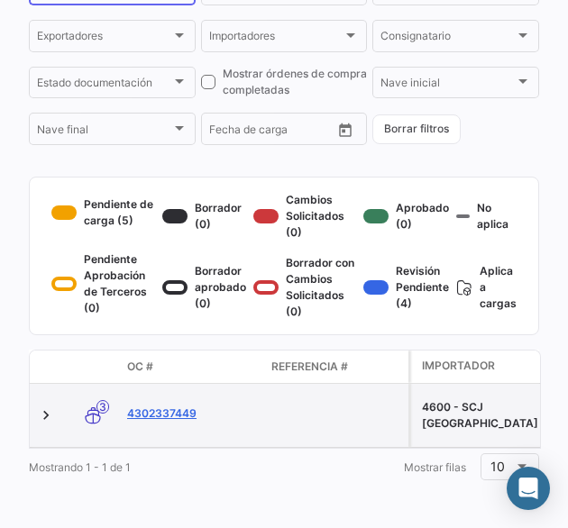
type input "4302337449"
click at [177, 407] on link "4302337449" at bounding box center [192, 414] width 130 height 16
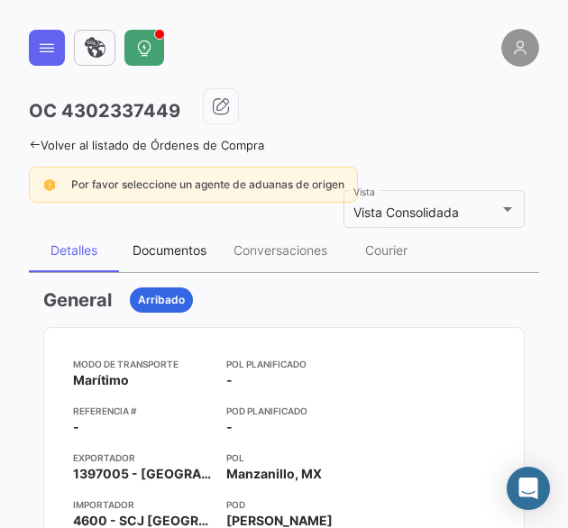
click at [167, 253] on div "Documentos" at bounding box center [170, 250] width 74 height 15
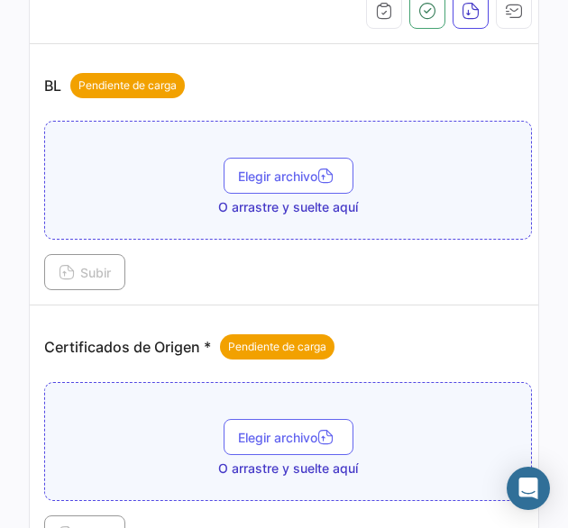
scroll to position [270, 0]
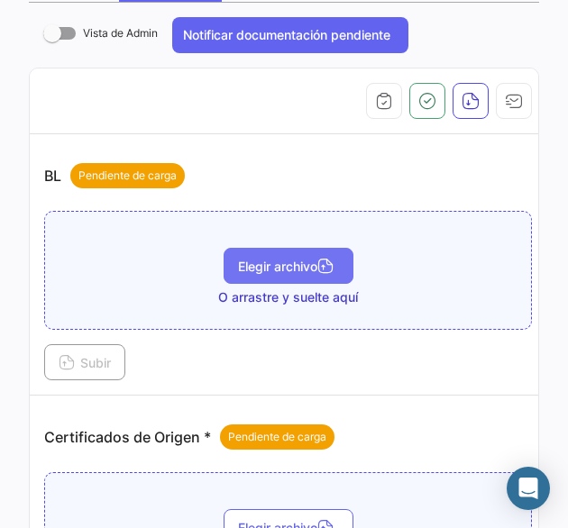
click at [264, 248] on button "Elegir archivo" at bounding box center [289, 266] width 130 height 36
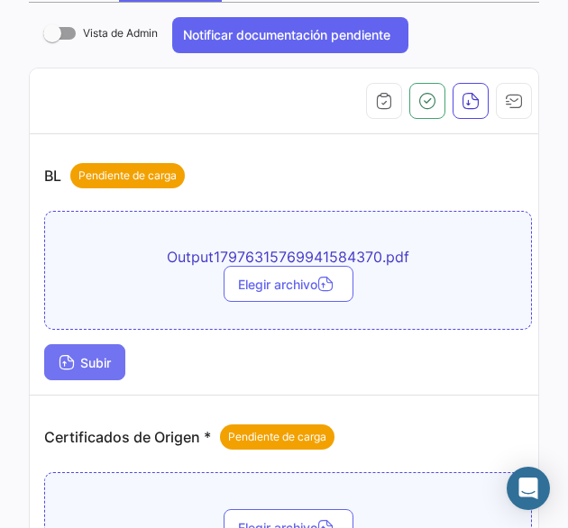
click at [79, 344] on button "Subir" at bounding box center [84, 362] width 81 height 36
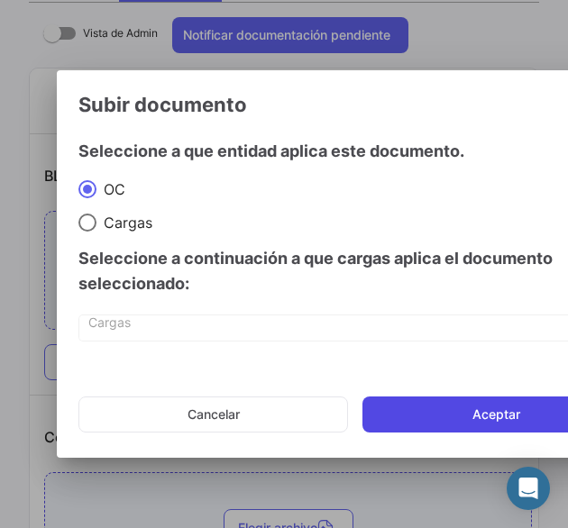
click at [463, 408] on button "Aceptar" at bounding box center [496, 415] width 268 height 36
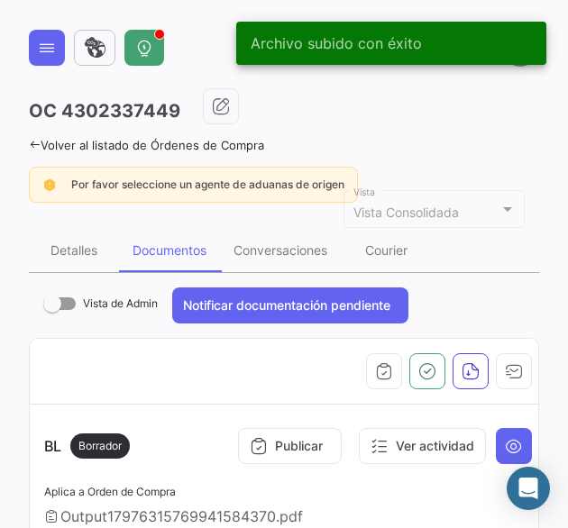
scroll to position [0, 0]
click at [66, 68] on app-header at bounding box center [284, 59] width 510 height 60
click at [58, 55] on button at bounding box center [47, 48] width 36 height 36
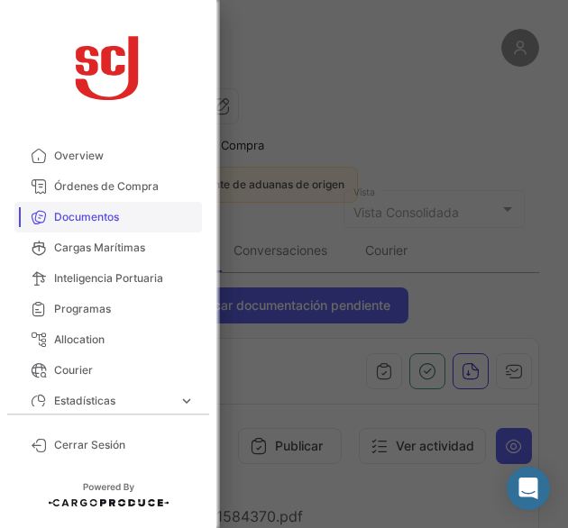
click at [94, 220] on span "Documentos" at bounding box center [124, 217] width 141 height 16
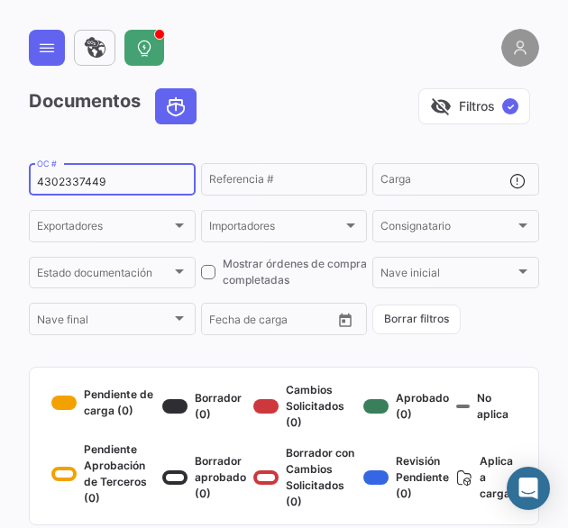
click at [69, 192] on div "4302337449 OC #" at bounding box center [112, 177] width 151 height 35
click at [72, 188] on input "4302337449" at bounding box center [112, 182] width 151 height 13
paste input "51"
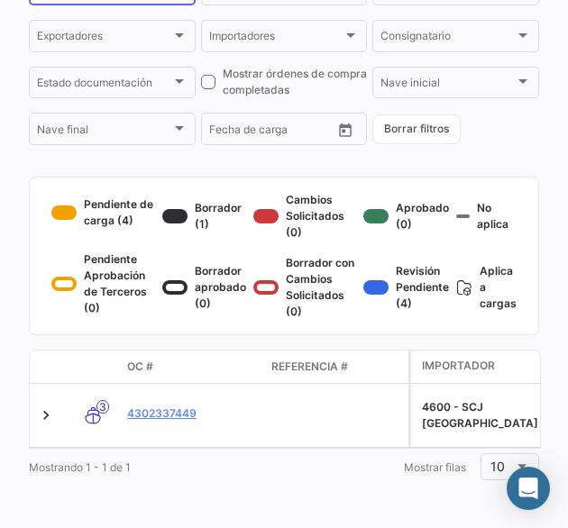
scroll to position [205, 0]
type input "4302337451"
click at [187, 406] on link "4302337451" at bounding box center [192, 414] width 130 height 16
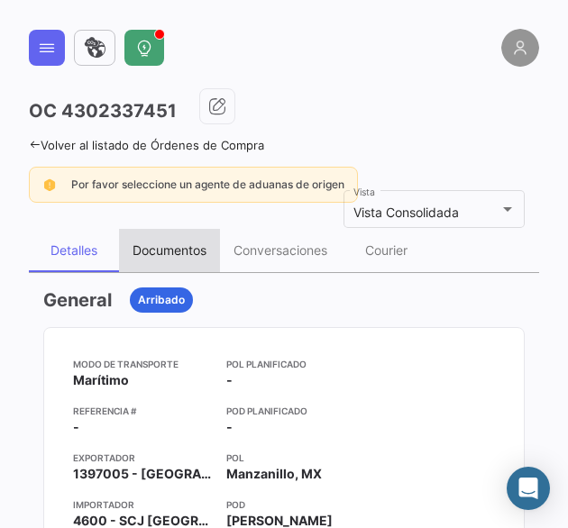
click at [186, 252] on div "Documentos" at bounding box center [170, 250] width 74 height 15
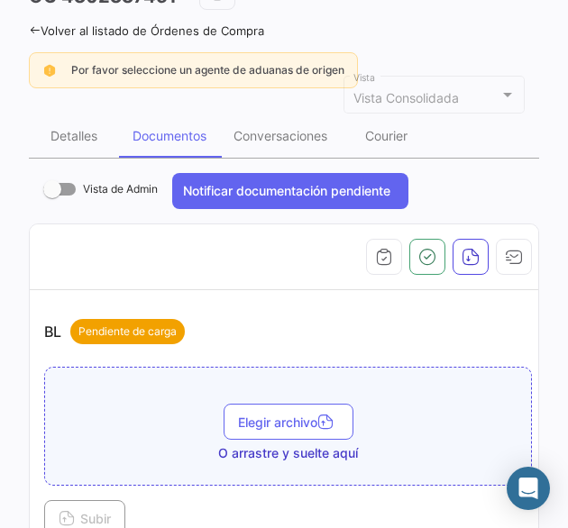
scroll to position [180, 0]
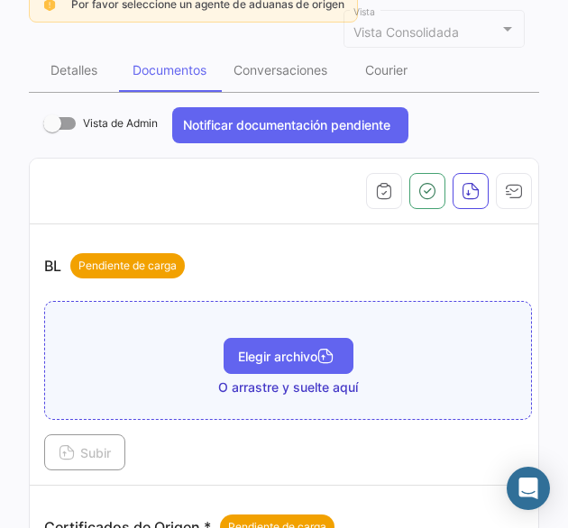
click at [284, 347] on button "Elegir archivo" at bounding box center [289, 356] width 130 height 36
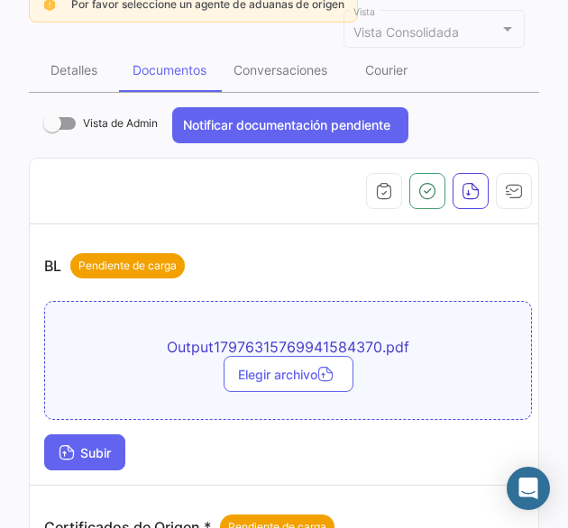
click at [108, 436] on button "Subir" at bounding box center [84, 453] width 81 height 36
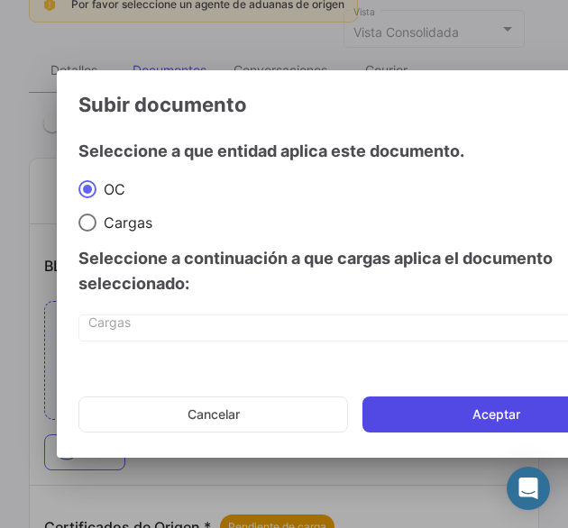
click at [442, 407] on button "Aceptar" at bounding box center [496, 415] width 268 height 36
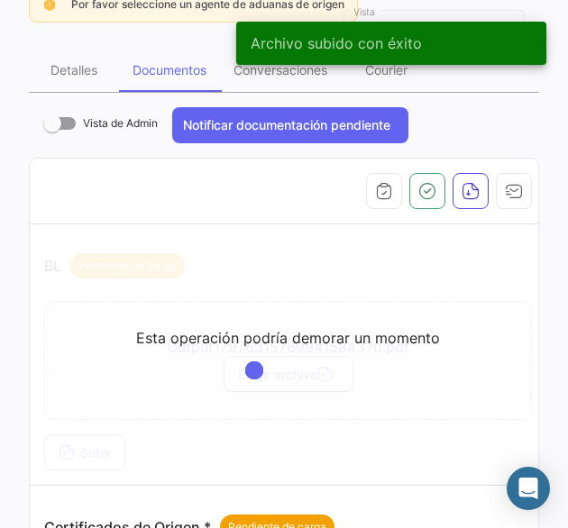
scroll to position [0, 0]
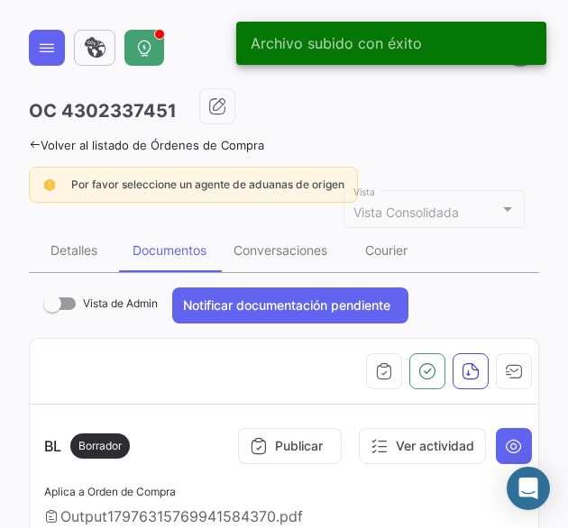
click at [29, 147] on icon at bounding box center [35, 145] width 12 height 12
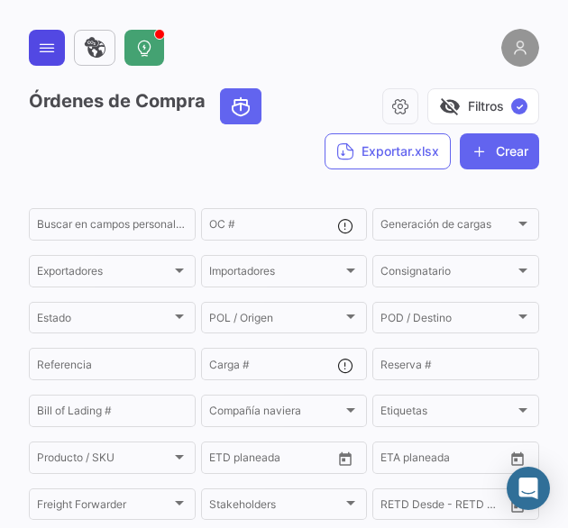
click at [31, 62] on button at bounding box center [47, 48] width 36 height 36
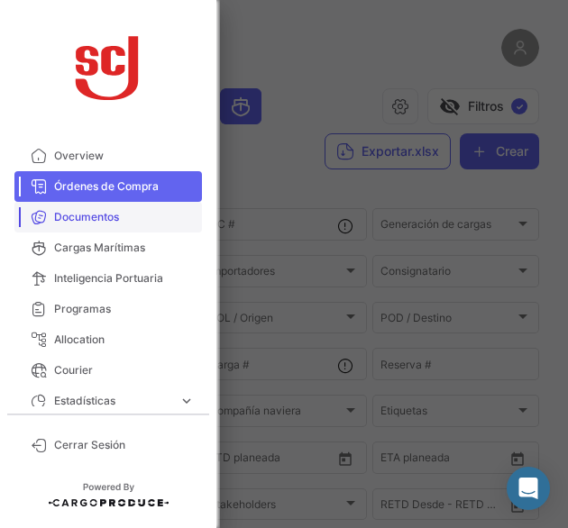
click at [78, 224] on span "Documentos" at bounding box center [124, 217] width 141 height 16
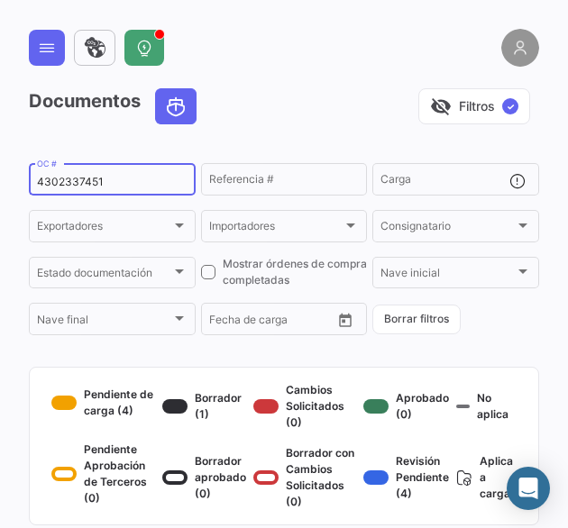
click at [91, 181] on input "4302337451" at bounding box center [112, 182] width 151 height 13
paste input "4618"
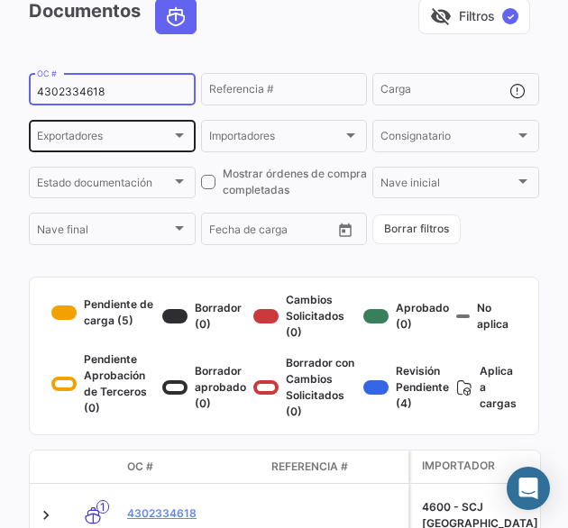
type input "4302334618"
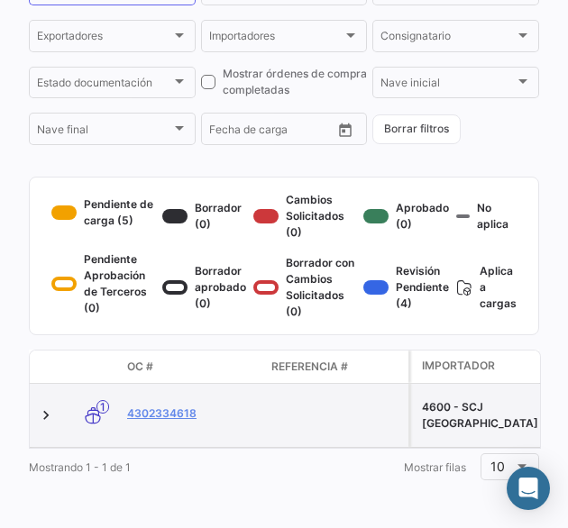
scroll to position [221, 0]
click at [162, 406] on link "4302334618" at bounding box center [192, 414] width 130 height 16
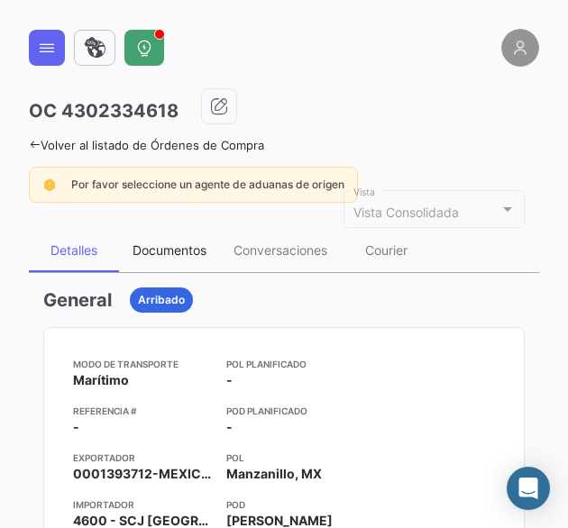
click at [199, 257] on div "Documentos" at bounding box center [169, 250] width 101 height 43
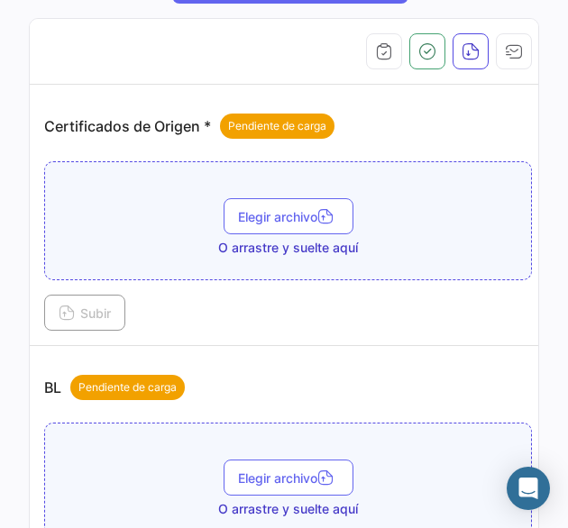
scroll to position [361, 0]
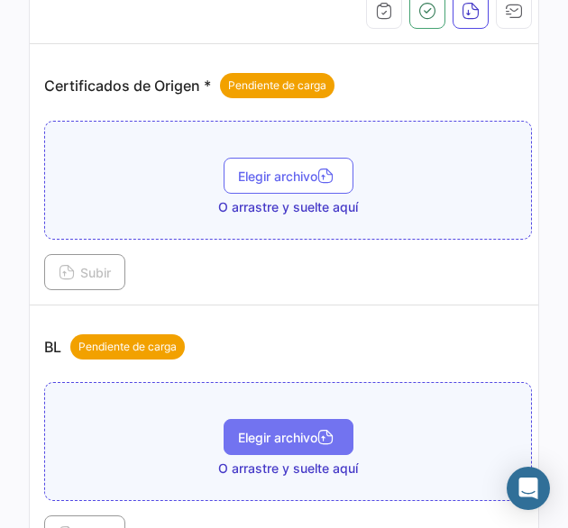
click at [260, 421] on button "Elegir archivo" at bounding box center [289, 437] width 130 height 36
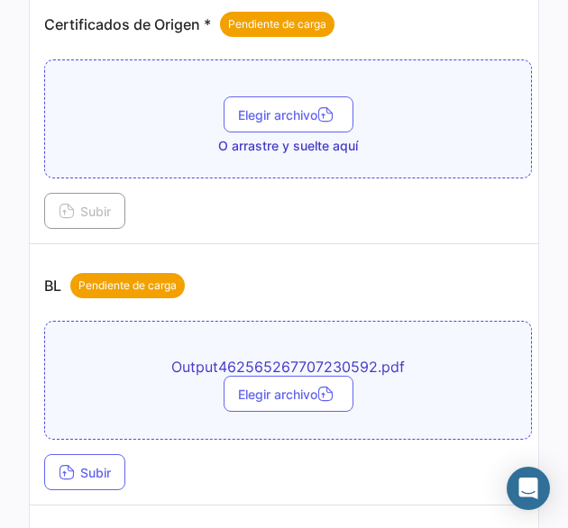
scroll to position [631, 0]
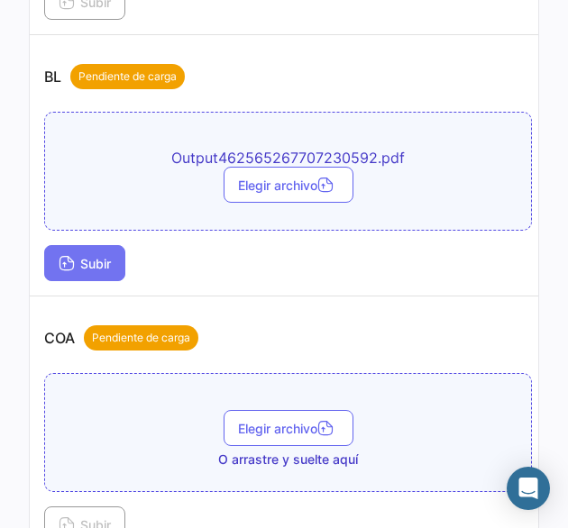
click at [64, 264] on icon at bounding box center [67, 265] width 16 height 16
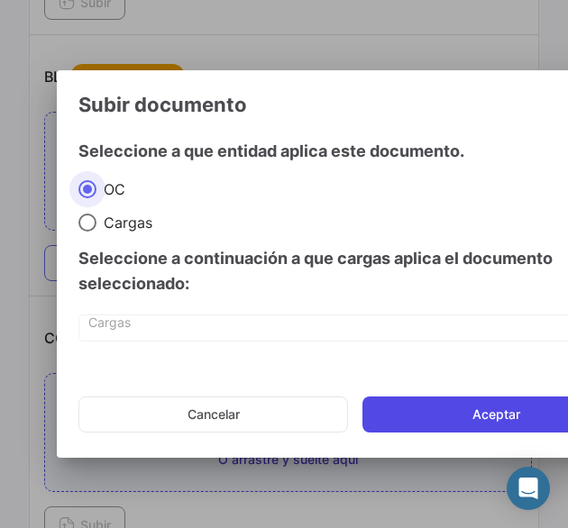
click at [473, 406] on button "Aceptar" at bounding box center [496, 415] width 268 height 36
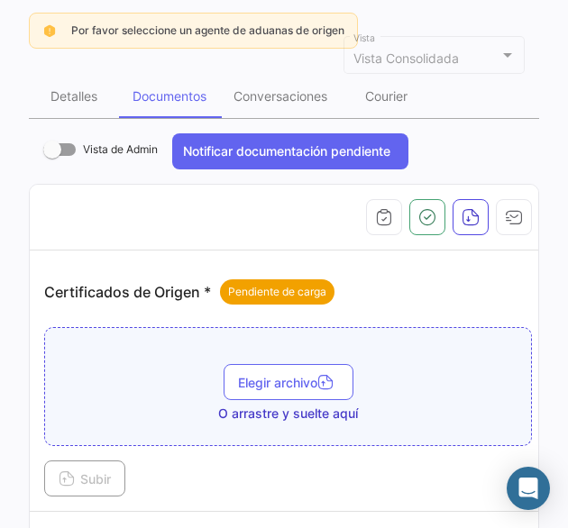
scroll to position [0, 0]
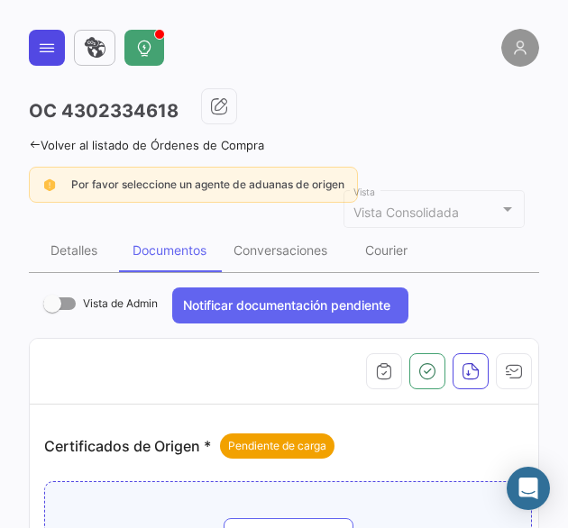
drag, startPoint x: 49, startPoint y: 48, endPoint x: 41, endPoint y: 78, distance: 31.5
click at [48, 49] on icon at bounding box center [47, 48] width 18 height 18
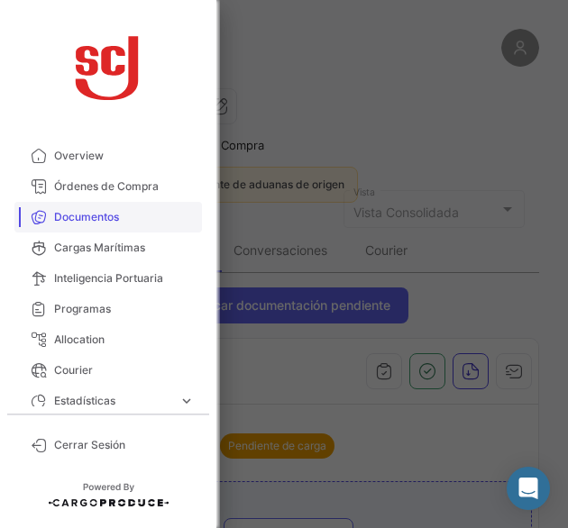
click at [97, 223] on span "Documentos" at bounding box center [124, 217] width 141 height 16
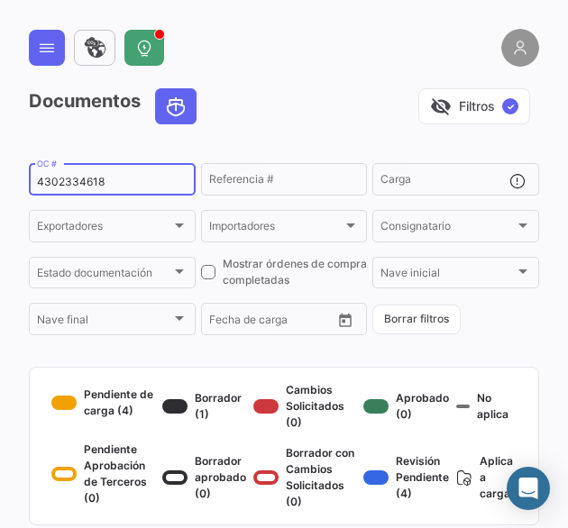
click at [90, 179] on input "4302334618" at bounding box center [112, 182] width 151 height 13
paste input "7427"
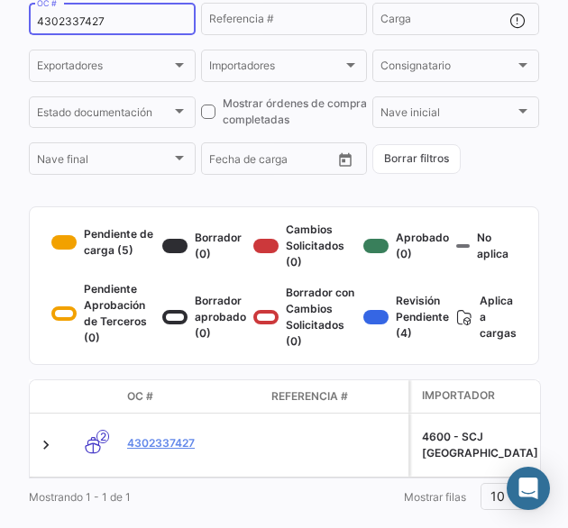
scroll to position [221, 0]
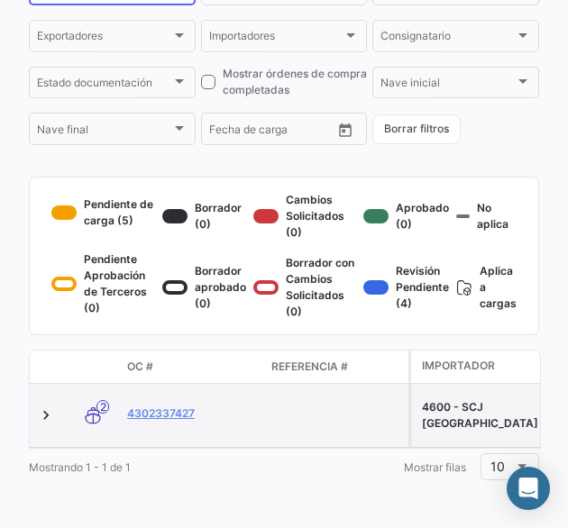
type input "4302337427"
click at [176, 388] on datatable-body-cell "4302337427" at bounding box center [192, 415] width 144 height 63
click at [181, 406] on link "4302337427" at bounding box center [192, 414] width 130 height 16
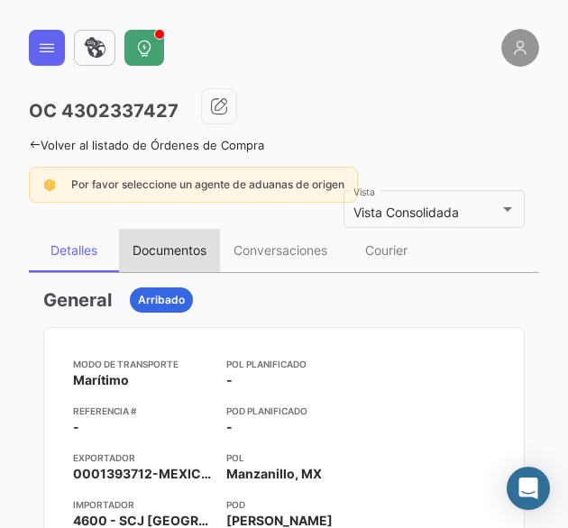
click at [173, 257] on div "Documentos" at bounding box center [169, 250] width 101 height 43
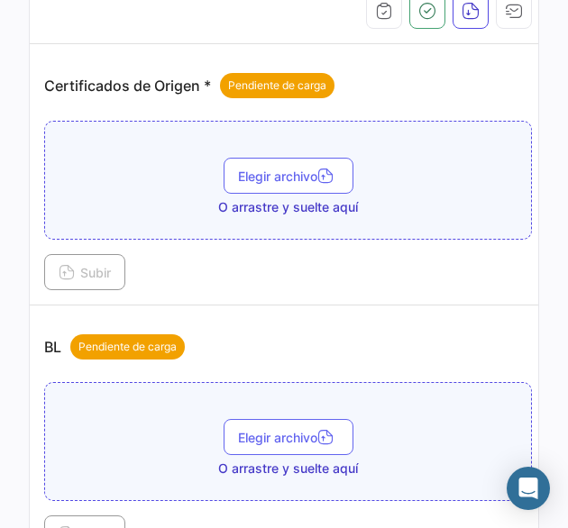
scroll to position [451, 0]
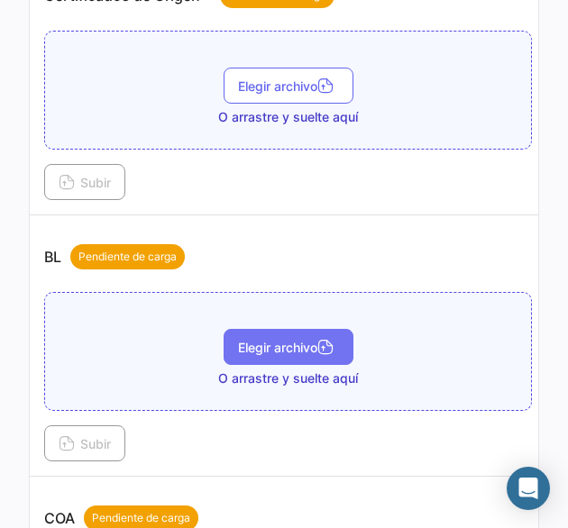
click at [279, 354] on button "Elegir archivo" at bounding box center [289, 347] width 130 height 36
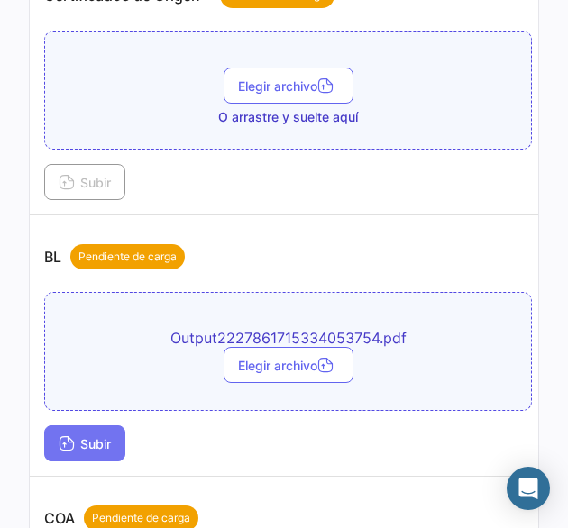
click at [103, 452] on button "Subir" at bounding box center [84, 444] width 81 height 36
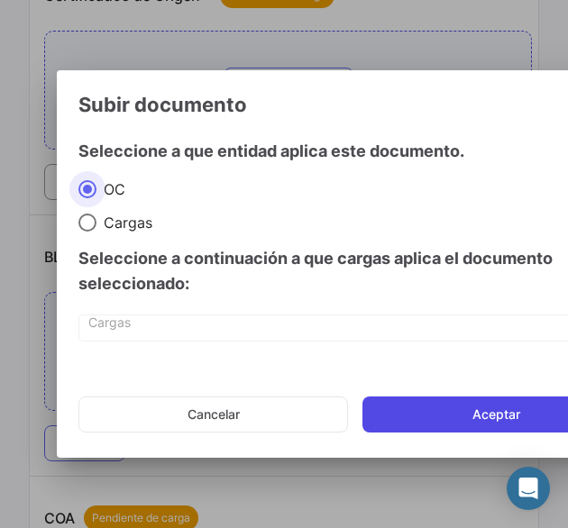
click at [443, 411] on button "Aceptar" at bounding box center [496, 415] width 268 height 36
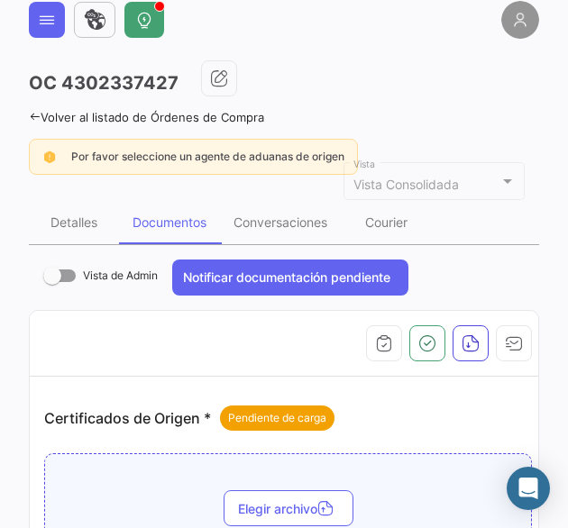
scroll to position [0, 0]
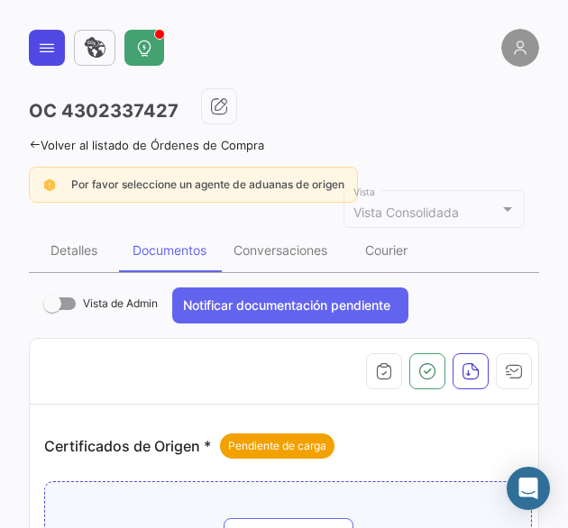
click at [60, 53] on button at bounding box center [47, 48] width 36 height 36
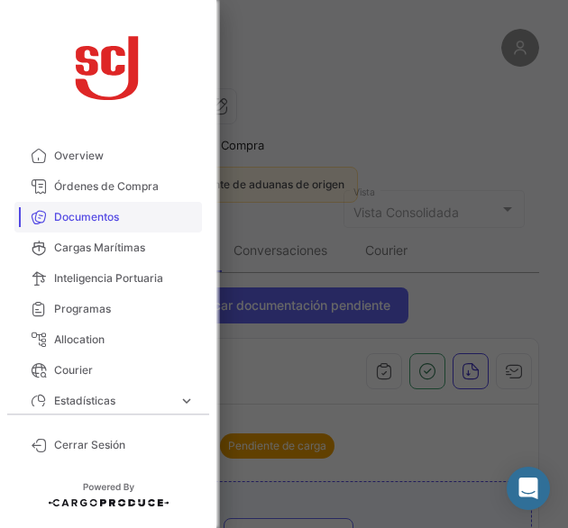
click at [88, 217] on span "Documentos" at bounding box center [124, 217] width 141 height 16
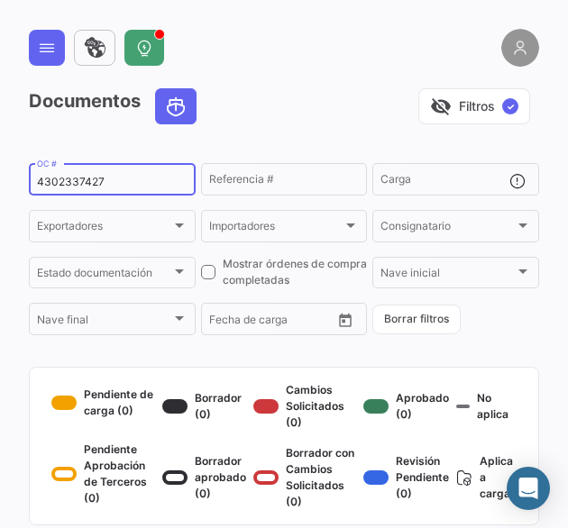
click at [81, 179] on input "4302337427" at bounding box center [112, 182] width 151 height 13
paste input "31"
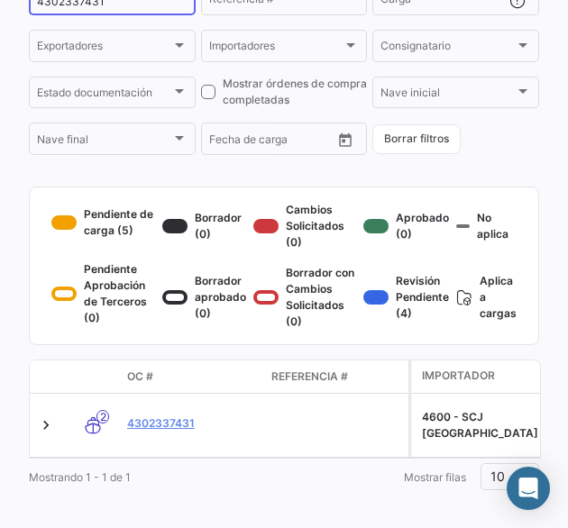
type input "4302337431"
click at [170, 432] on link "4302337431" at bounding box center [192, 424] width 130 height 16
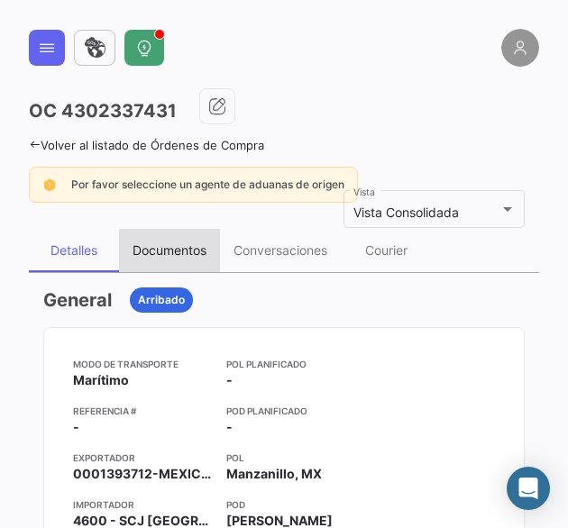
click at [171, 262] on div "Documentos" at bounding box center [169, 250] width 101 height 43
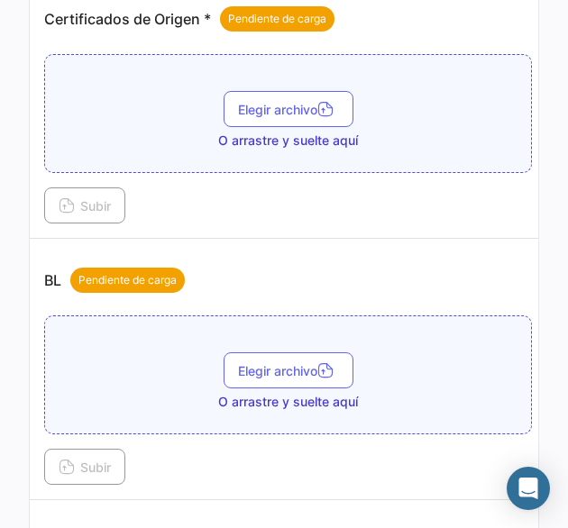
scroll to position [451, 0]
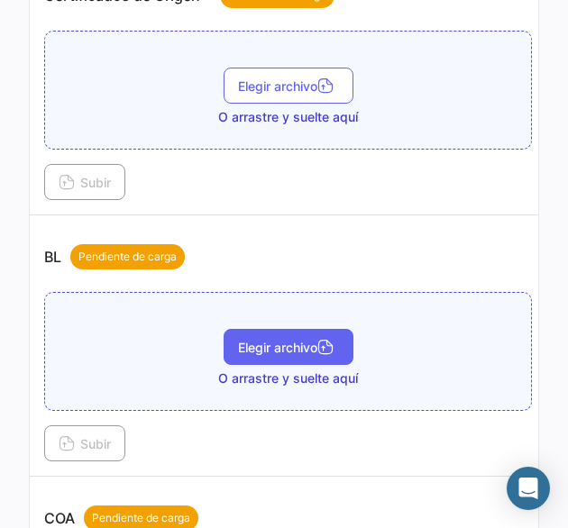
click at [267, 340] on span "Elegir archivo" at bounding box center [288, 347] width 101 height 15
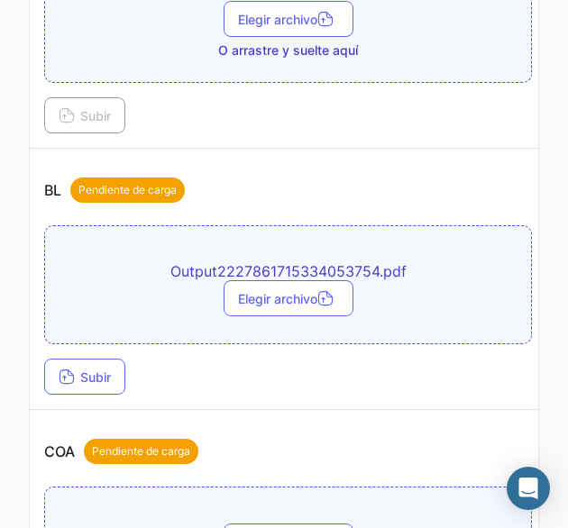
scroll to position [541, 0]
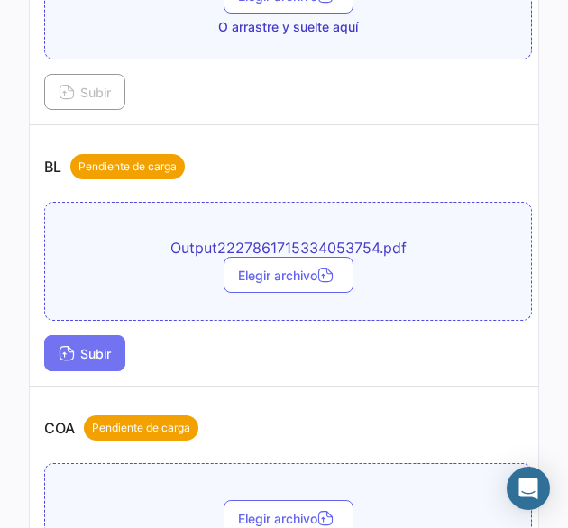
click at [91, 354] on span "Subir" at bounding box center [85, 353] width 52 height 15
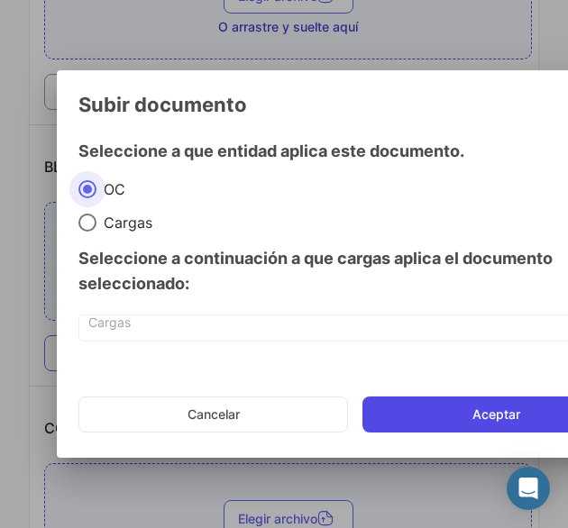
click at [447, 429] on button "Aceptar" at bounding box center [496, 415] width 268 height 36
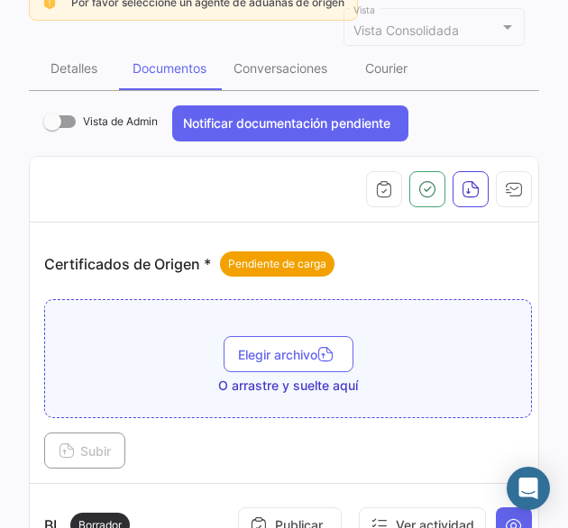
scroll to position [0, 0]
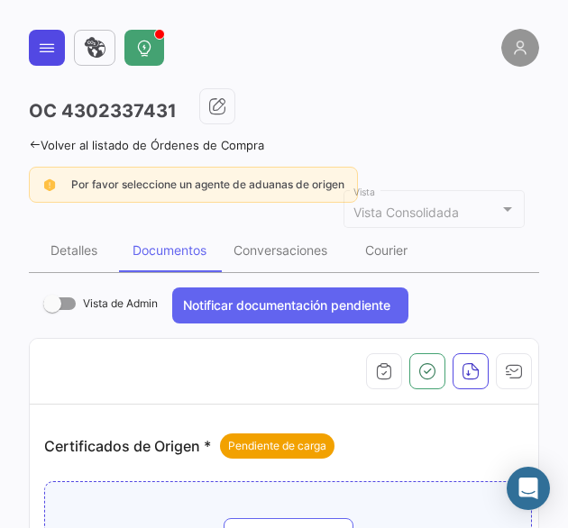
click at [61, 43] on button at bounding box center [47, 48] width 36 height 36
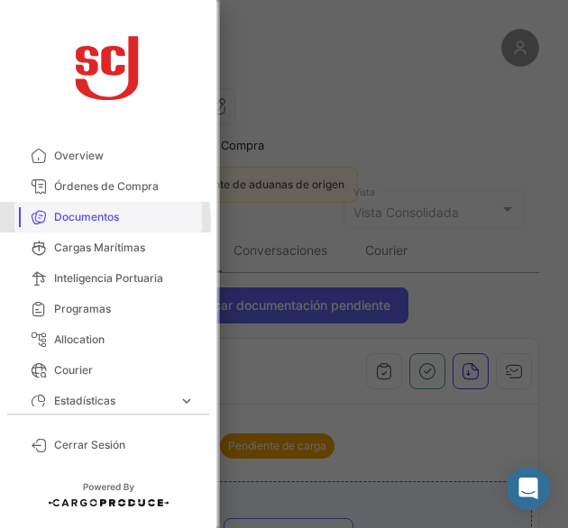
click at [105, 221] on span "Documentos" at bounding box center [124, 217] width 141 height 16
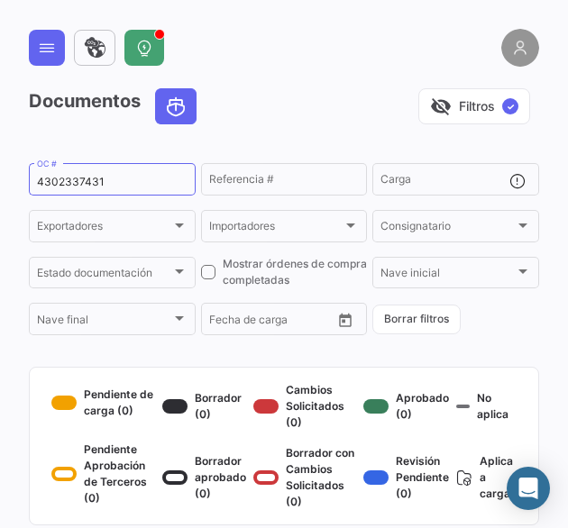
click at [72, 197] on mat-form-field "4302337431 OC #" at bounding box center [112, 179] width 167 height 38
click at [79, 182] on input "4302337431" at bounding box center [112, 182] width 151 height 13
paste input "45692"
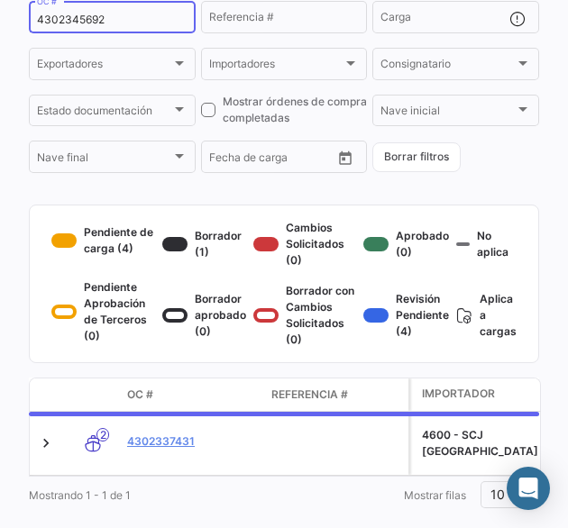
scroll to position [180, 0]
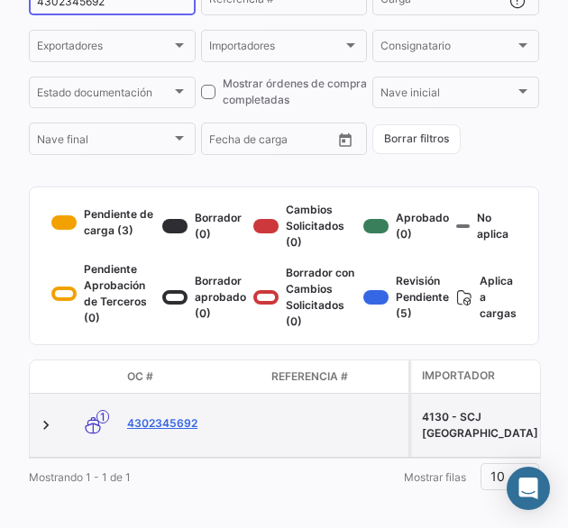
type input "4302345692"
click at [186, 430] on link "4302345692" at bounding box center [192, 424] width 130 height 16
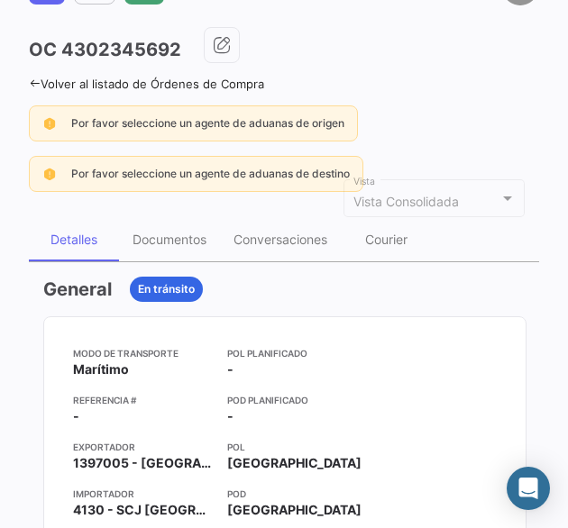
scroll to position [90, 0]
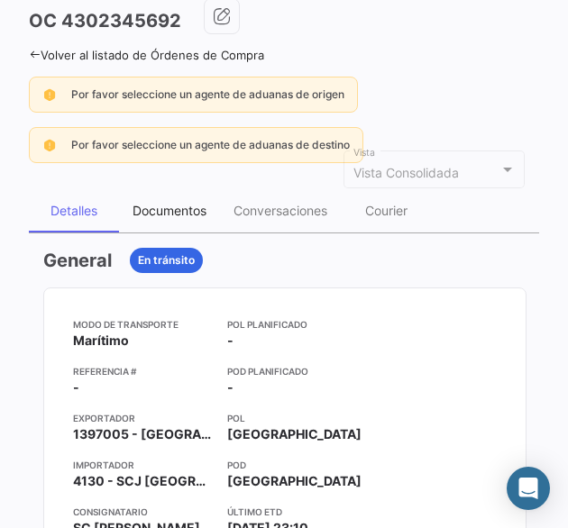
click at [206, 204] on div "Documentos" at bounding box center [170, 210] width 74 height 15
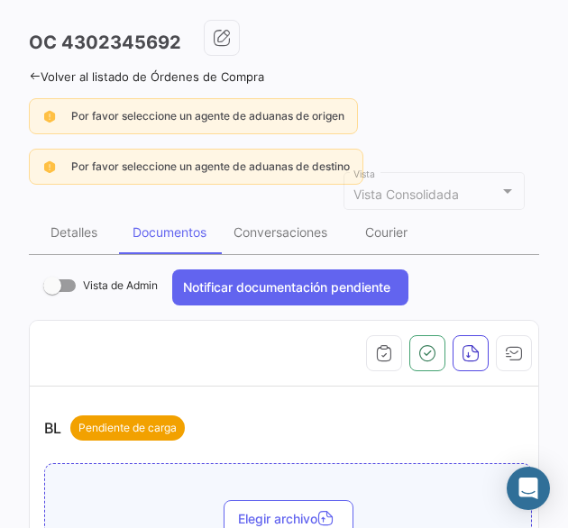
scroll to position [270, 0]
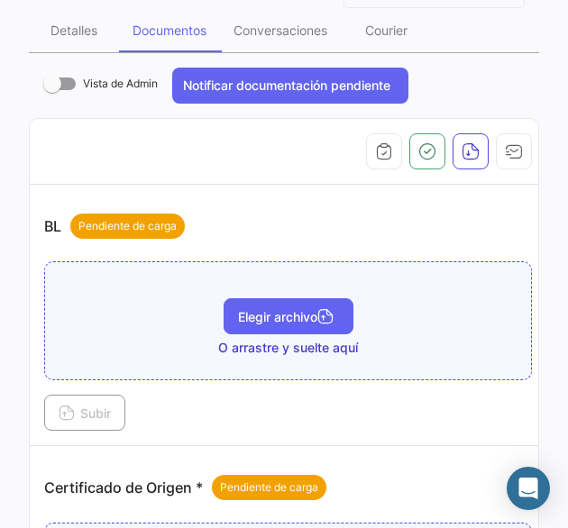
click at [278, 318] on span "Elegir archivo" at bounding box center [288, 316] width 101 height 15
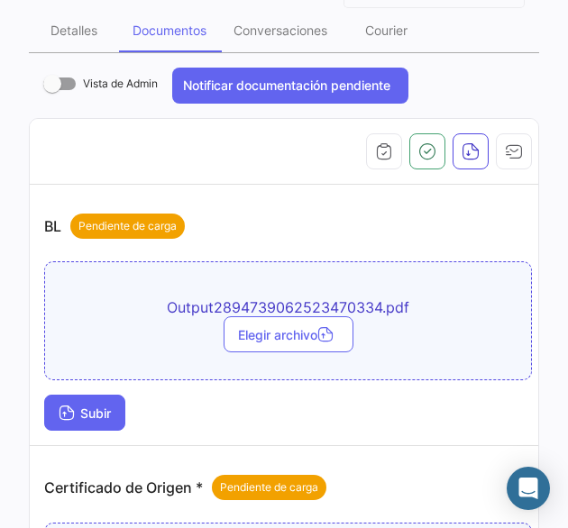
click at [99, 399] on button "Subir" at bounding box center [84, 413] width 81 height 36
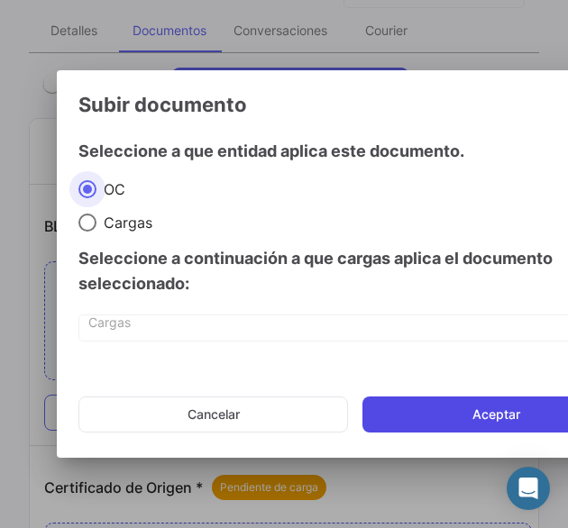
click at [426, 427] on button "Aceptar" at bounding box center [496, 415] width 268 height 36
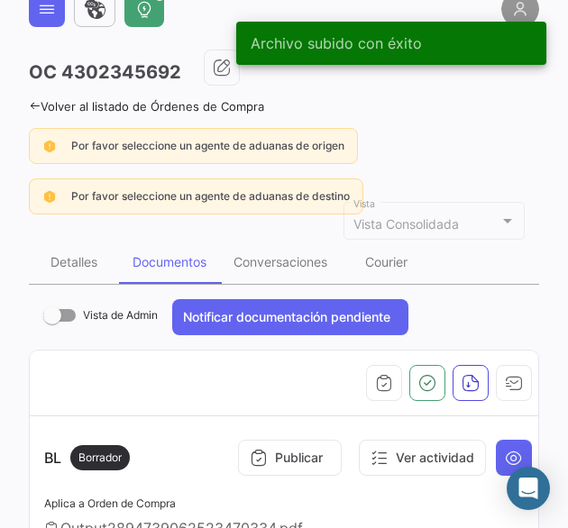
scroll to position [0, 0]
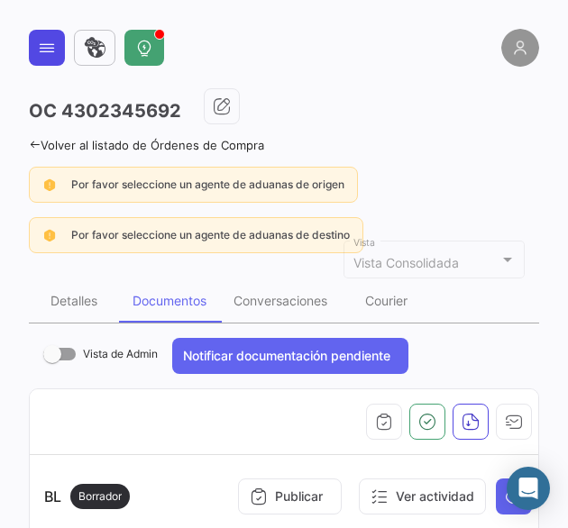
click at [47, 50] on icon at bounding box center [47, 48] width 18 height 18
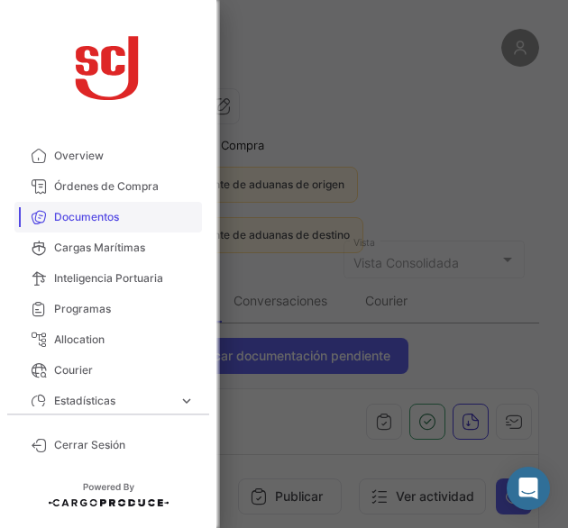
click at [133, 214] on span "Documentos" at bounding box center [124, 217] width 141 height 16
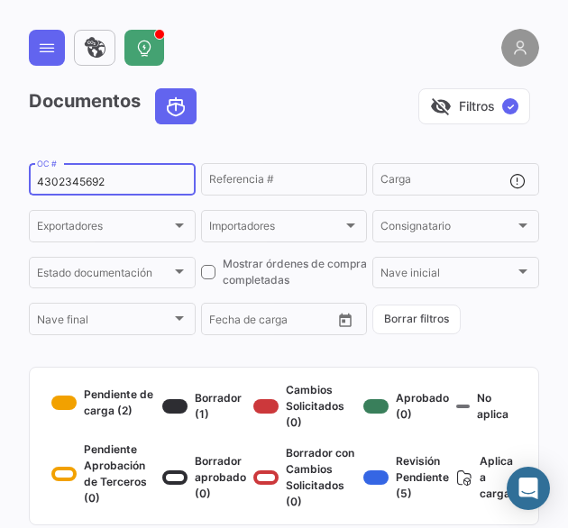
click at [94, 188] on input "4302345692" at bounding box center [112, 182] width 151 height 13
paste input "3"
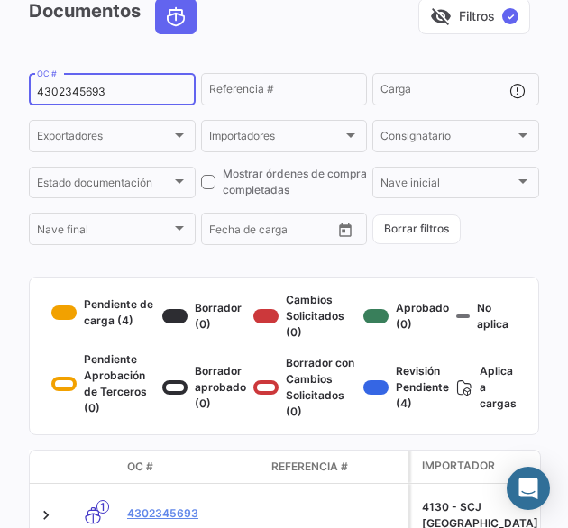
scroll to position [180, 0]
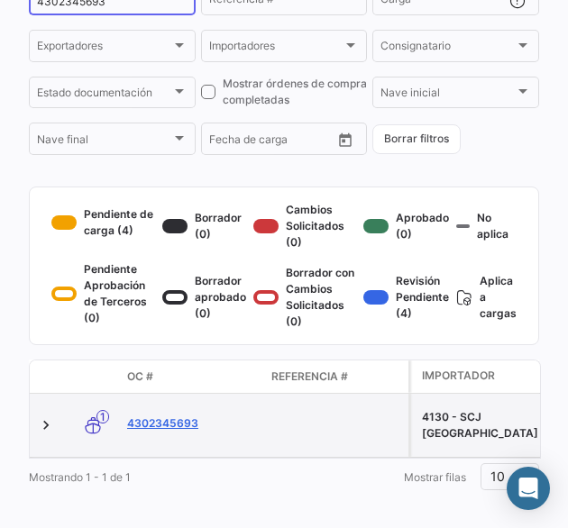
type input "4302345693"
click at [178, 432] on link "4302345693" at bounding box center [192, 424] width 130 height 16
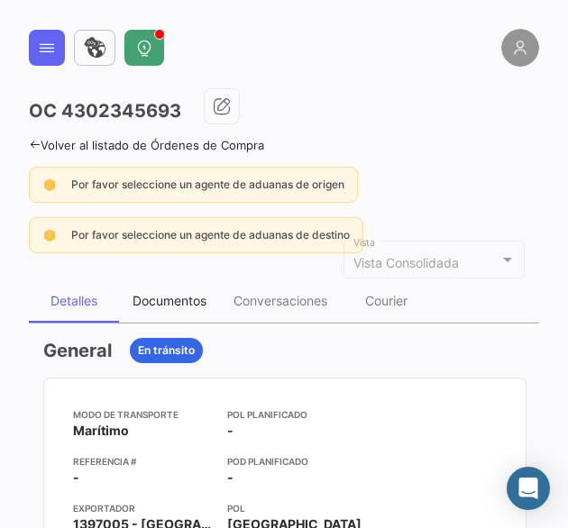
click at [144, 307] on div "Documentos" at bounding box center [169, 300] width 101 height 43
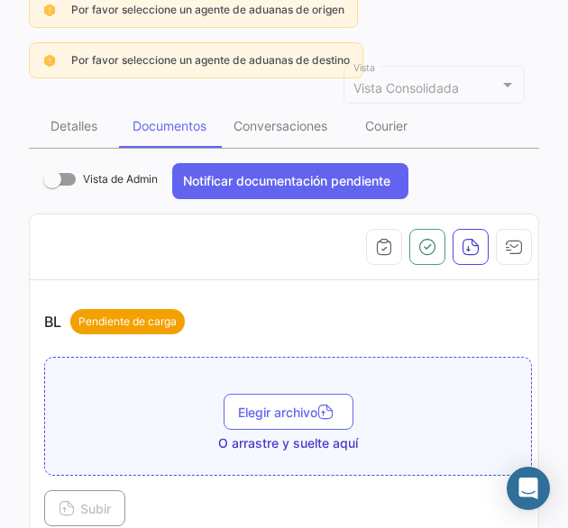
scroll to position [270, 0]
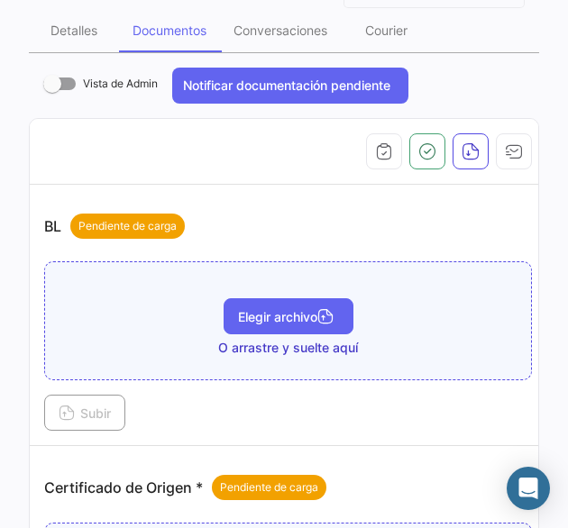
click at [267, 316] on span "Elegir archivo" at bounding box center [288, 316] width 101 height 15
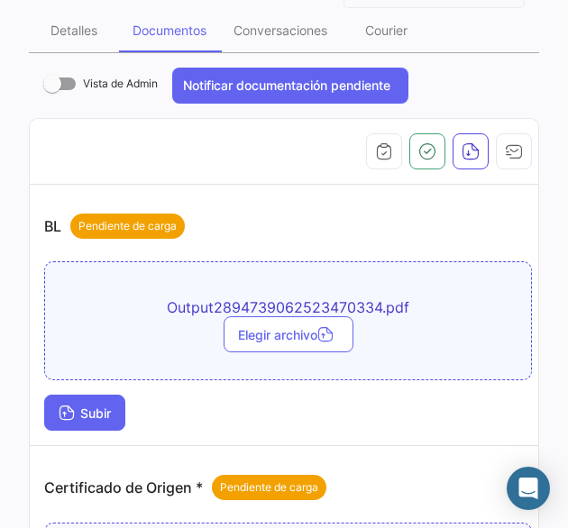
click at [96, 412] on span "Subir" at bounding box center [85, 413] width 52 height 15
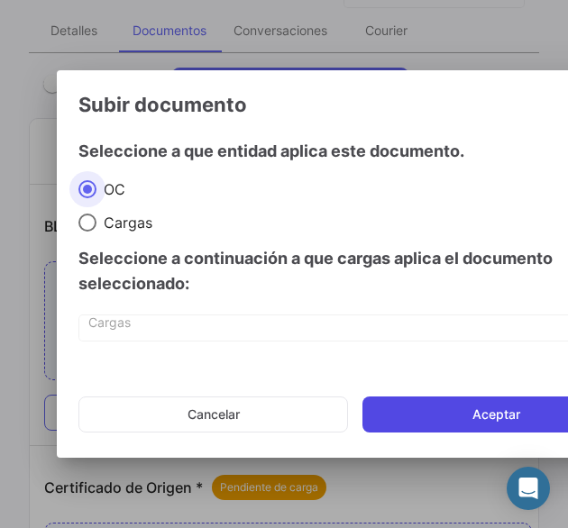
click at [418, 407] on button "Aceptar" at bounding box center [496, 415] width 268 height 36
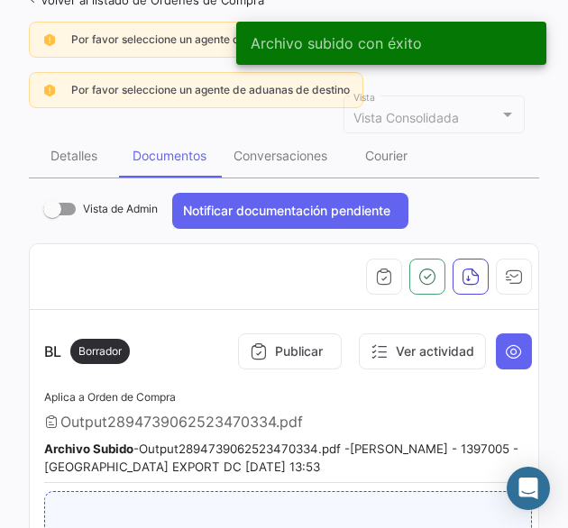
scroll to position [0, 0]
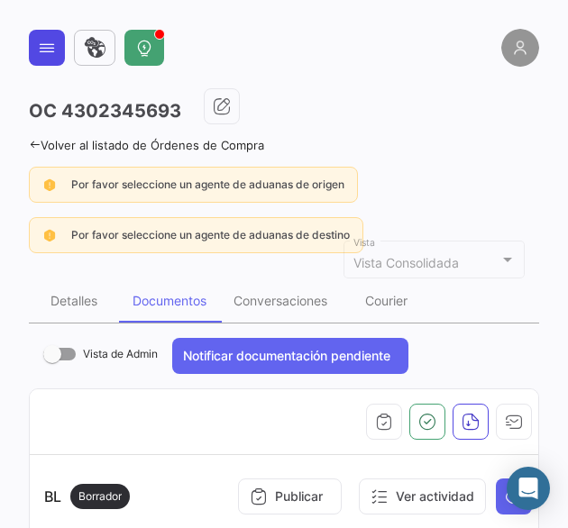
click at [54, 42] on icon at bounding box center [47, 48] width 18 height 18
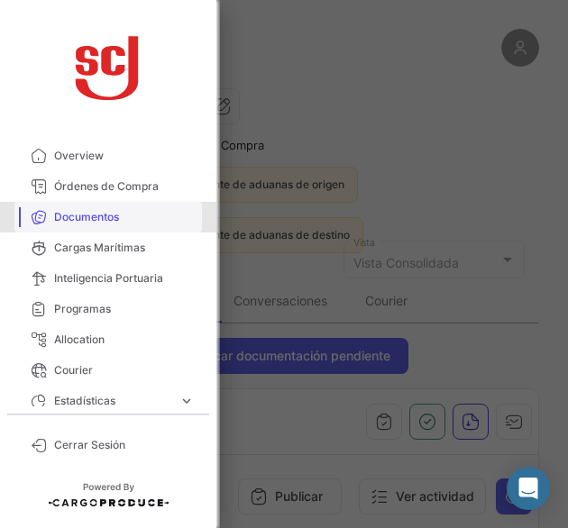
click at [131, 218] on span "Documentos" at bounding box center [124, 217] width 141 height 16
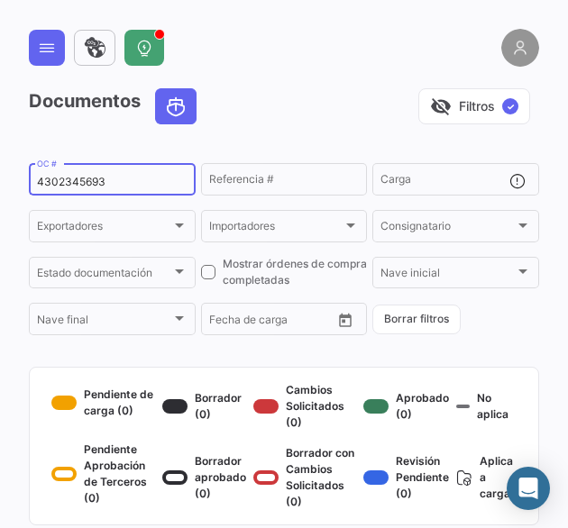
click at [105, 182] on input "4302345693" at bounding box center [112, 182] width 151 height 13
paste input "1"
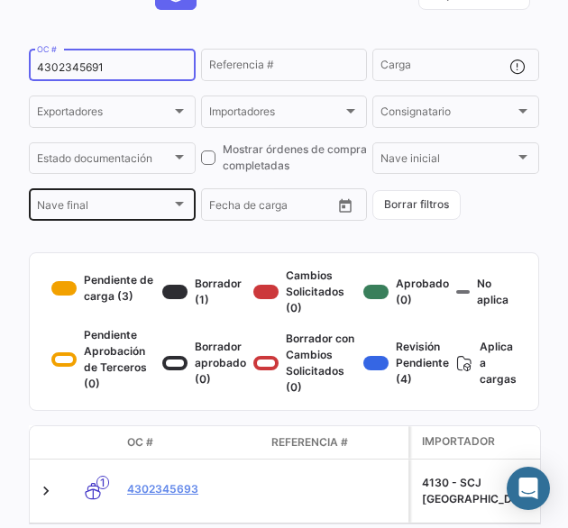
scroll to position [180, 0]
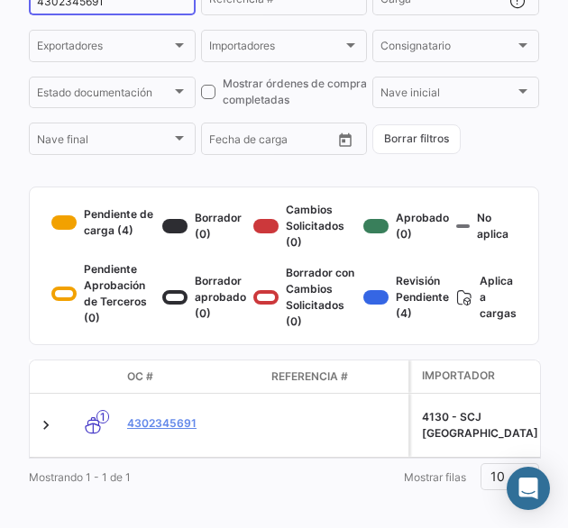
type input "4302345691"
click at [188, 432] on link "4302345691" at bounding box center [192, 424] width 130 height 16
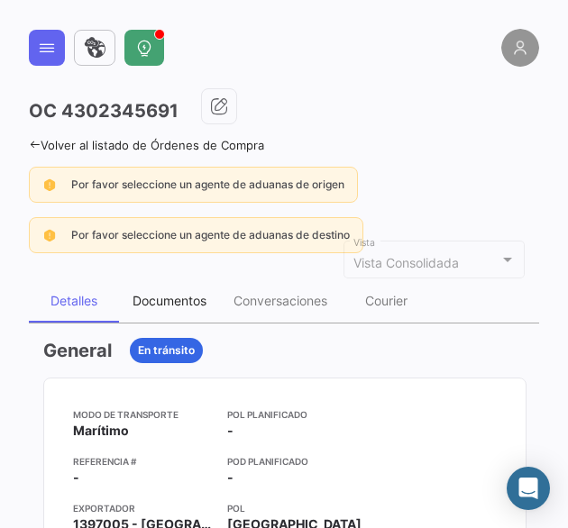
click at [183, 294] on div "Documentos" at bounding box center [170, 300] width 74 height 15
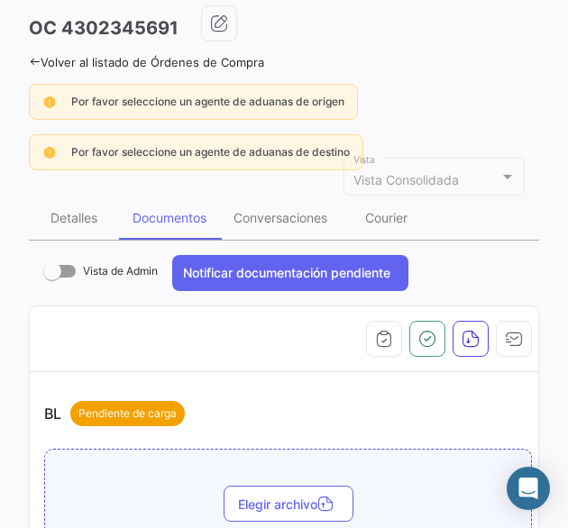
scroll to position [270, 0]
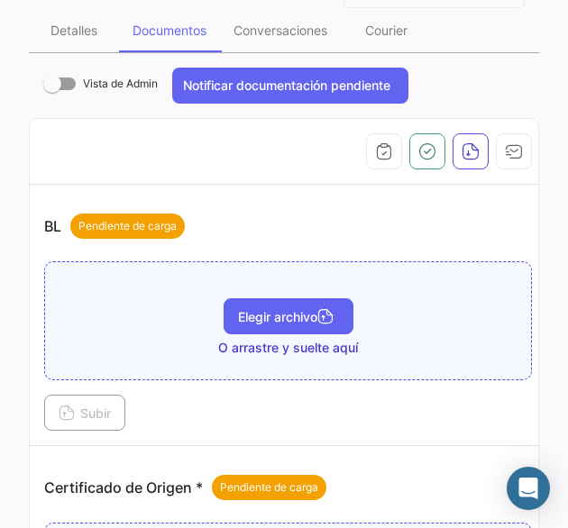
click at [261, 321] on button "Elegir archivo" at bounding box center [289, 316] width 130 height 36
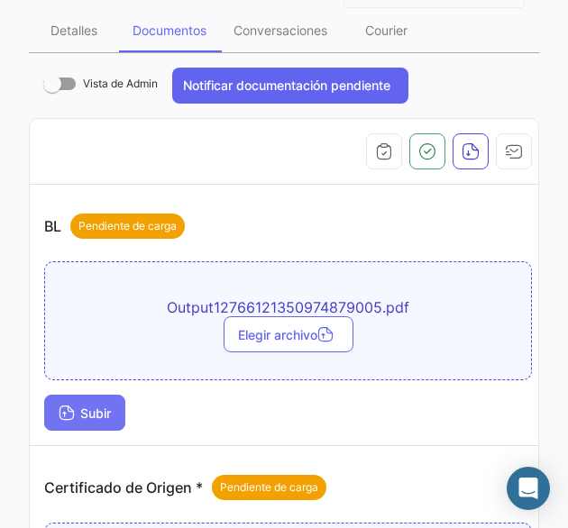
click at [118, 410] on button "Subir" at bounding box center [84, 413] width 81 height 36
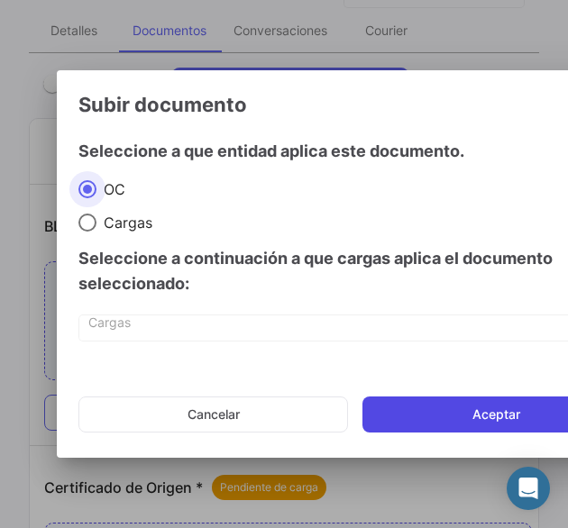
click at [411, 419] on button "Aceptar" at bounding box center [496, 415] width 268 height 36
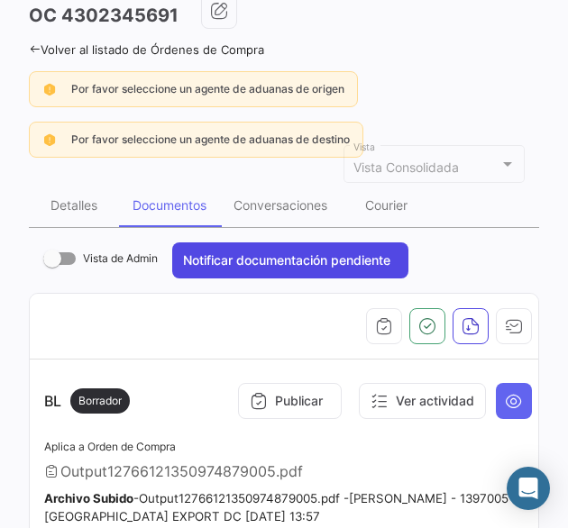
scroll to position [0, 0]
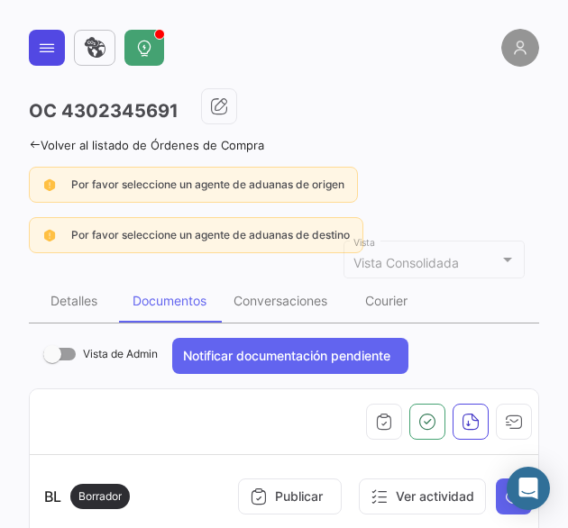
click at [46, 50] on icon at bounding box center [47, 48] width 18 height 18
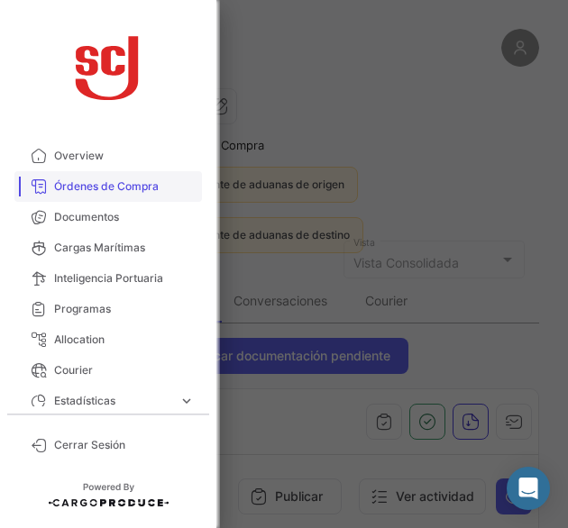
drag, startPoint x: 78, startPoint y: 215, endPoint x: 83, endPoint y: 181, distance: 34.7
click at [78, 215] on span "Documentos" at bounding box center [124, 217] width 141 height 16
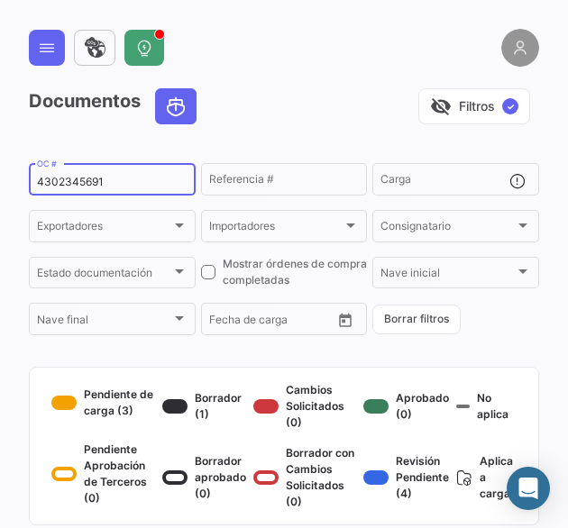
click at [58, 194] on div "4302345691 OC #" at bounding box center [112, 177] width 151 height 35
click at [60, 190] on div "4302345691 OC #" at bounding box center [112, 177] width 151 height 35
click at [68, 185] on input "4302345691" at bounding box center [112, 182] width 151 height 13
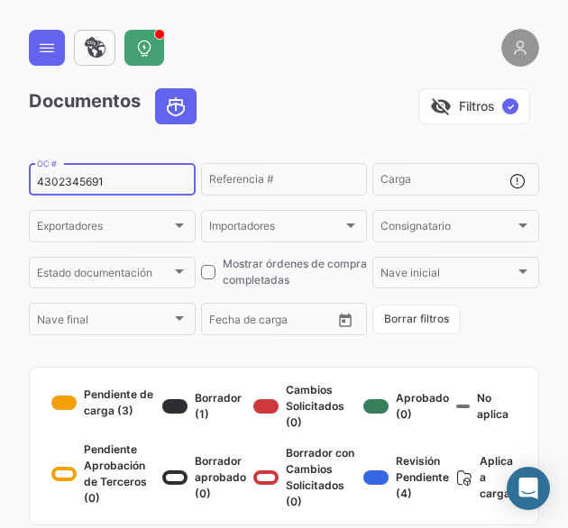
paste input "4055"
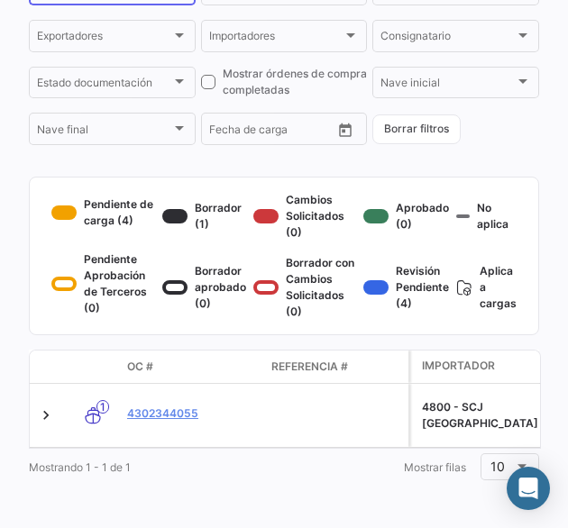
type input "4302344055"
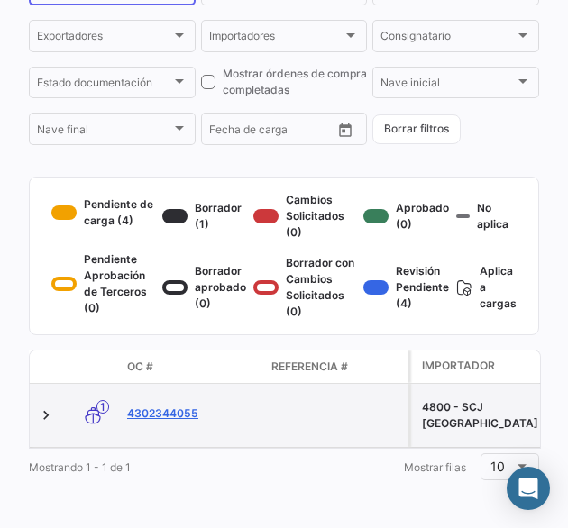
click at [183, 407] on link "4302344055" at bounding box center [192, 414] width 130 height 16
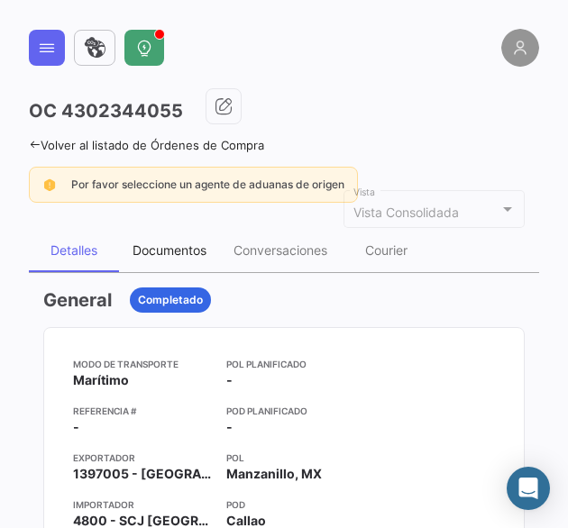
click at [183, 255] on div "Documentos" at bounding box center [170, 250] width 74 height 15
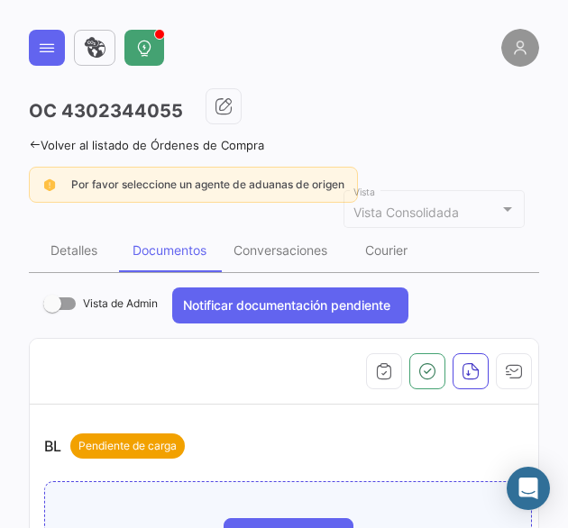
scroll to position [270, 0]
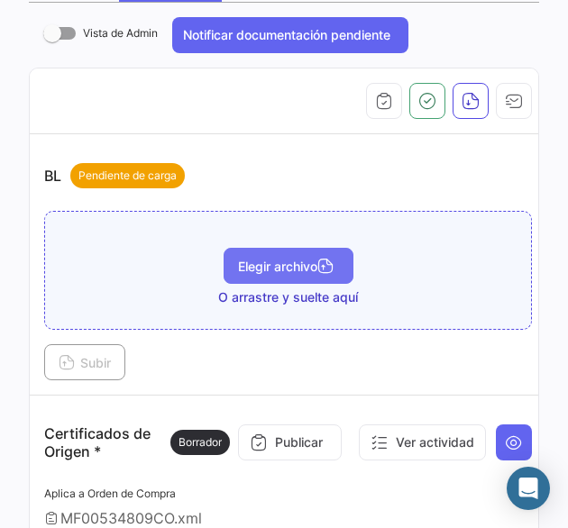
click at [284, 271] on button "Elegir archivo" at bounding box center [289, 266] width 130 height 36
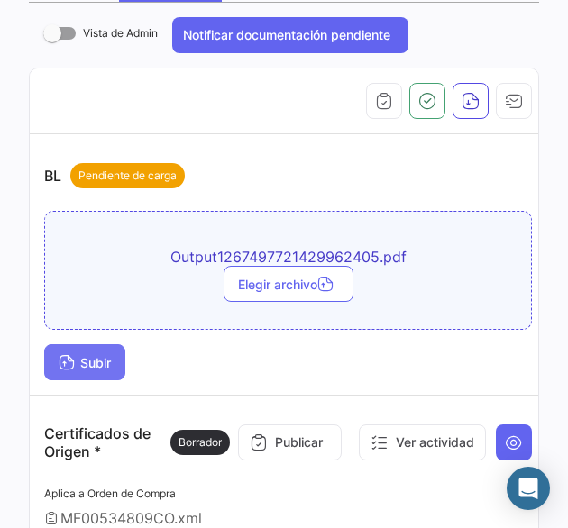
click at [82, 364] on span "Subir" at bounding box center [85, 362] width 52 height 15
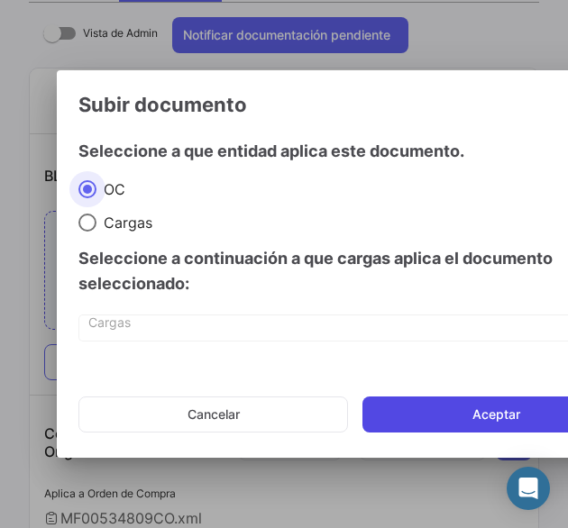
click at [407, 423] on button "Aceptar" at bounding box center [496, 415] width 268 height 36
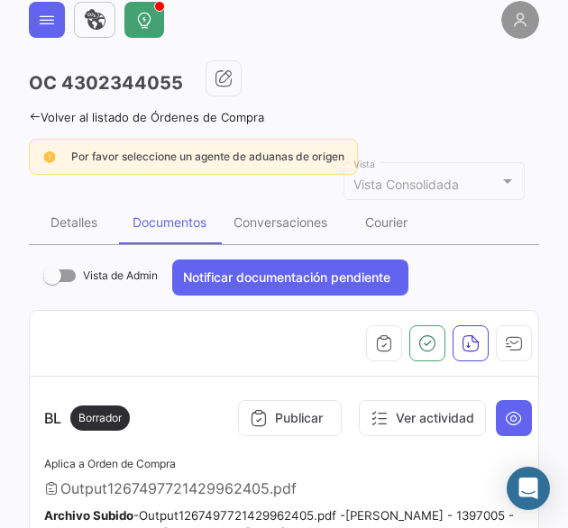
scroll to position [0, 0]
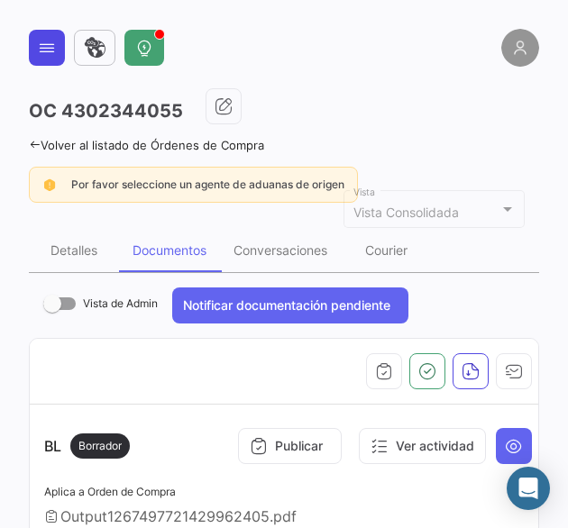
click at [63, 44] on button at bounding box center [47, 48] width 36 height 36
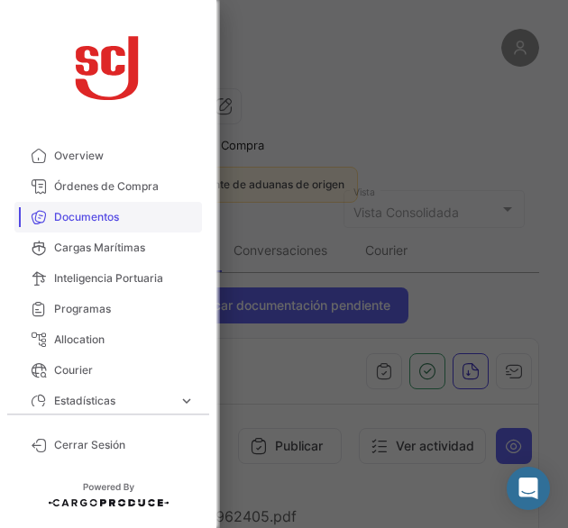
click at [123, 221] on span "Documentos" at bounding box center [124, 217] width 141 height 16
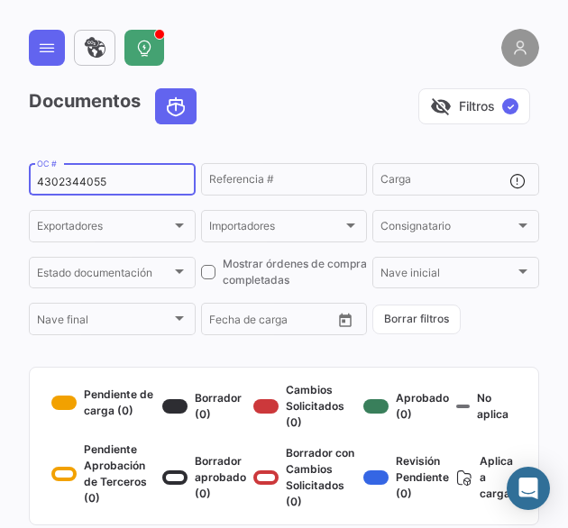
click at [80, 187] on input "4302344055" at bounding box center [112, 182] width 151 height 13
click at [84, 185] on input "4302344055" at bounding box center [112, 182] width 151 height 13
click at [87, 185] on input "4302344055" at bounding box center [112, 182] width 151 height 13
paste input "4"
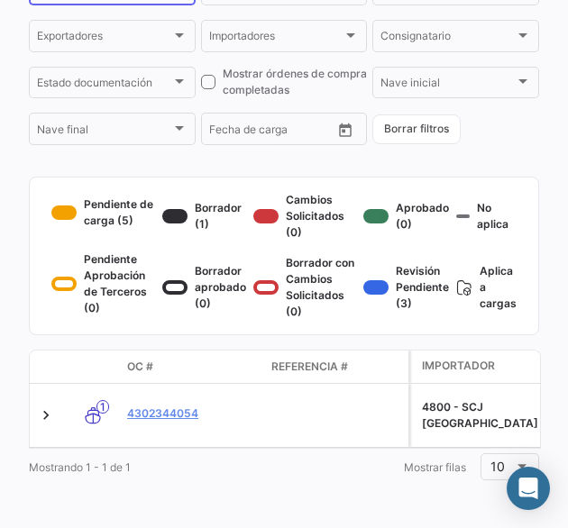
scroll to position [205, 0]
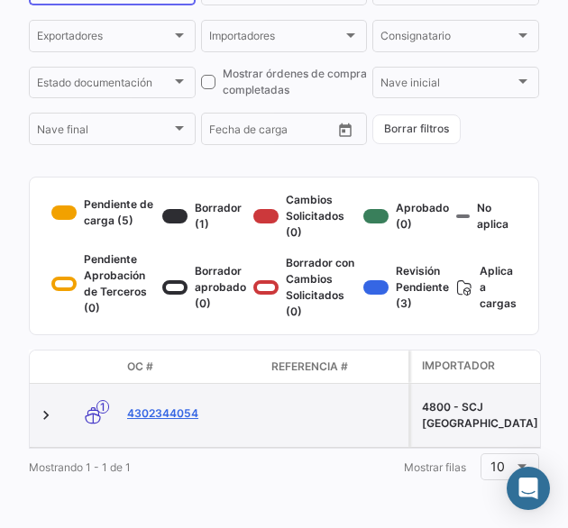
type input "4302344054"
click at [159, 408] on link "4302344054" at bounding box center [192, 414] width 130 height 16
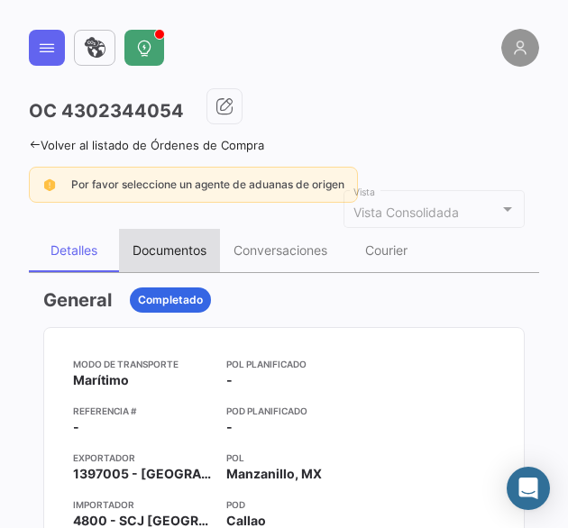
click at [175, 254] on div "Documentos" at bounding box center [170, 250] width 74 height 15
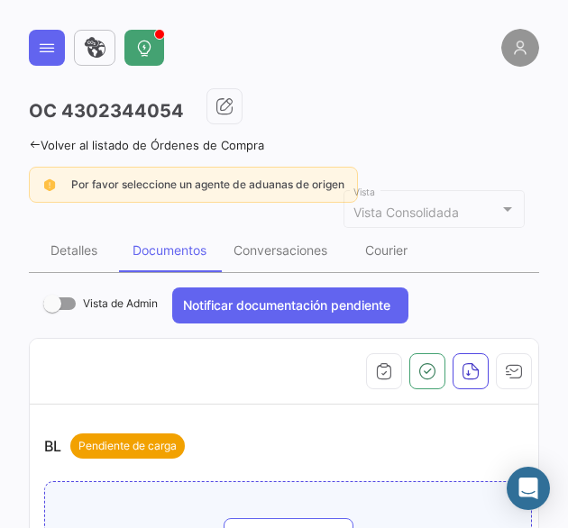
scroll to position [270, 0]
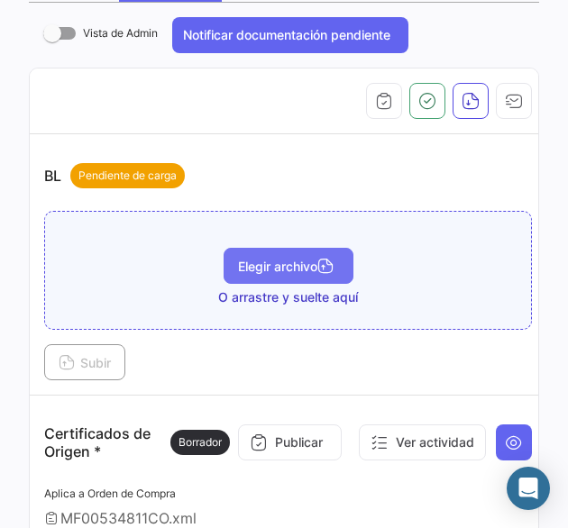
click at [258, 268] on span "Elegir archivo" at bounding box center [288, 266] width 101 height 15
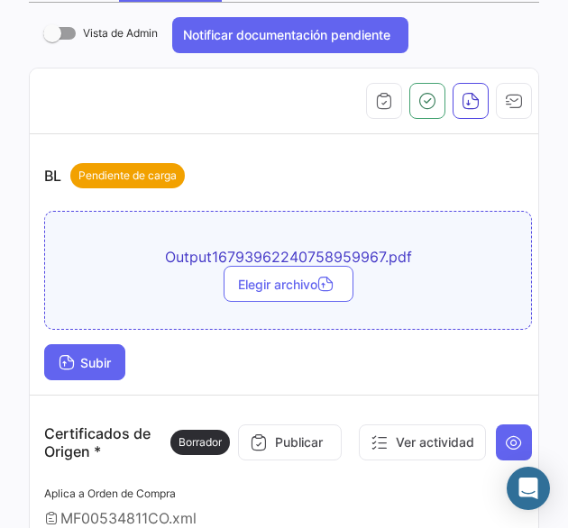
click at [78, 376] on button "Subir" at bounding box center [84, 362] width 81 height 36
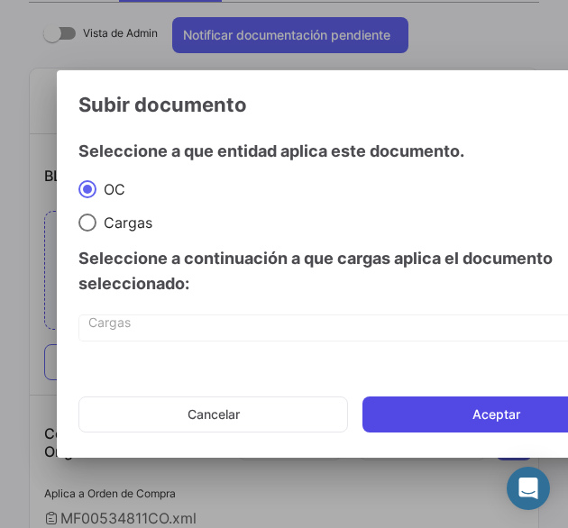
click at [388, 408] on button "Aceptar" at bounding box center [496, 415] width 268 height 36
